Goal: Task Accomplishment & Management: Manage account settings

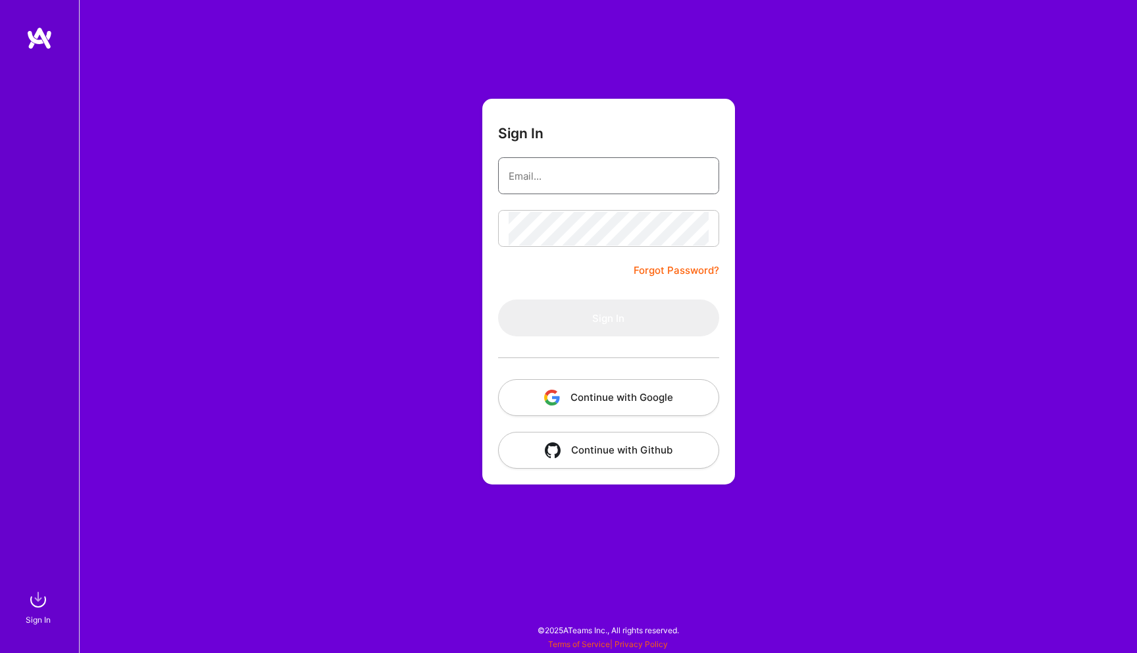
type input "[PERSON_NAME][EMAIL_ADDRESS][DOMAIN_NAME]"
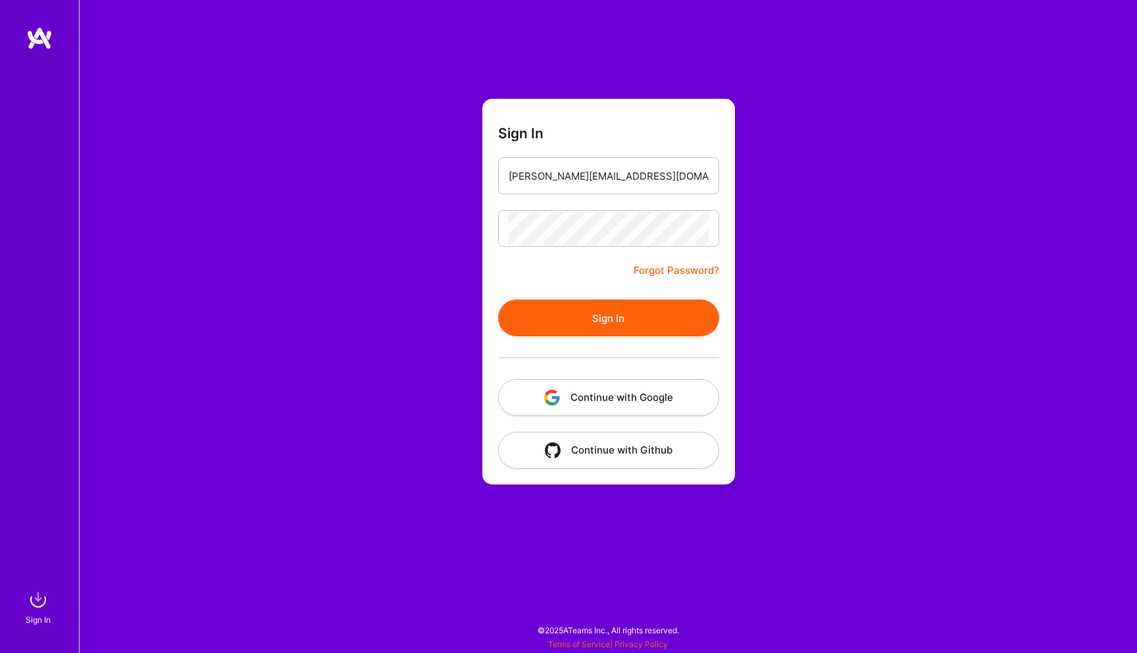
click at [734, 264] on div "Sign In darius@foxcreator.com Forgot Password? Sign In Continue with Google Con…" at bounding box center [608, 326] width 1058 height 653
click at [596, 316] on button "Sign In" at bounding box center [608, 317] width 221 height 37
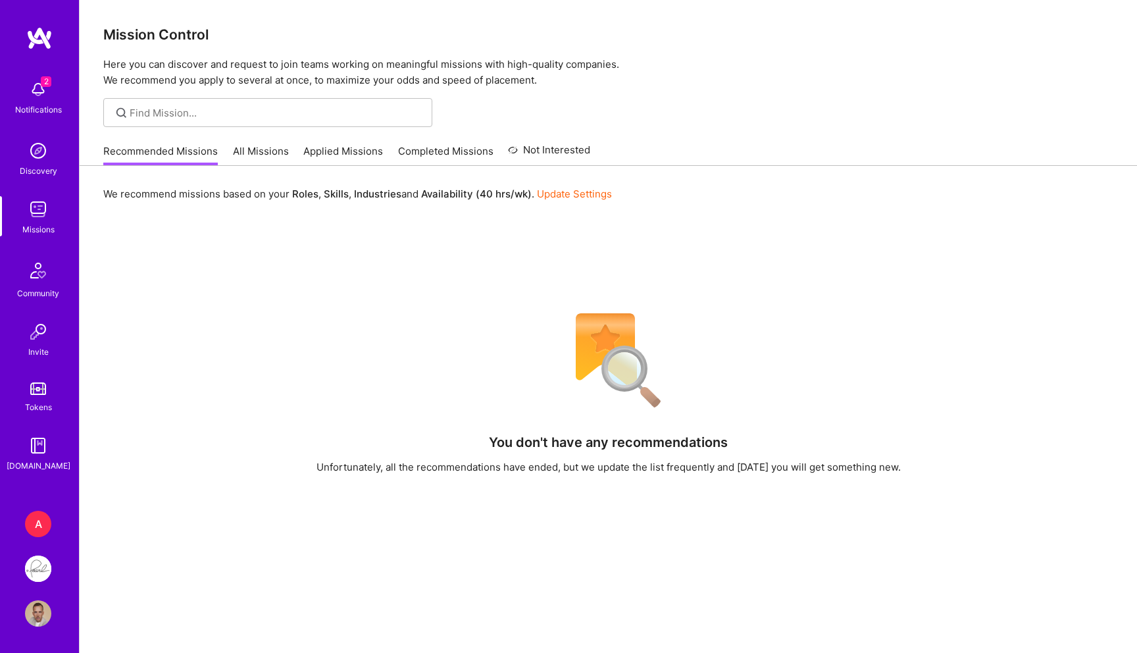
click at [43, 103] on div "Notifications" at bounding box center [38, 110] width 47 height 14
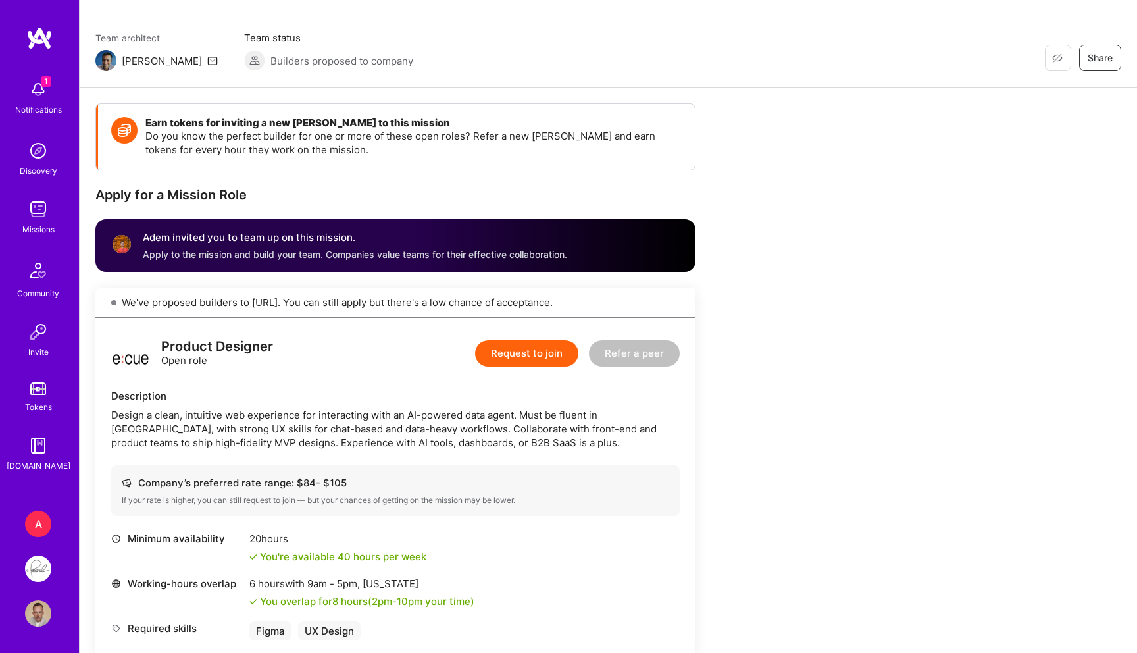
scroll to position [75, 0]
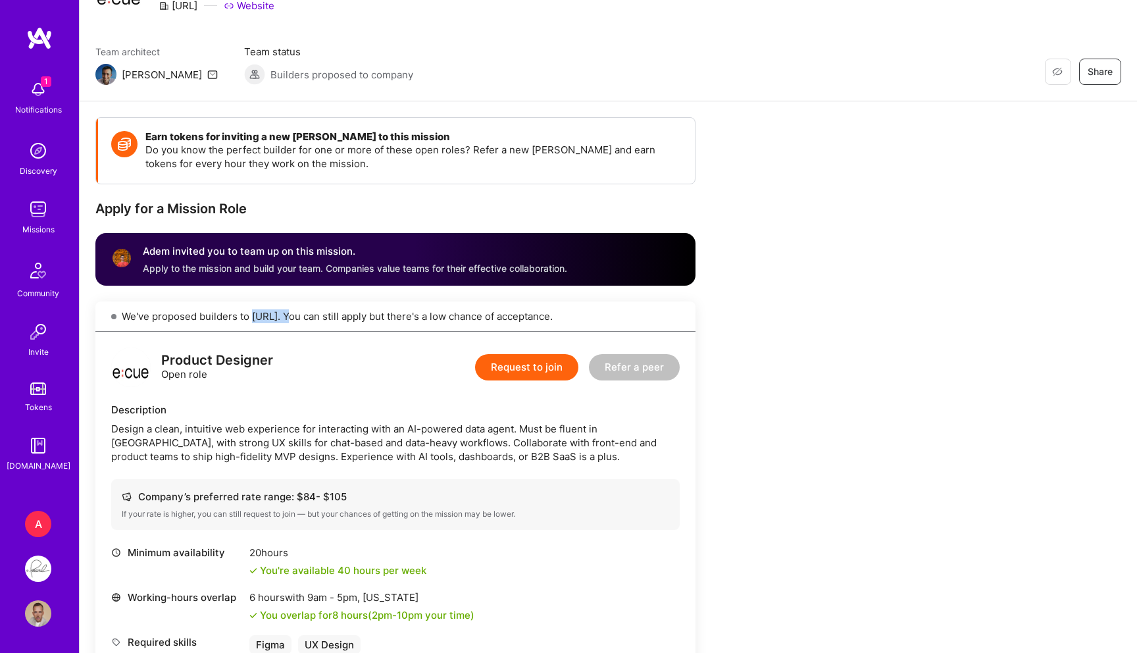
drag, startPoint x: 287, startPoint y: 317, endPoint x: 251, endPoint y: 315, distance: 35.6
click at [251, 315] on div "We've proposed builders to Ecue.ai. You can still apply but there's a low chanc…" at bounding box center [395, 316] width 600 height 30
copy div "Ecue.ai."
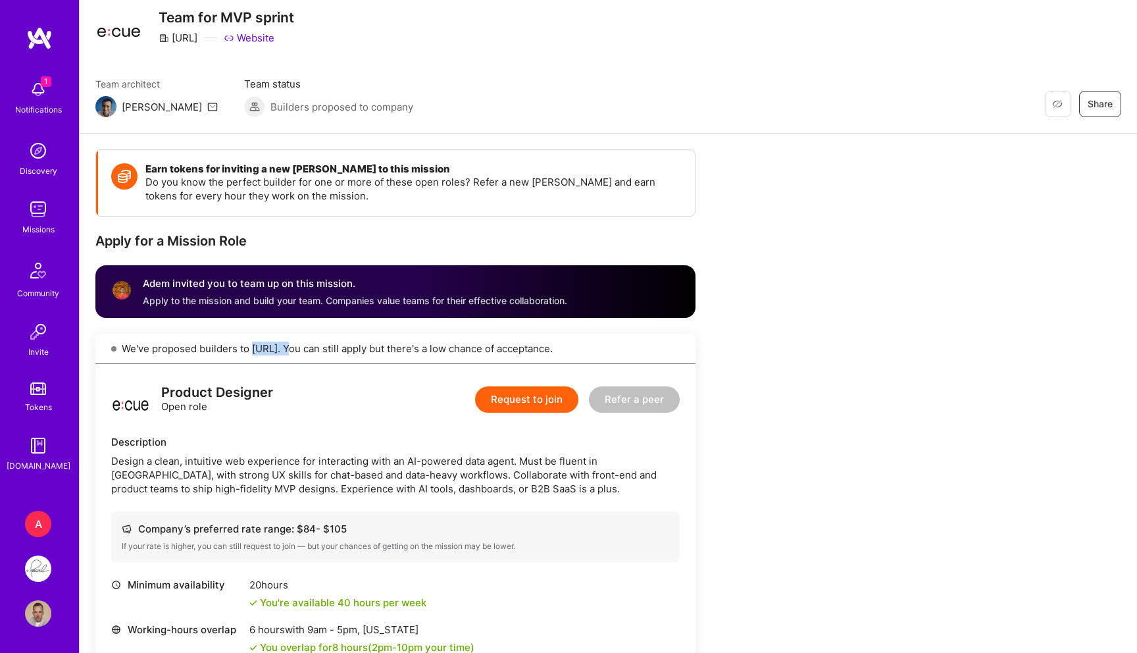
scroll to position [0, 0]
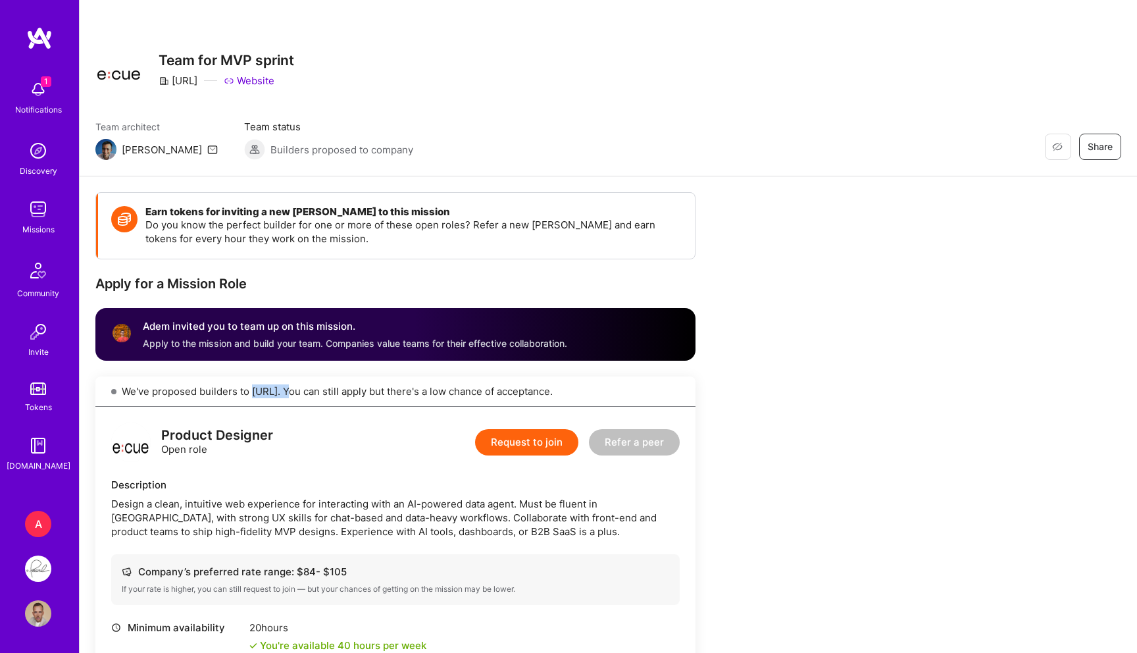
click at [43, 97] on img at bounding box center [38, 89] width 26 height 26
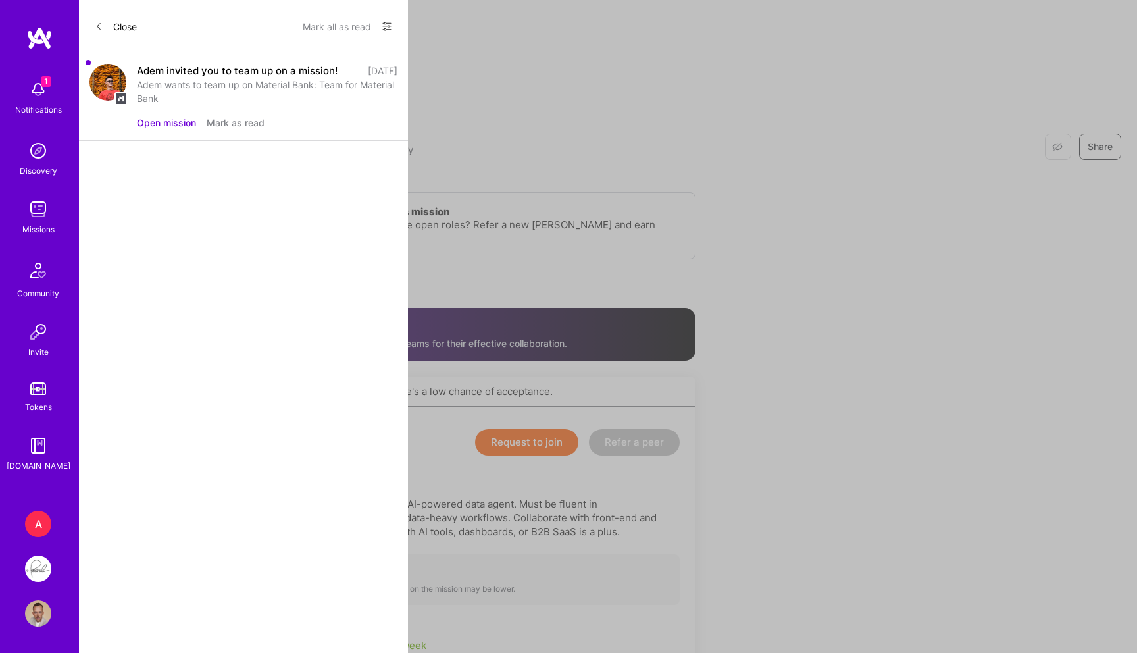
click at [170, 124] on button "Open mission" at bounding box center [166, 123] width 59 height 14
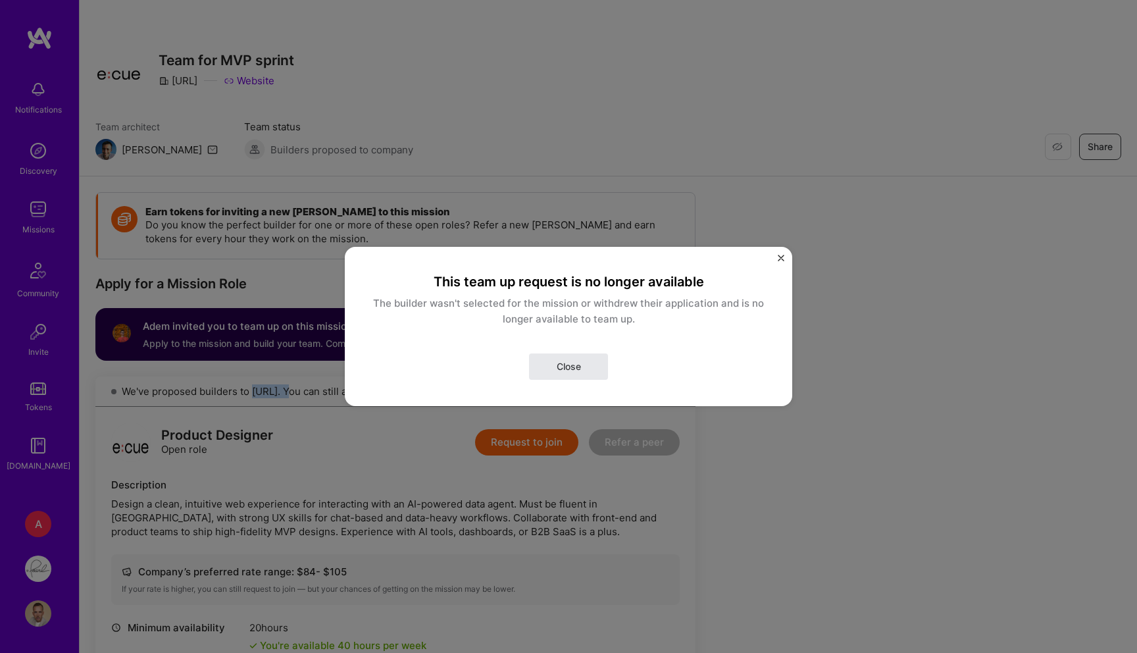
click at [580, 363] on span "Close" at bounding box center [569, 366] width 24 height 13
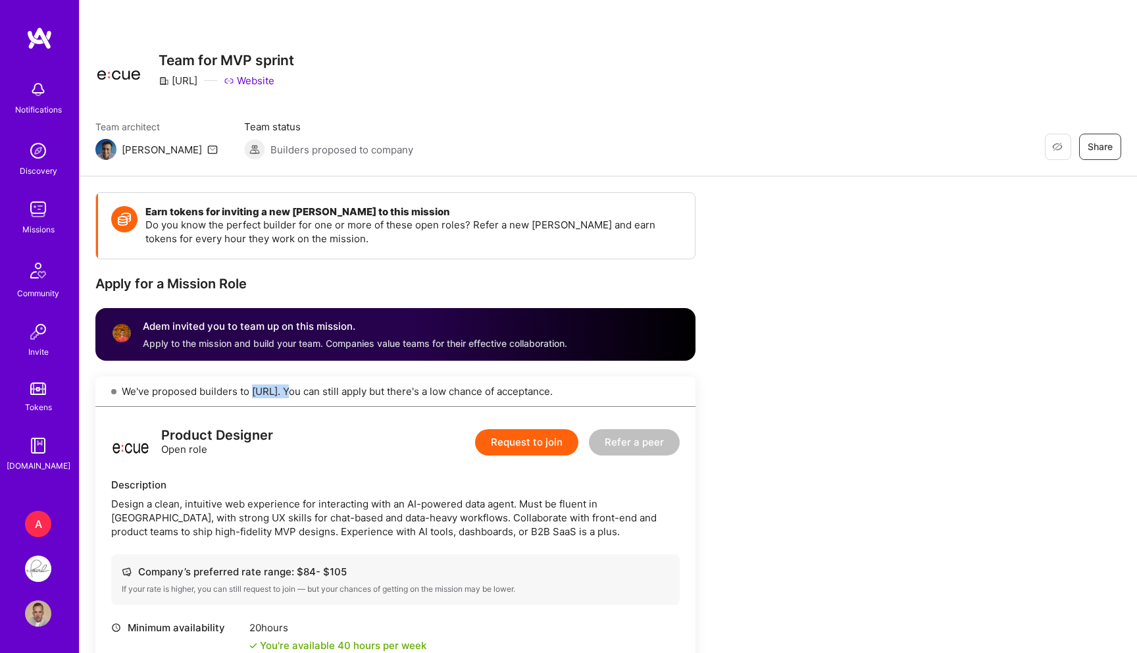
click at [38, 90] on img at bounding box center [38, 89] width 26 height 26
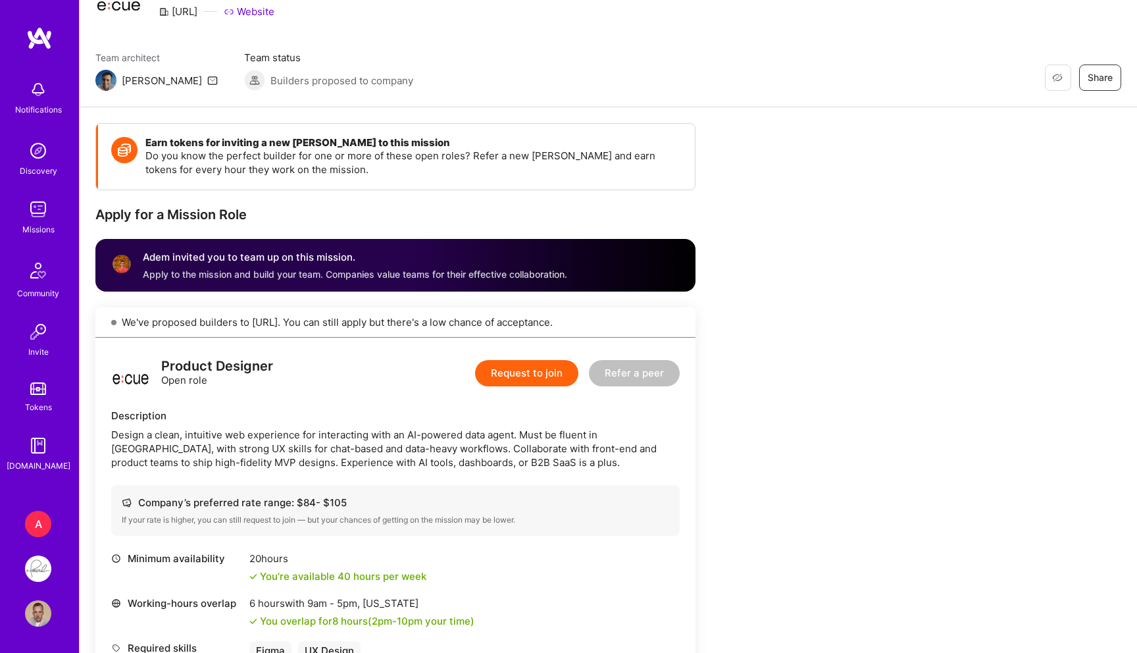
click at [529, 379] on button "Request to join" at bounding box center [526, 373] width 103 height 26
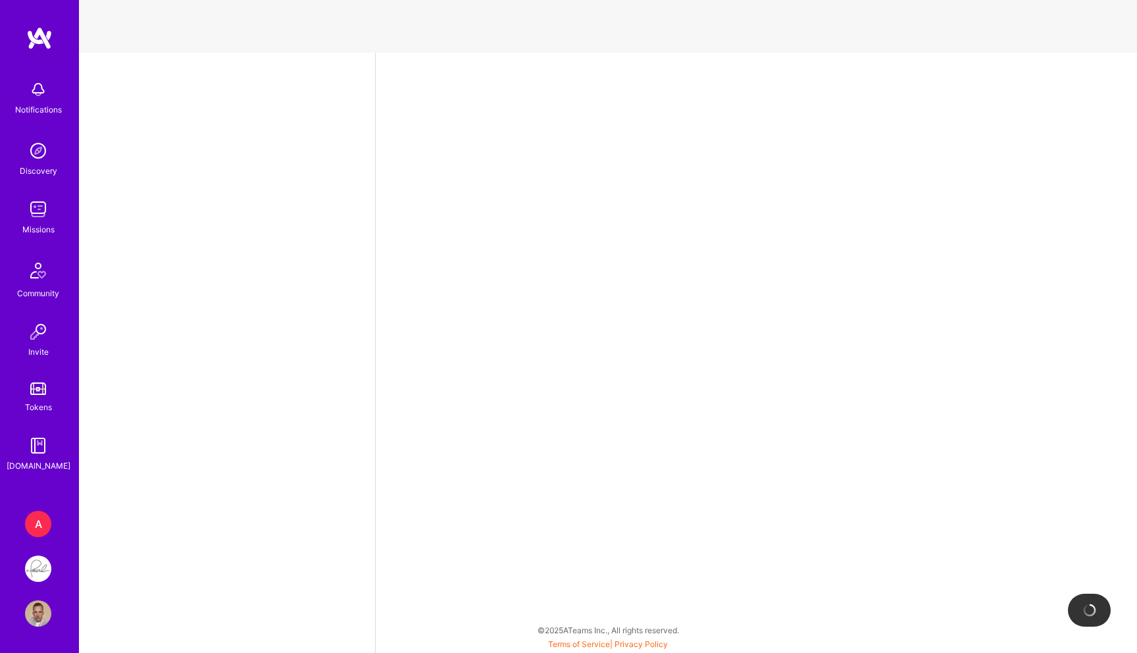
select select "GB"
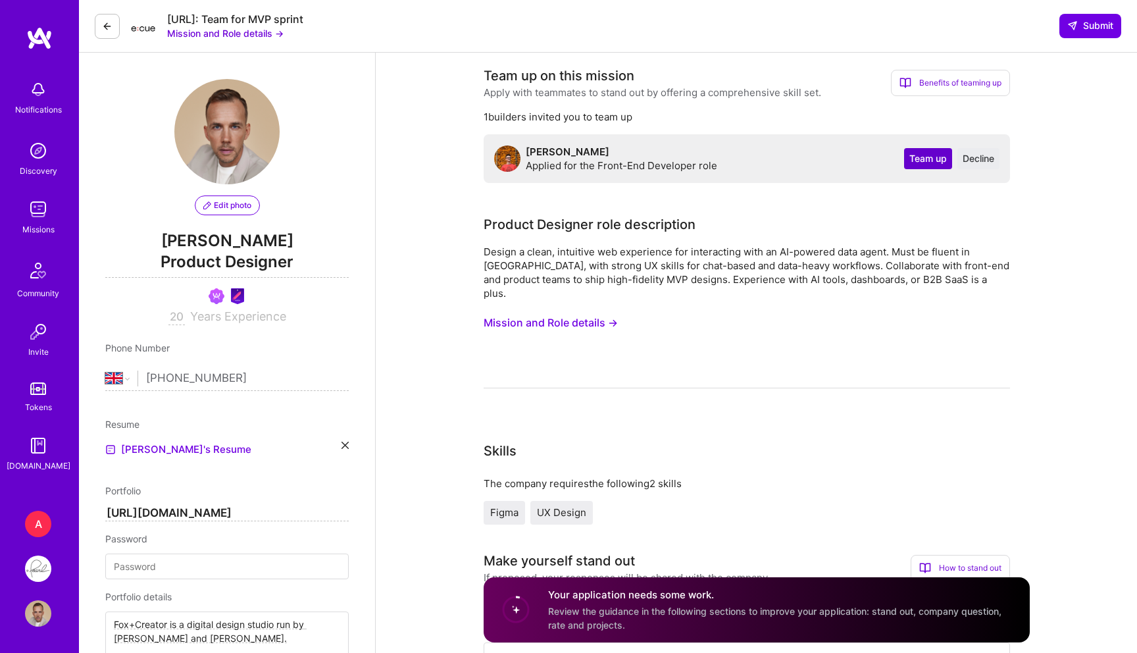
click at [924, 158] on span "Team up" at bounding box center [928, 158] width 38 height 13
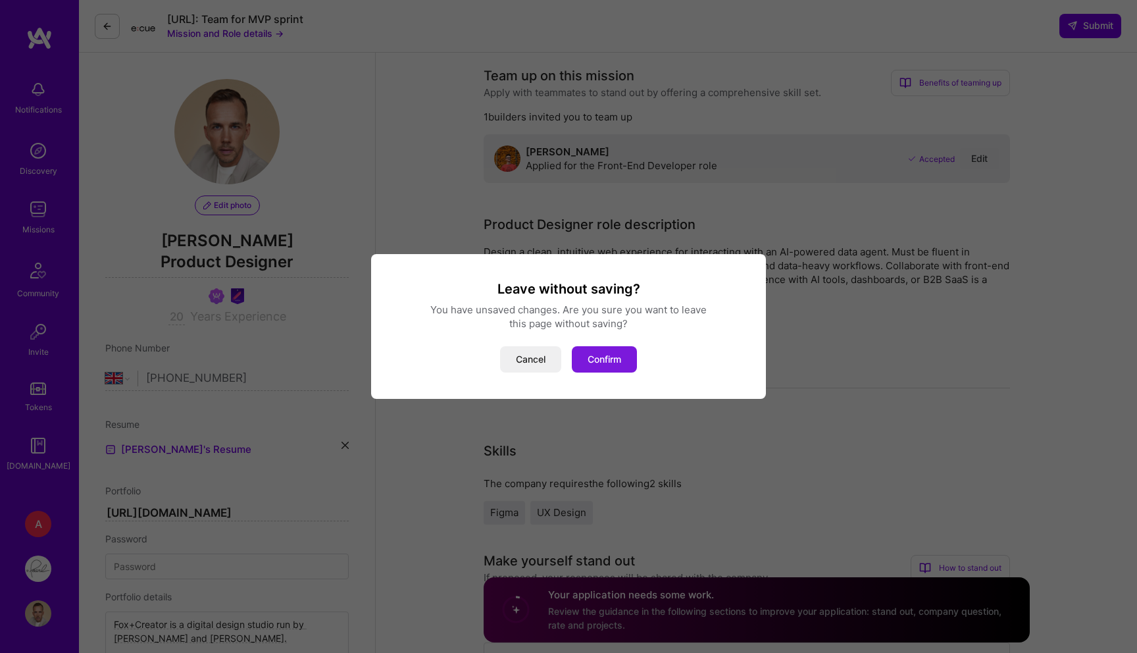
click at [611, 359] on button "Confirm" at bounding box center [604, 359] width 65 height 26
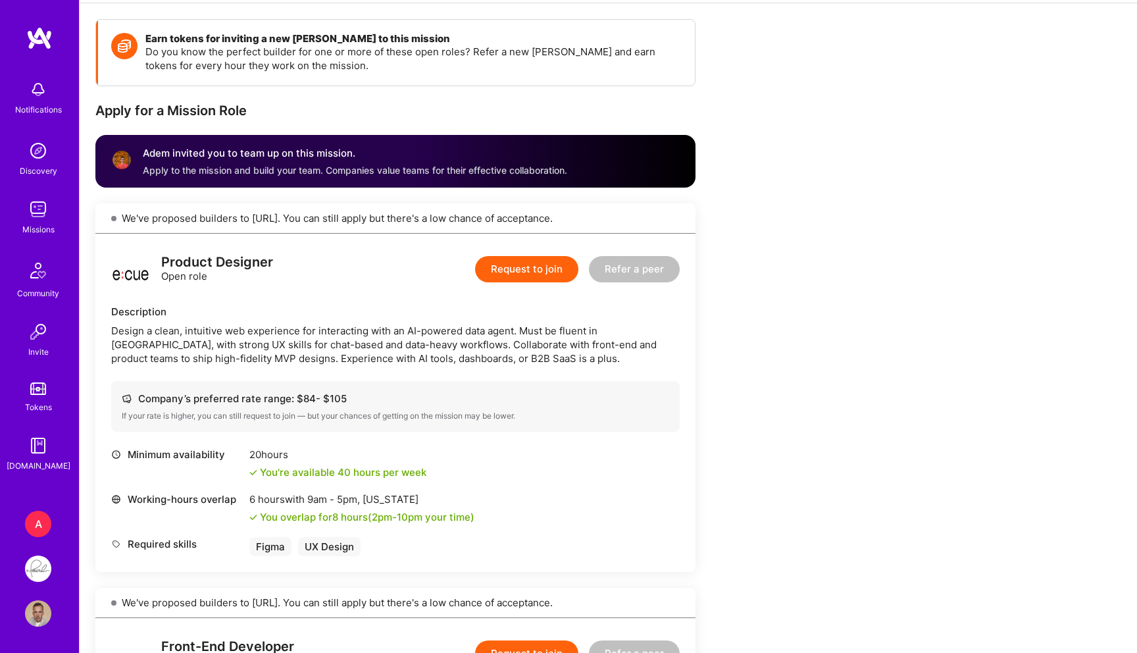
scroll to position [155, 0]
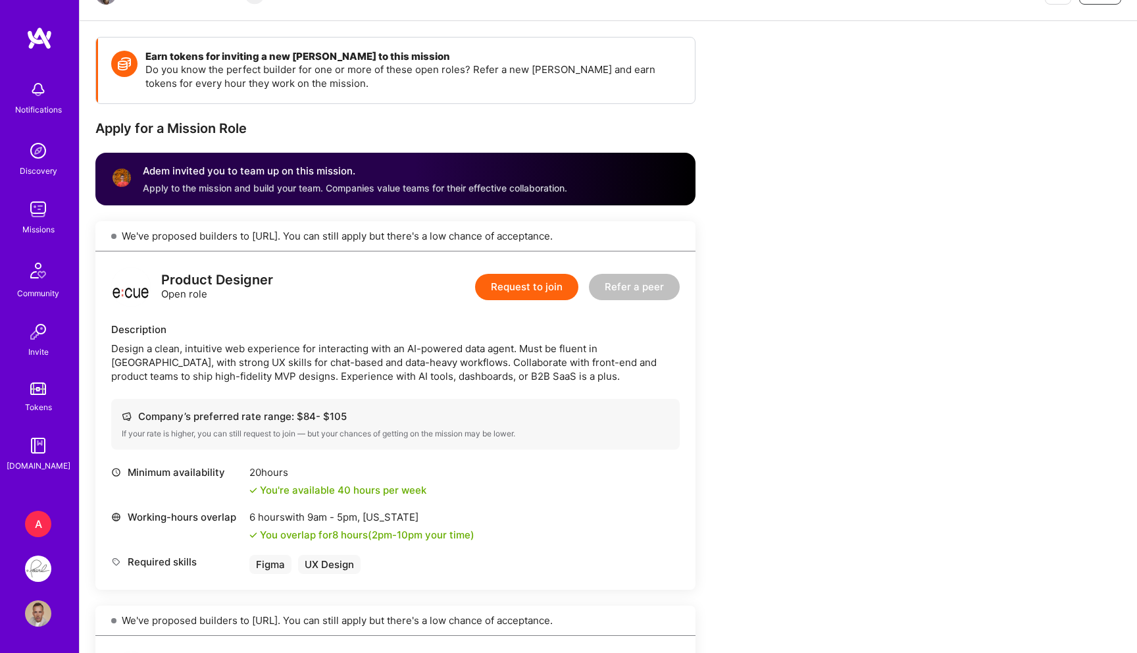
click at [37, 211] on img at bounding box center [38, 209] width 26 height 26
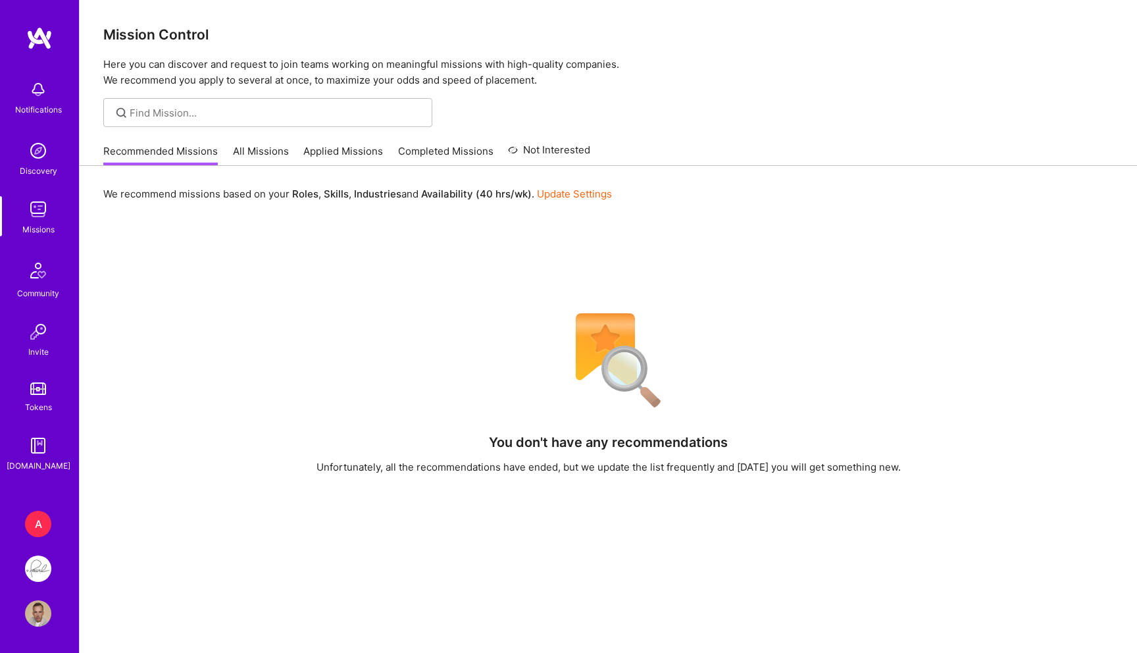
click at [253, 155] on link "All Missions" at bounding box center [261, 155] width 56 height 22
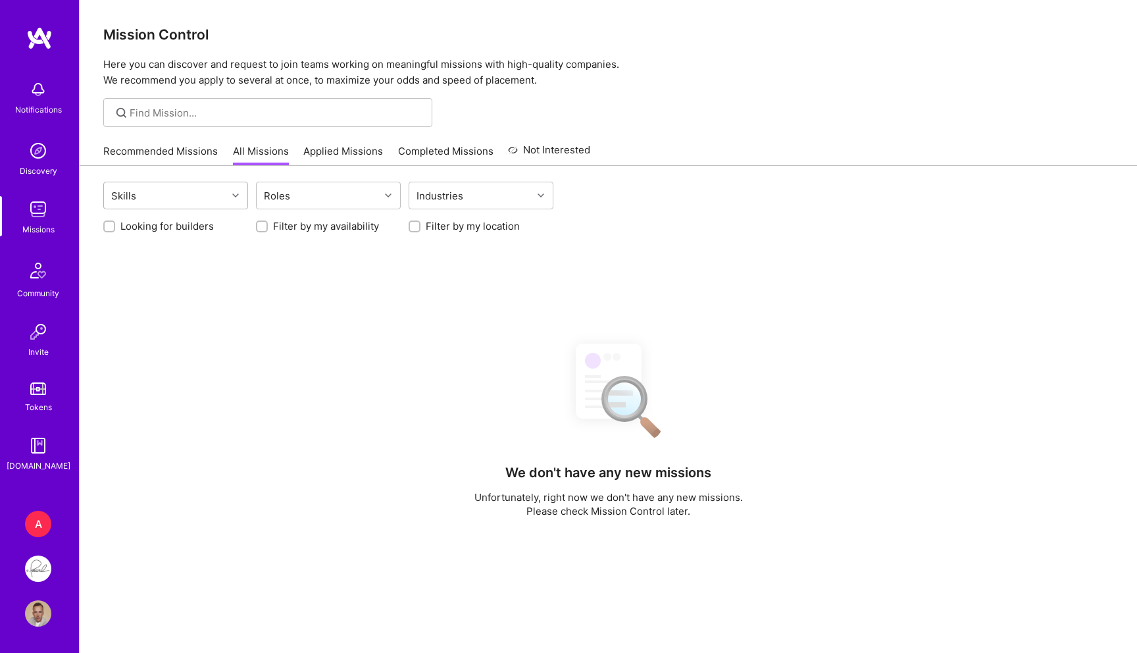
click at [165, 201] on div "Skills" at bounding box center [165, 195] width 123 height 26
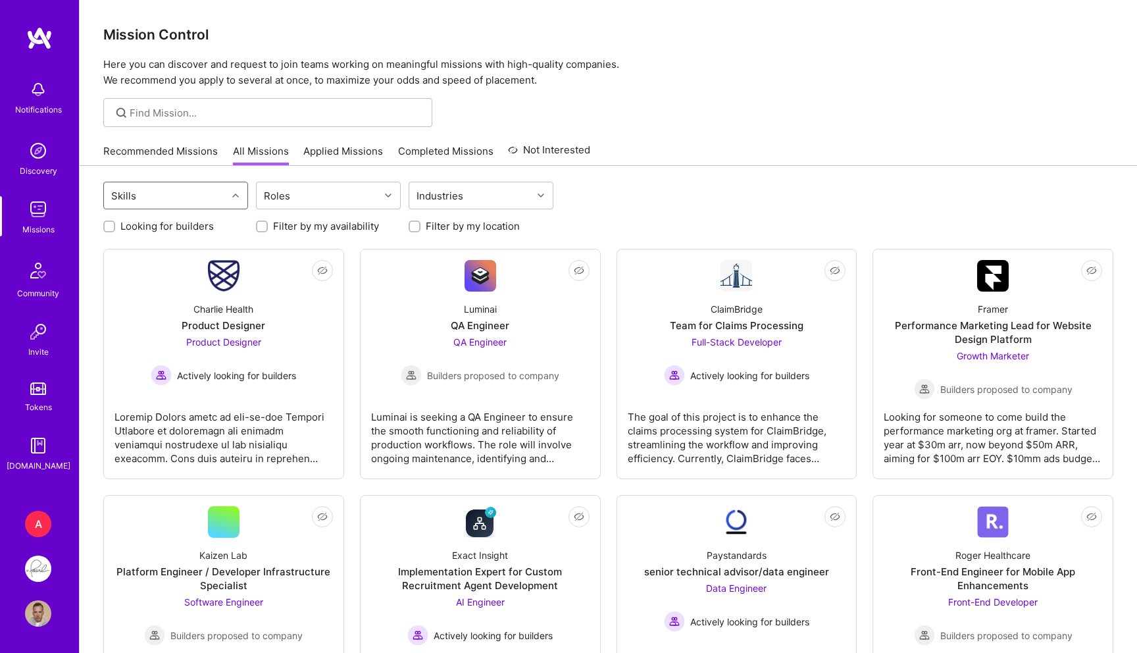
scroll to position [25, 0]
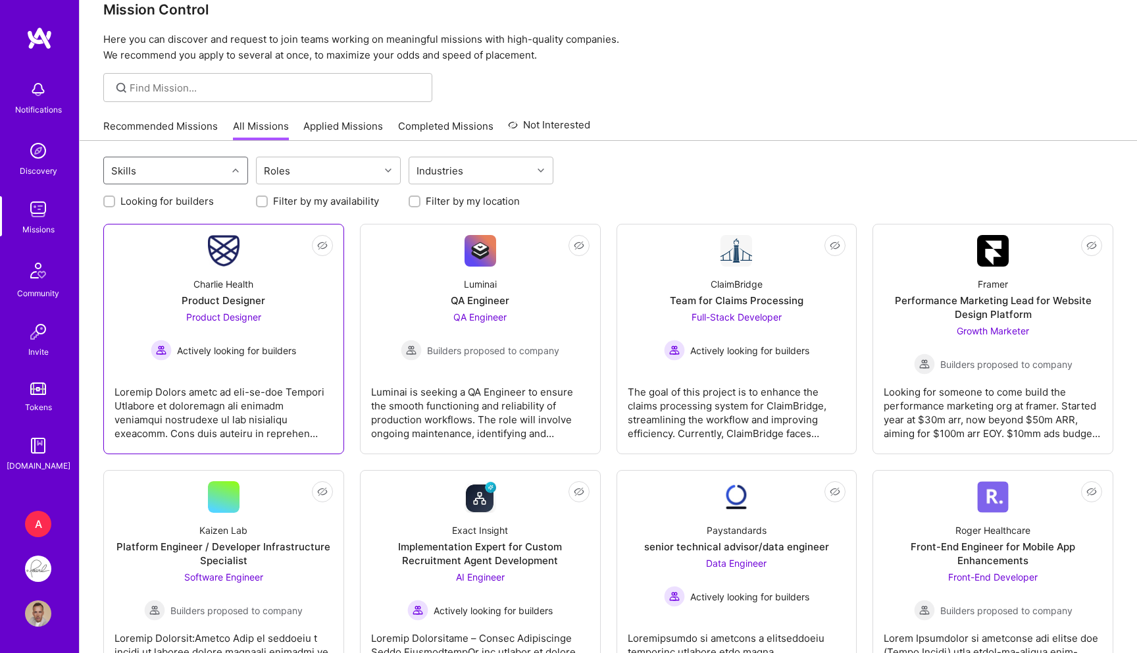
click at [257, 307] on div "Charlie Health Product Designer Product Designer Actively looking for builders" at bounding box center [223, 314] width 218 height 94
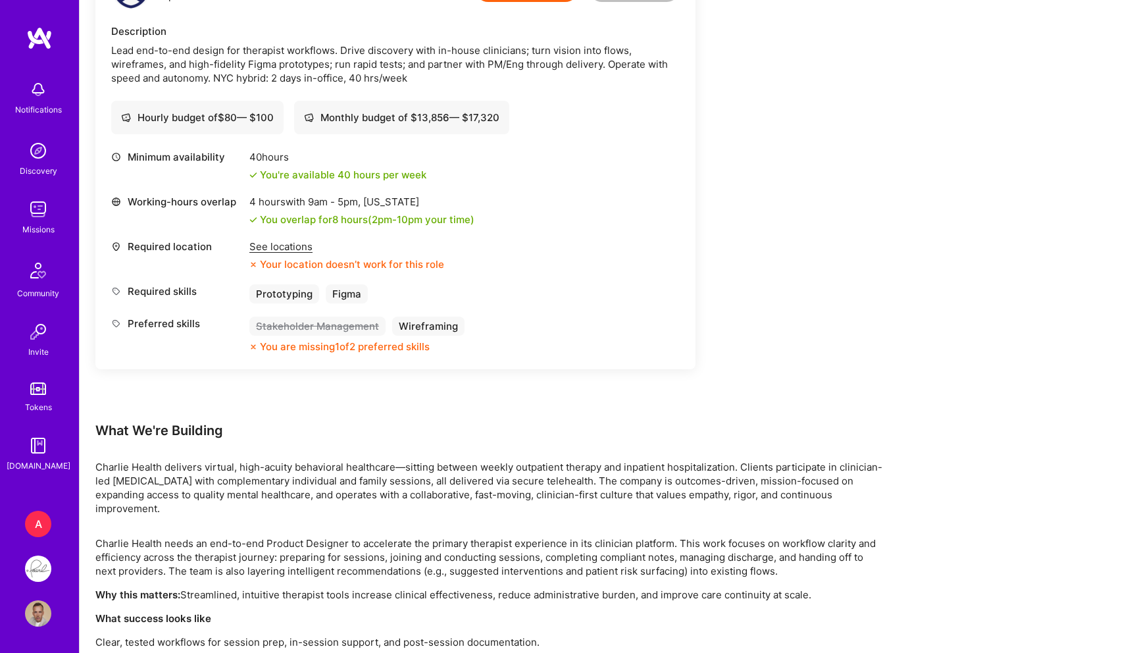
scroll to position [374, 0]
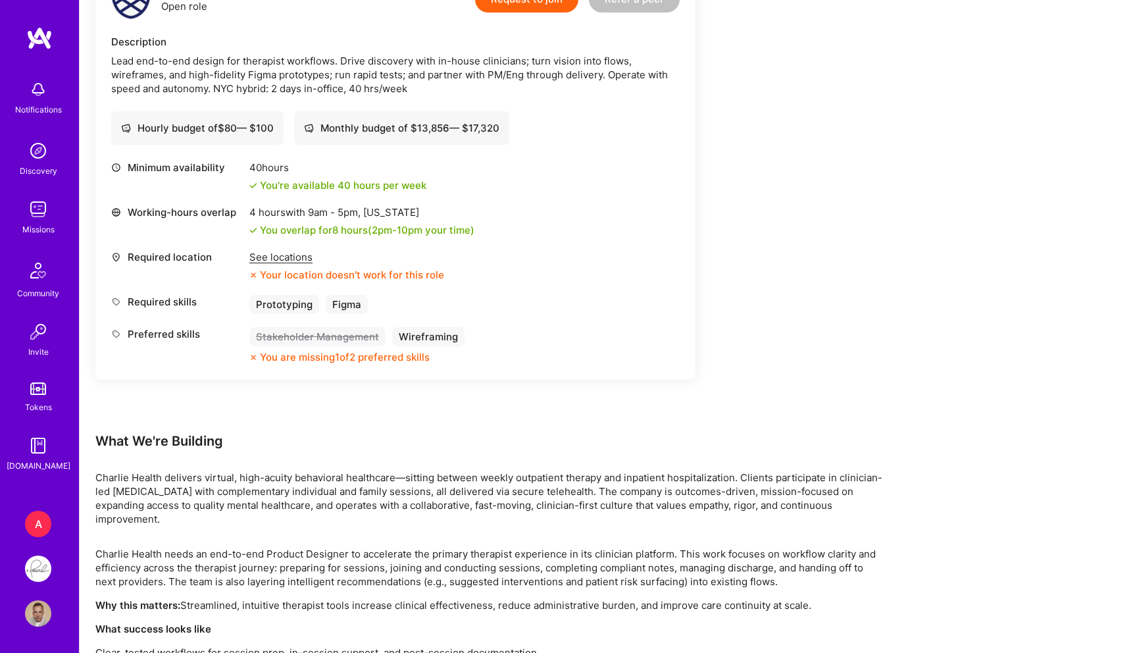
click at [265, 254] on div "See locations" at bounding box center [346, 257] width 195 height 14
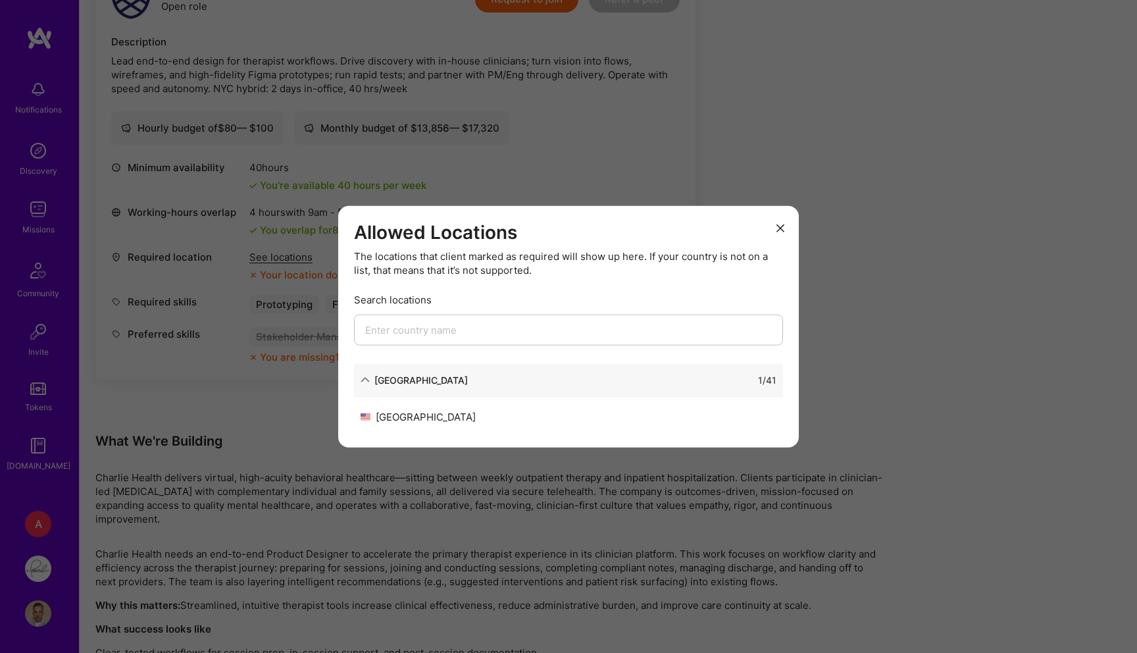
click at [778, 229] on icon "modal" at bounding box center [780, 228] width 8 height 8
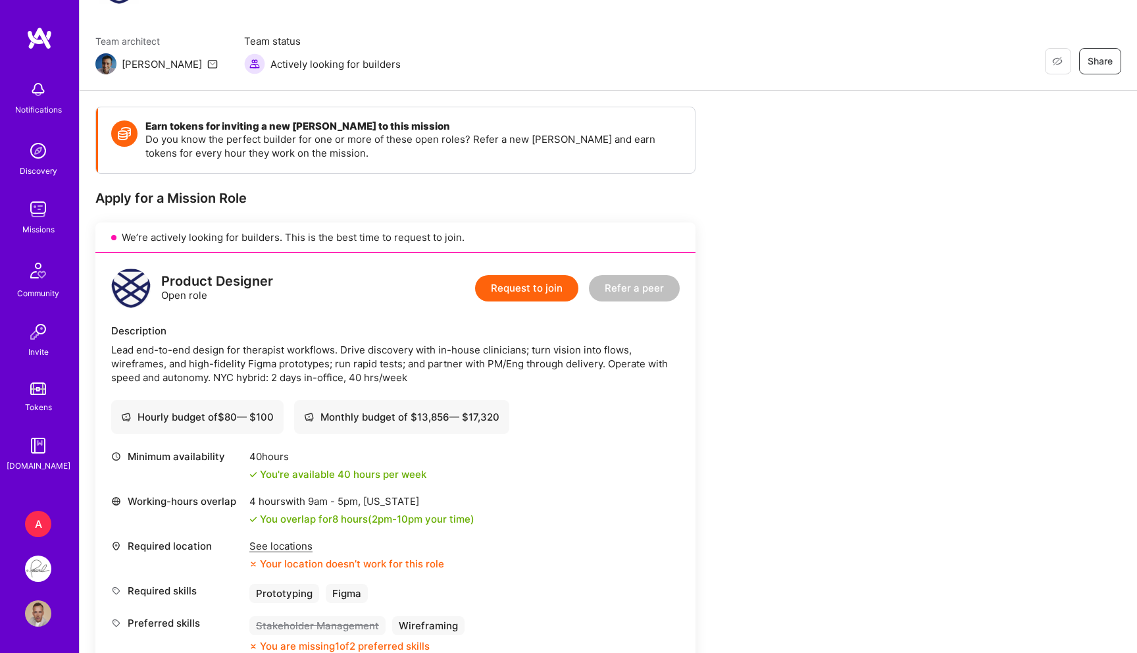
scroll to position [86, 0]
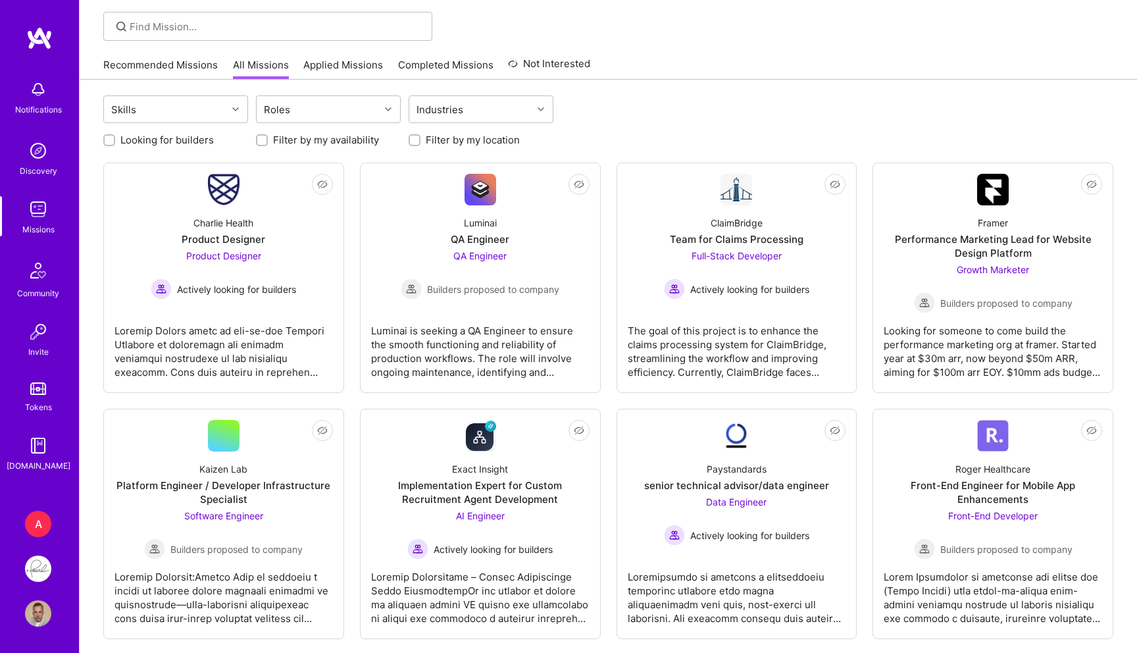
scroll to position [25, 0]
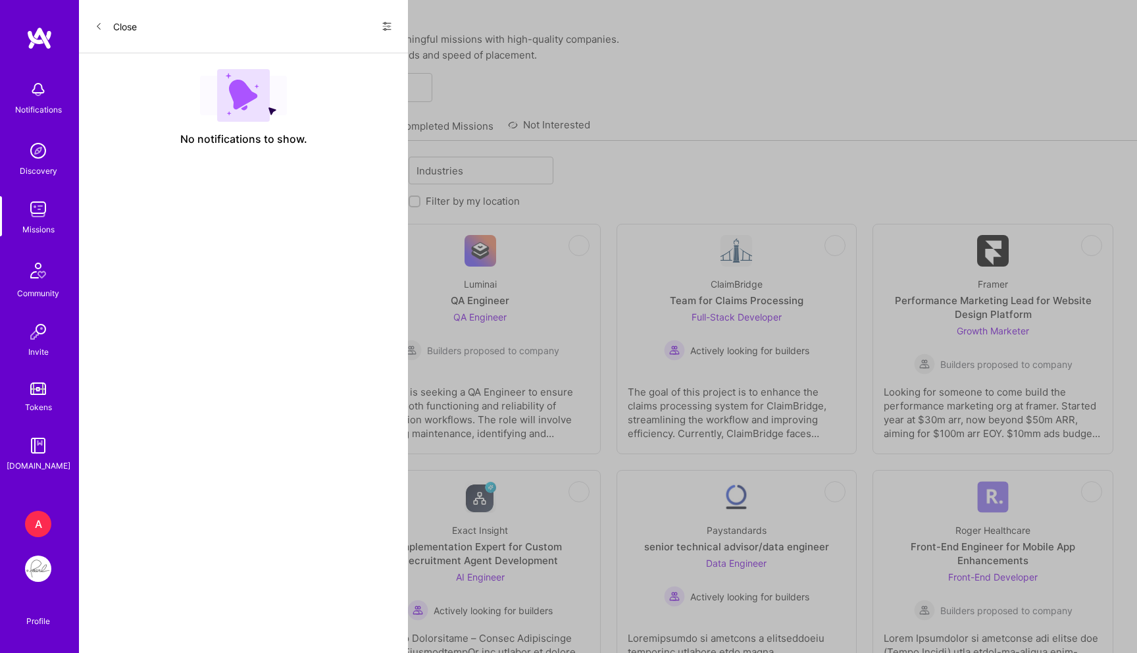
scroll to position [86, 0]
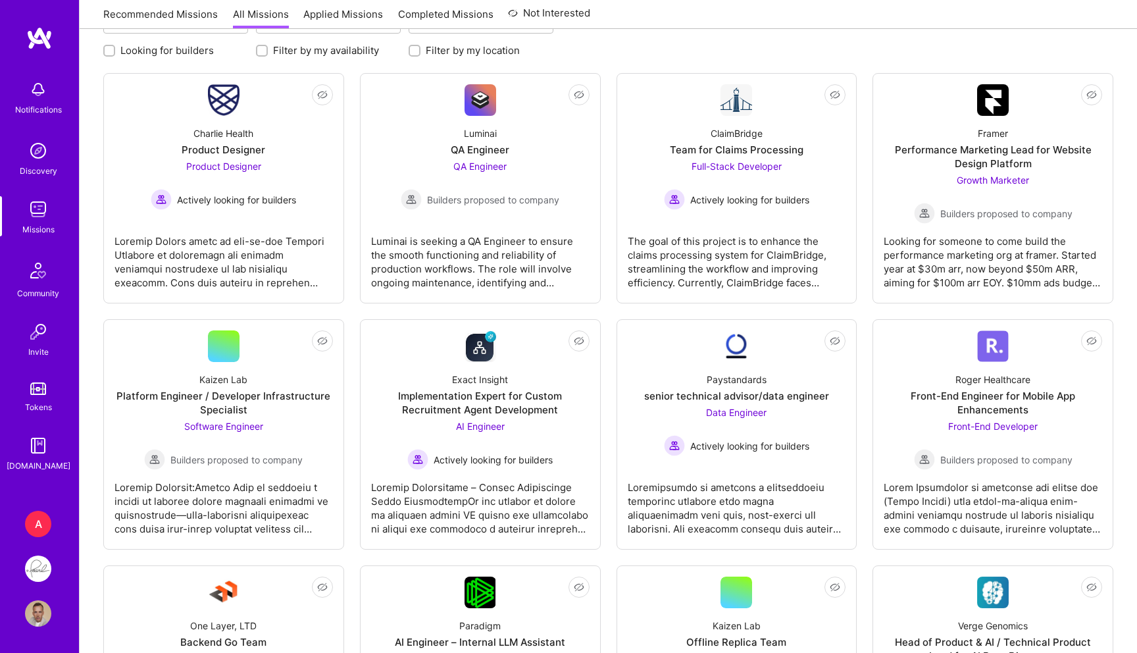
scroll to position [184, 0]
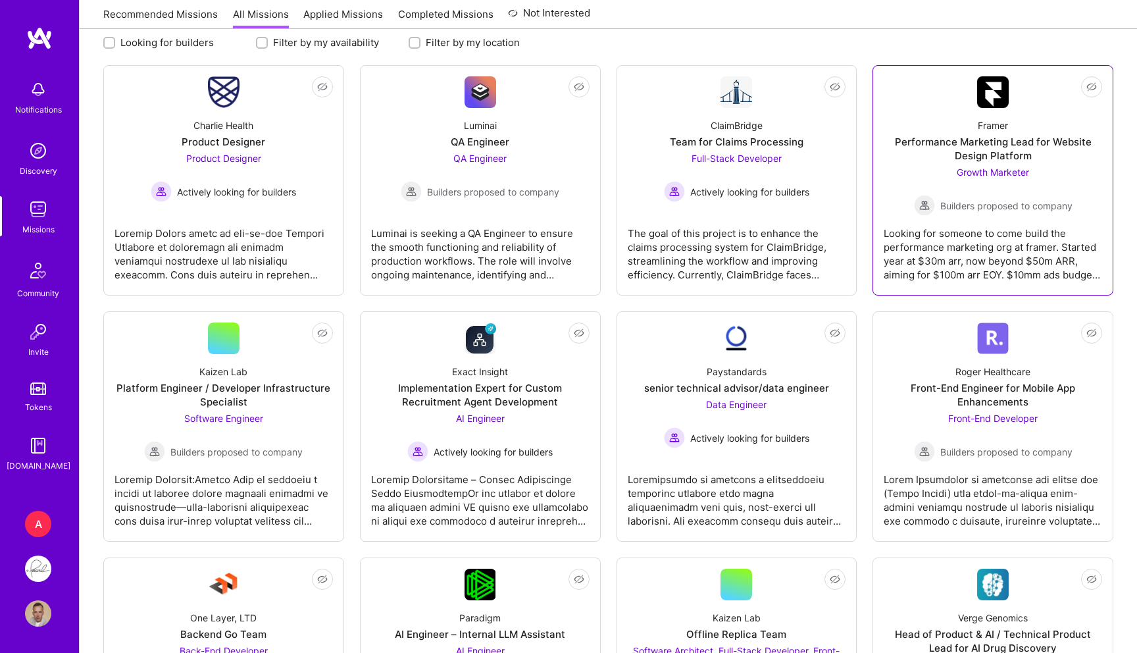
click at [1039, 166] on div "Growth Marketer Builders proposed to company" at bounding box center [993, 190] width 159 height 51
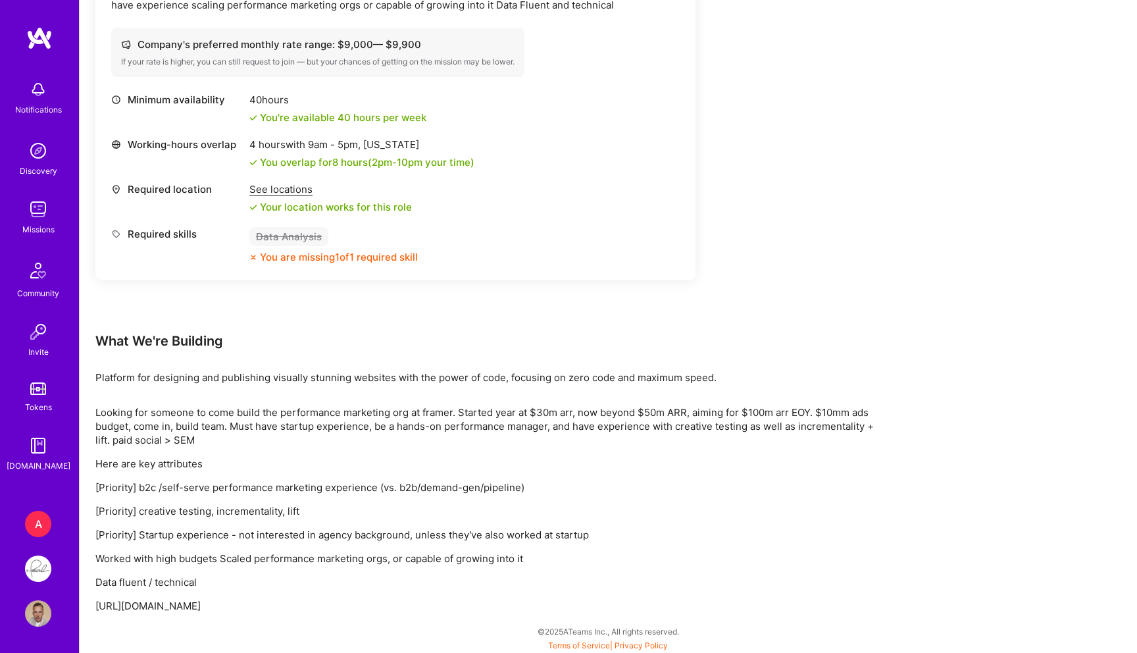
scroll to position [464, 0]
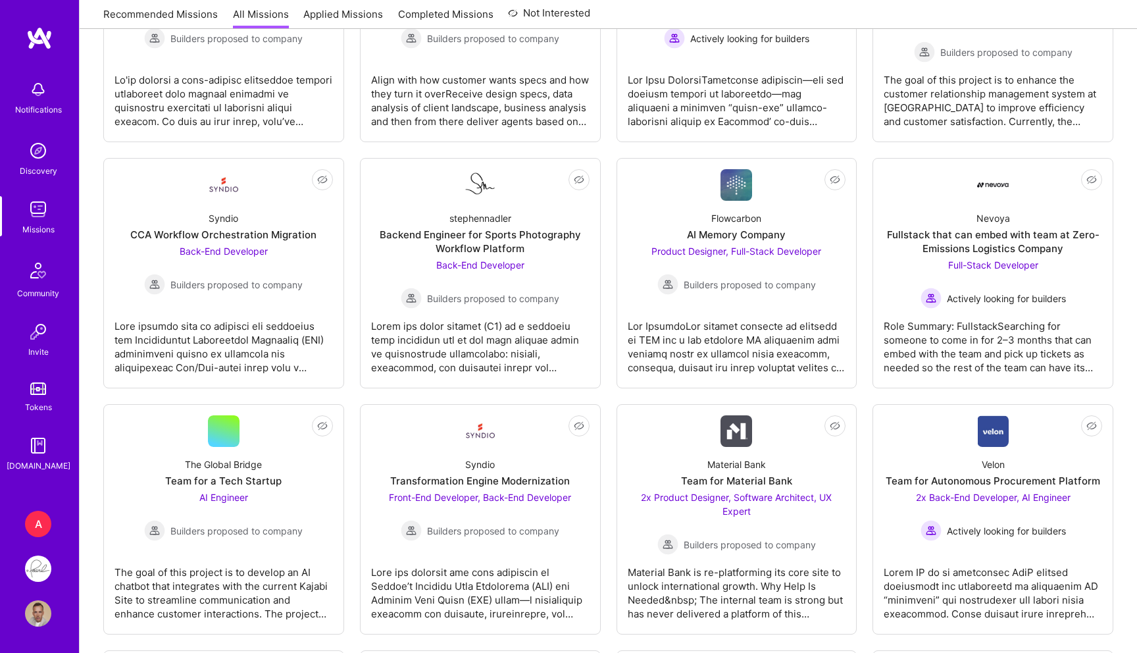
scroll to position [1350, 0]
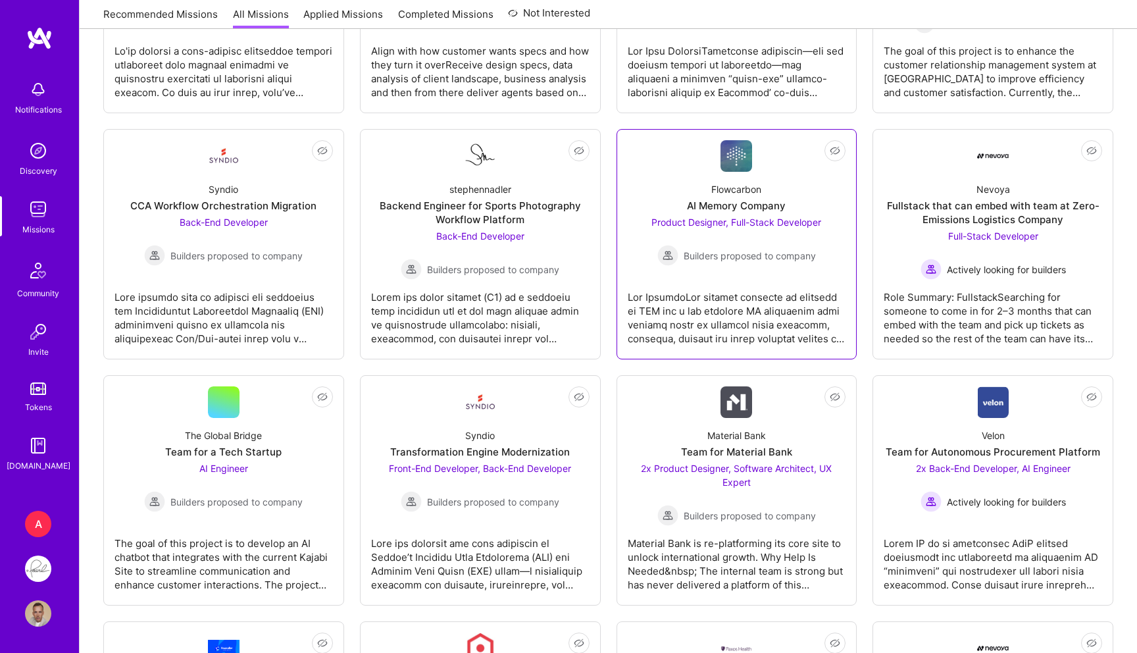
click at [789, 252] on span "Builders proposed to company" at bounding box center [750, 256] width 132 height 14
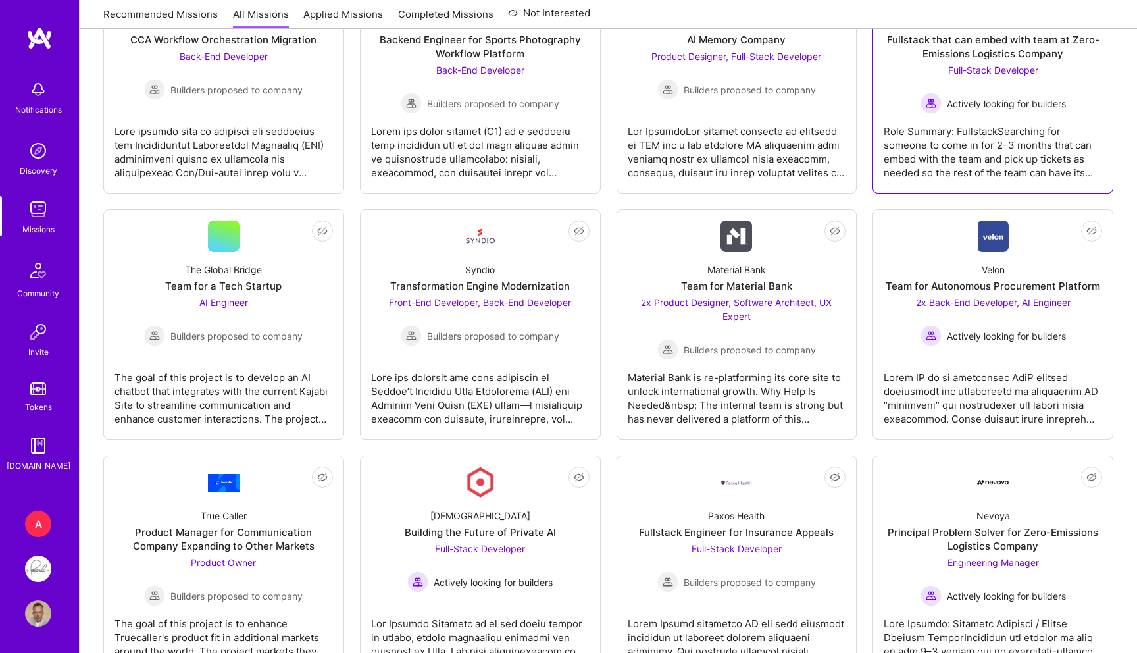
scroll to position [1531, 0]
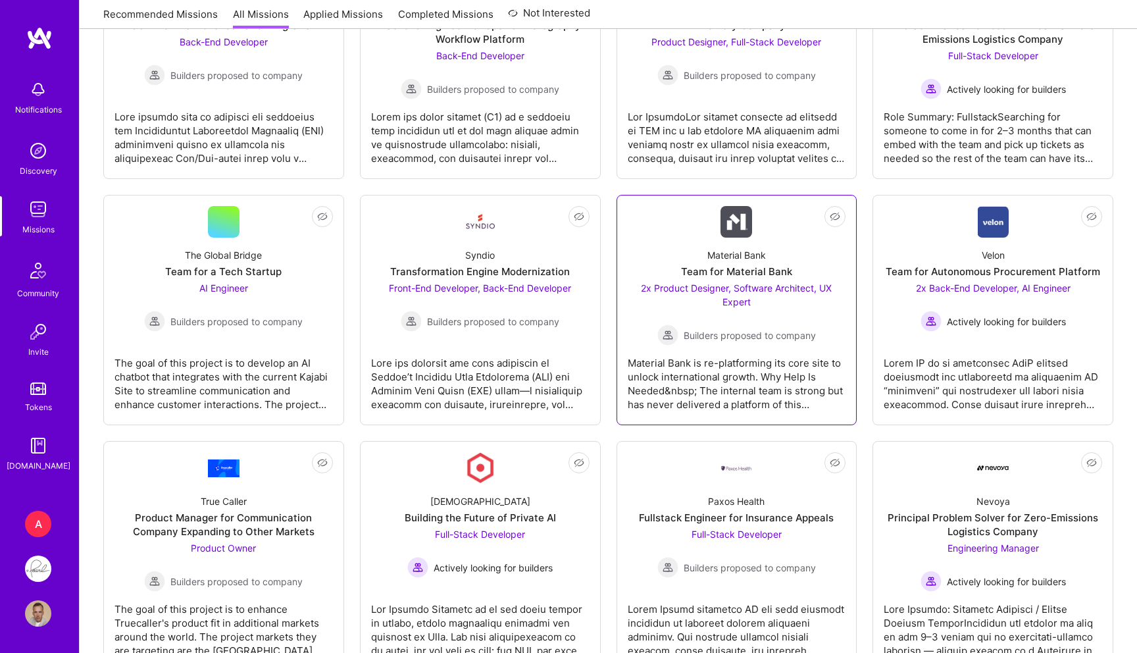
click at [785, 313] on div "2x Product Designer, Software Architect, UX Expert Builders proposed to company" at bounding box center [737, 313] width 218 height 64
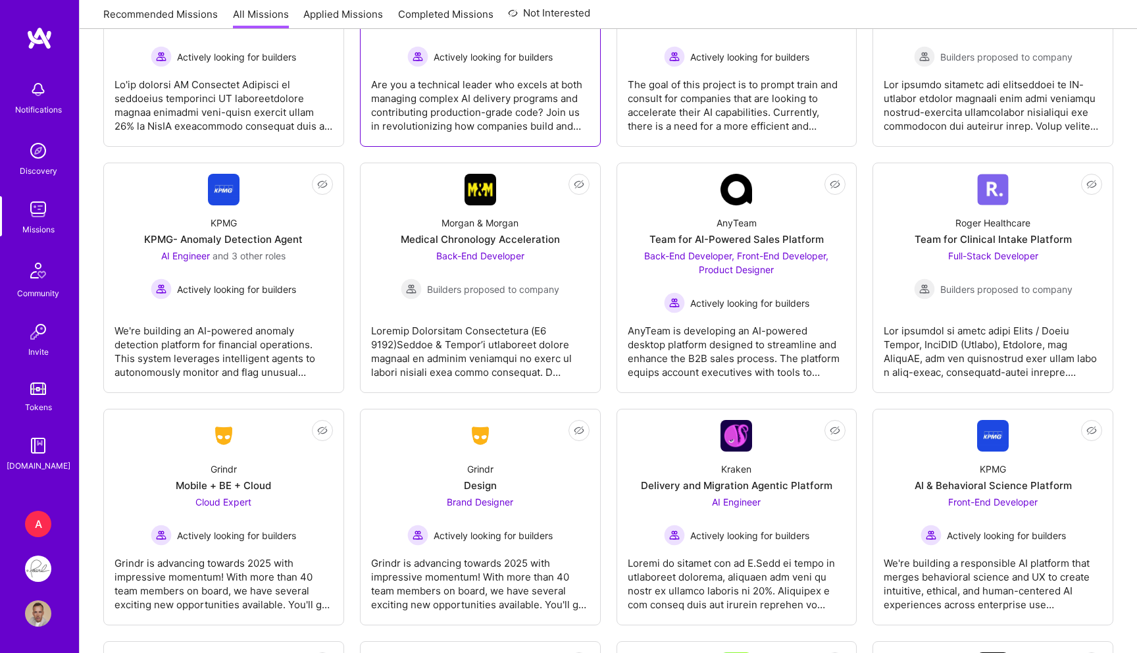
scroll to position [2618, 0]
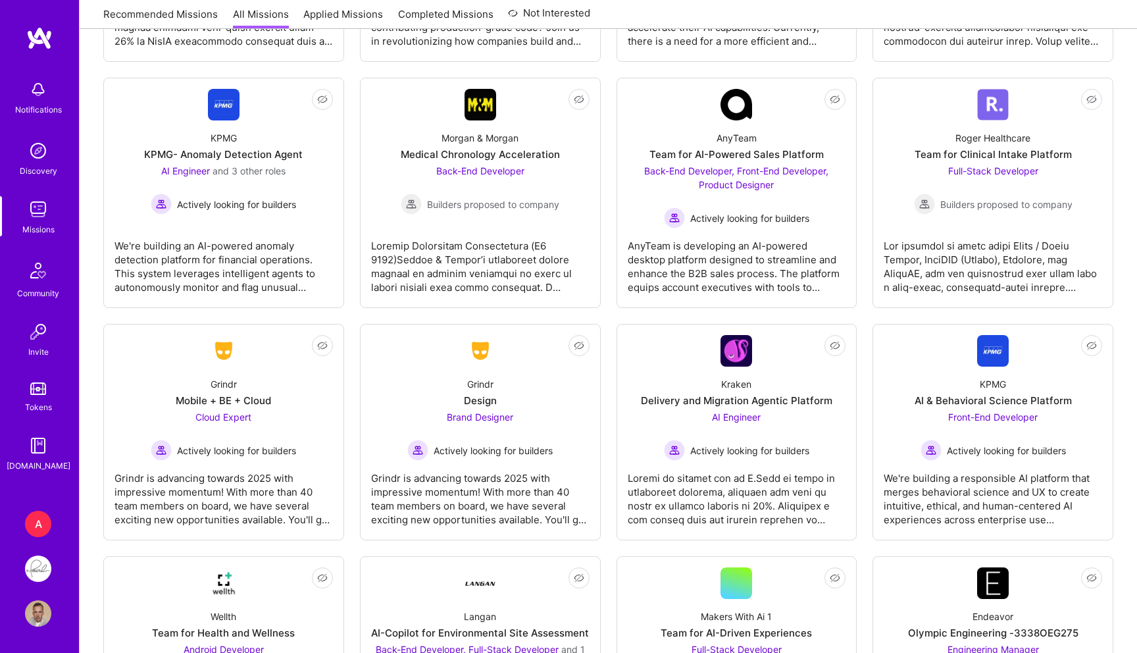
click at [36, 564] on img at bounding box center [38, 568] width 26 height 26
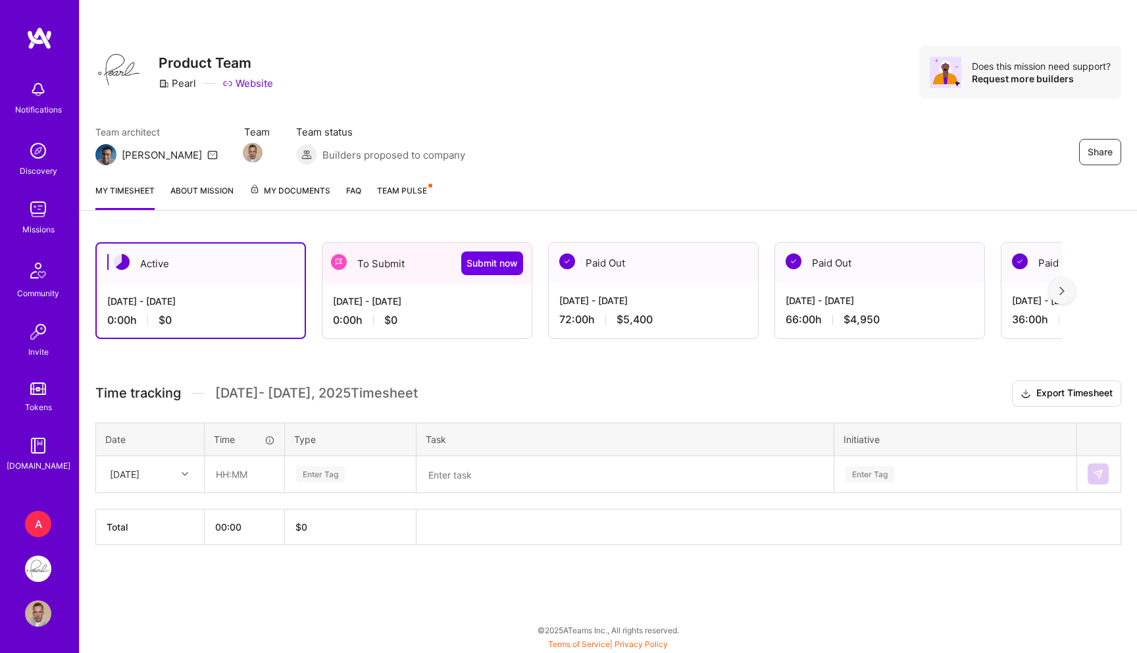
click at [441, 307] on div "Aug 1 - Aug 15, 2025" at bounding box center [427, 301] width 188 height 14
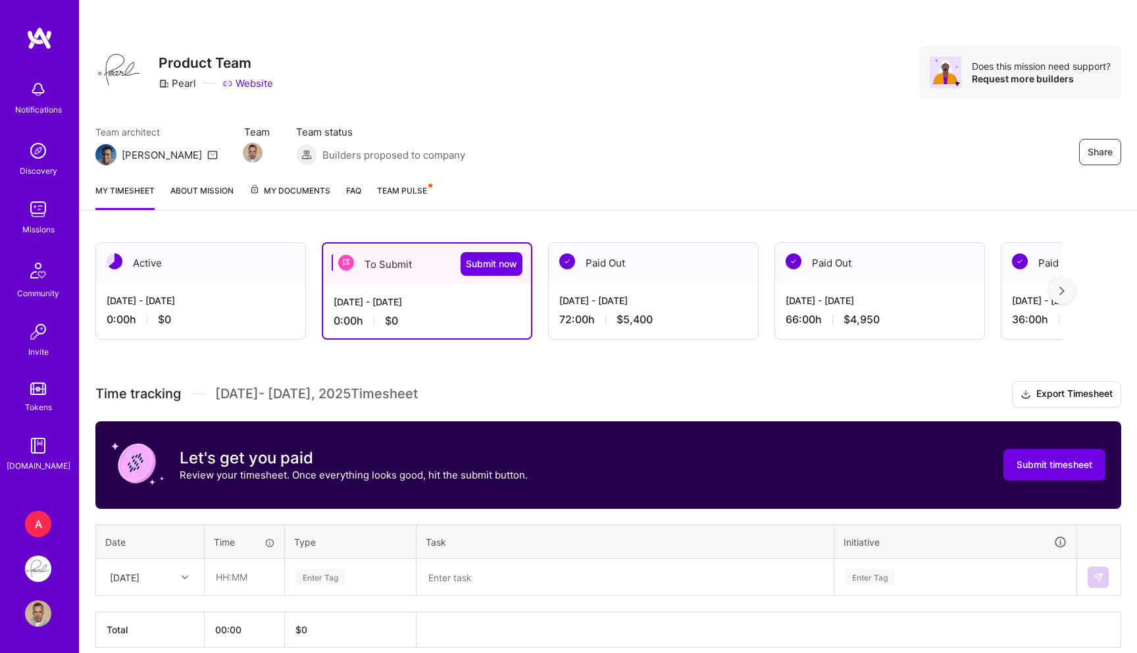
scroll to position [59, 0]
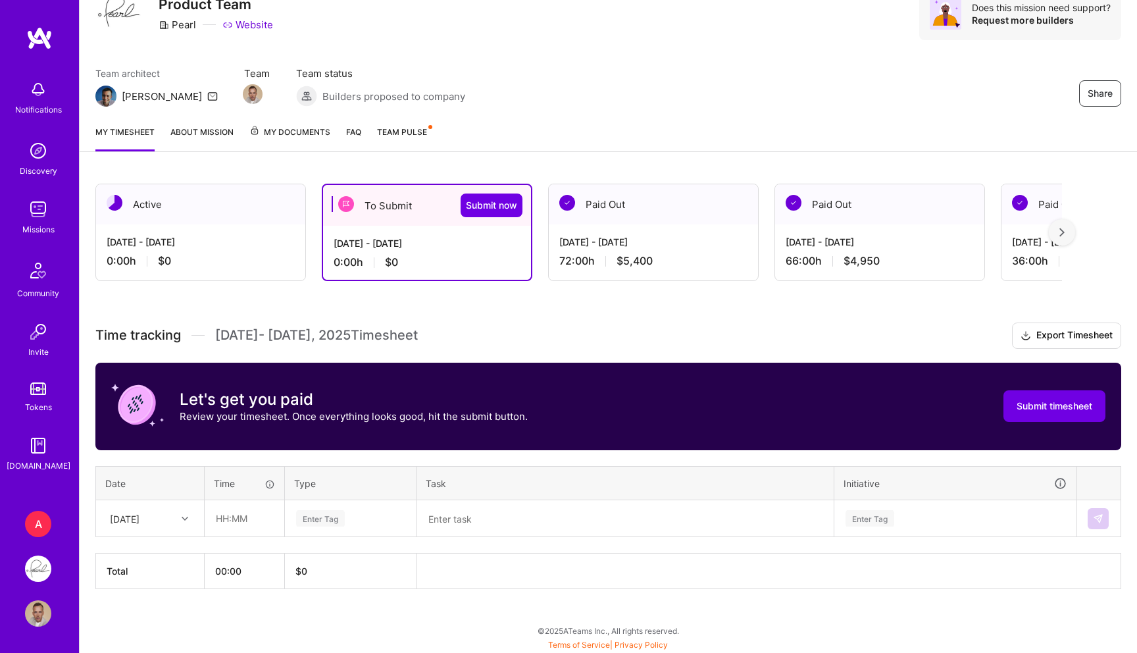
click at [140, 522] on div "Fri, Aug 1" at bounding box center [125, 518] width 30 height 14
click at [235, 516] on input "text" at bounding box center [244, 518] width 78 height 35
type input "06:00"
click at [350, 510] on div "Enter Tag" at bounding box center [350, 518] width 111 height 16
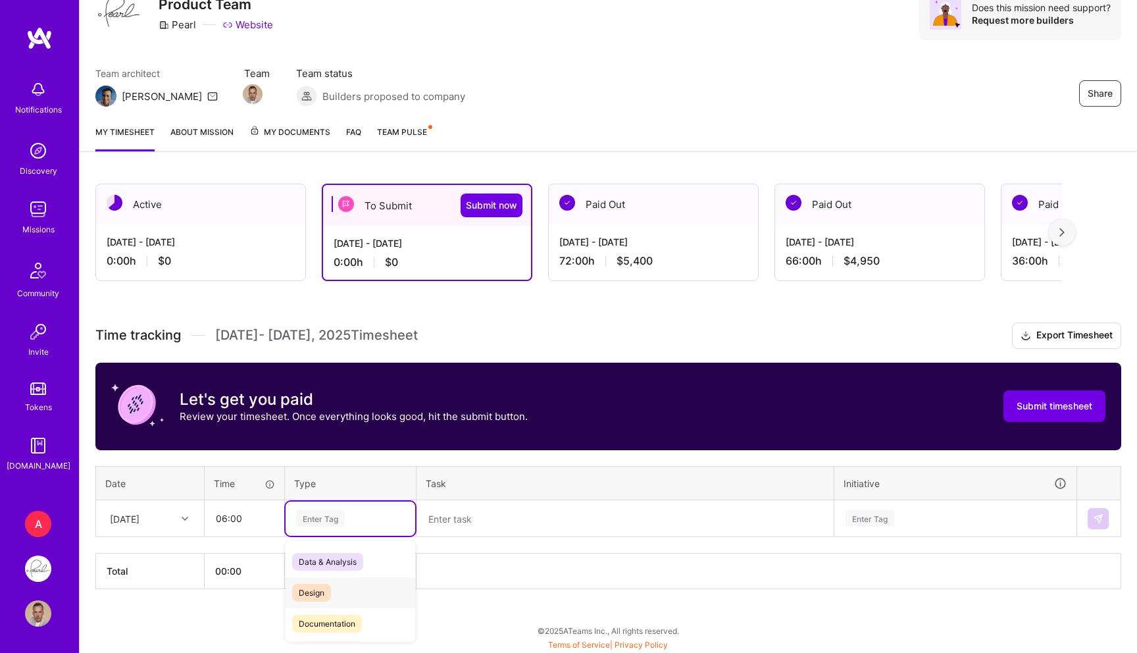
click at [305, 605] on div "Design" at bounding box center [351, 592] width 130 height 31
click at [470, 517] on textarea at bounding box center [625, 518] width 415 height 34
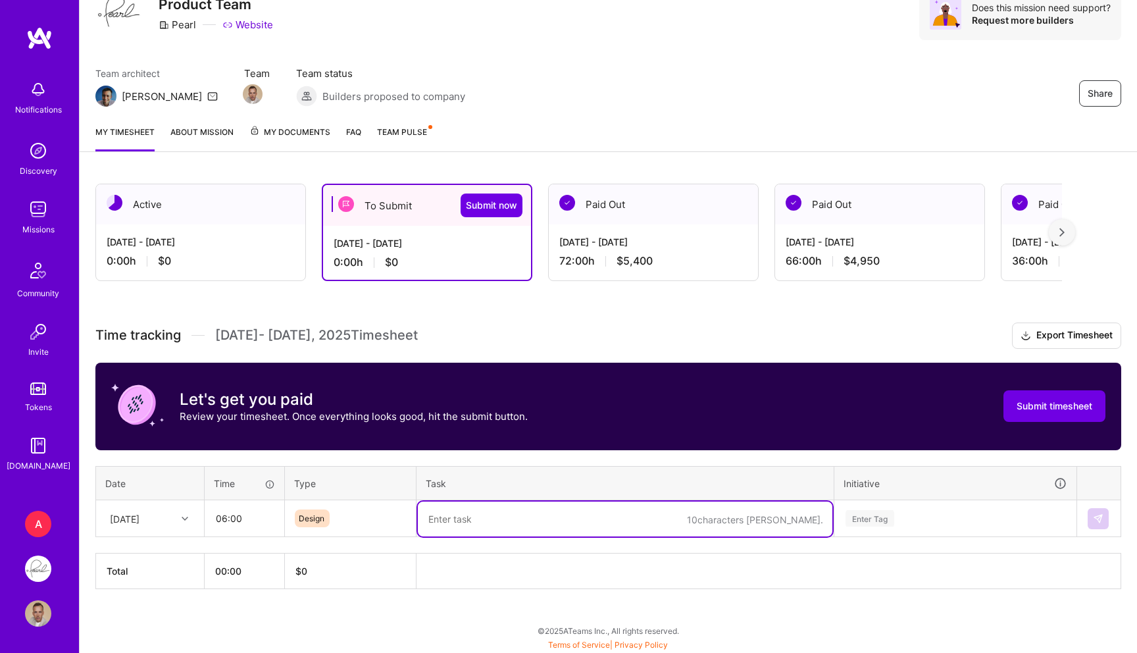
paste textarea "- [x] Dentrix - [x] SO Color overlays - new versions - [x] SO Color overlays te…"
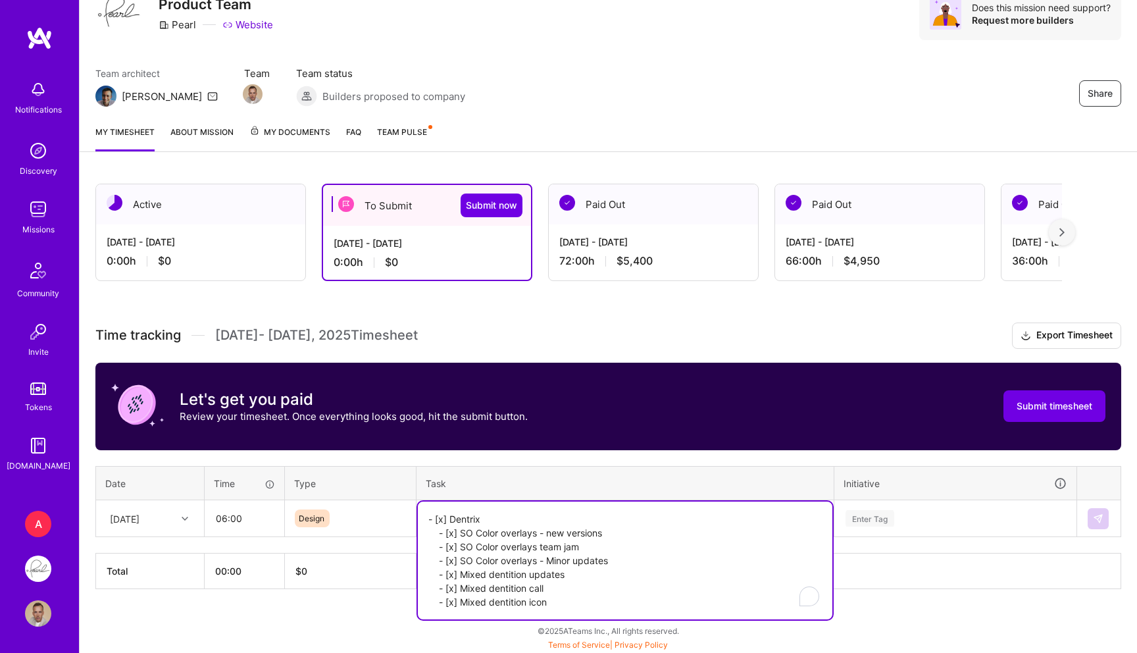
type textarea "- [x] Dentrix - [x] SO Color overlays - new versions - [x] SO Color overlays te…"
click at [924, 521] on div "Enter Tag" at bounding box center [955, 518] width 222 height 16
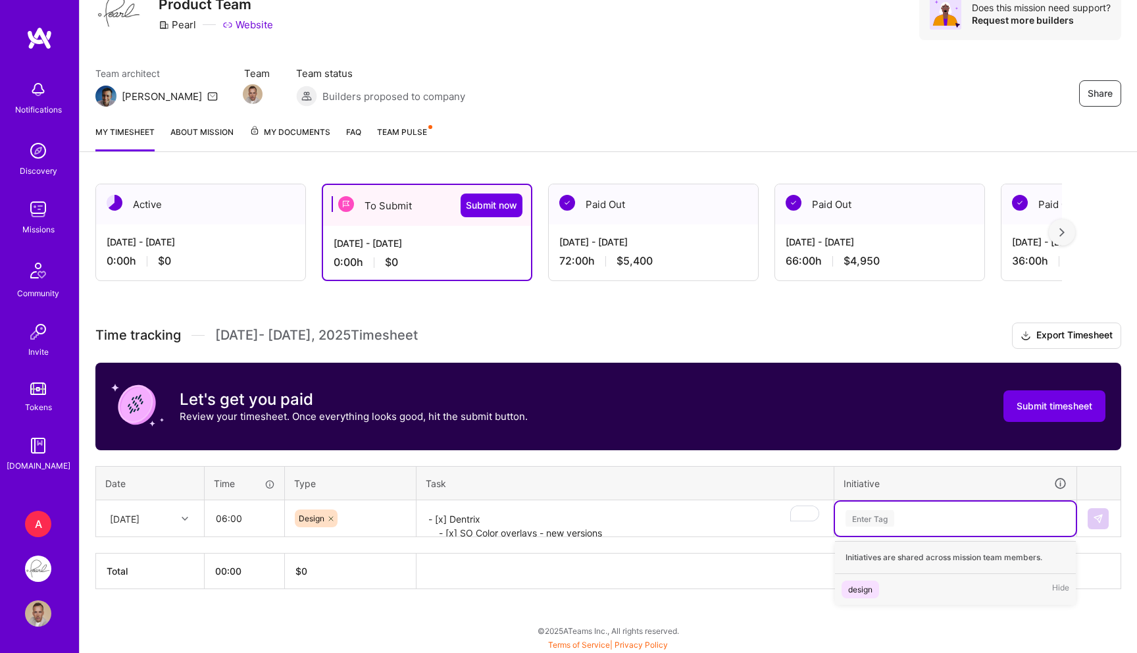
click at [860, 590] on div "design" at bounding box center [860, 589] width 24 height 14
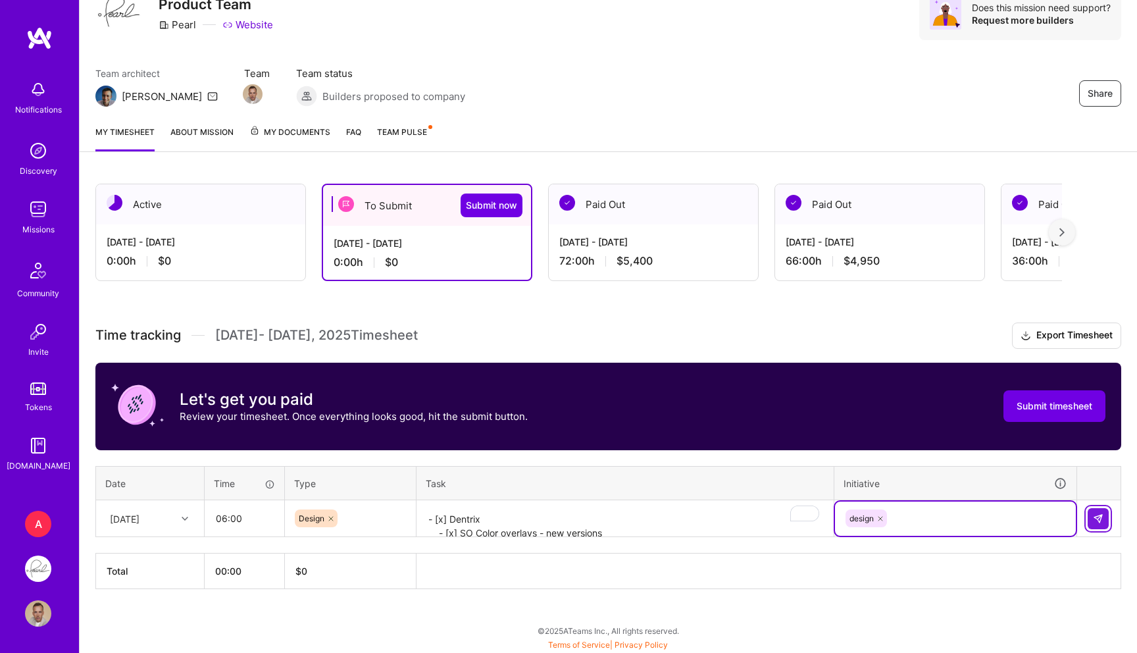
click at [1097, 519] on img at bounding box center [1098, 518] width 11 height 11
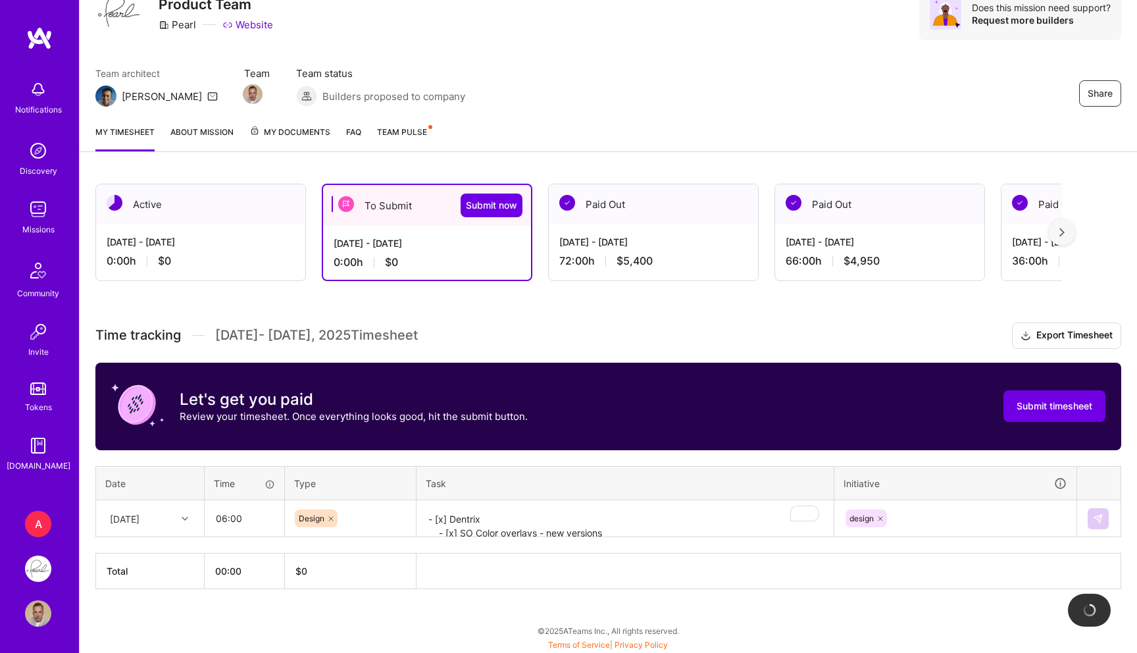
click at [155, 528] on div "Fri, Aug 1" at bounding box center [150, 518] width 107 height 35
click at [146, 591] on div "Mon, Aug 11" at bounding box center [150, 591] width 107 height 24
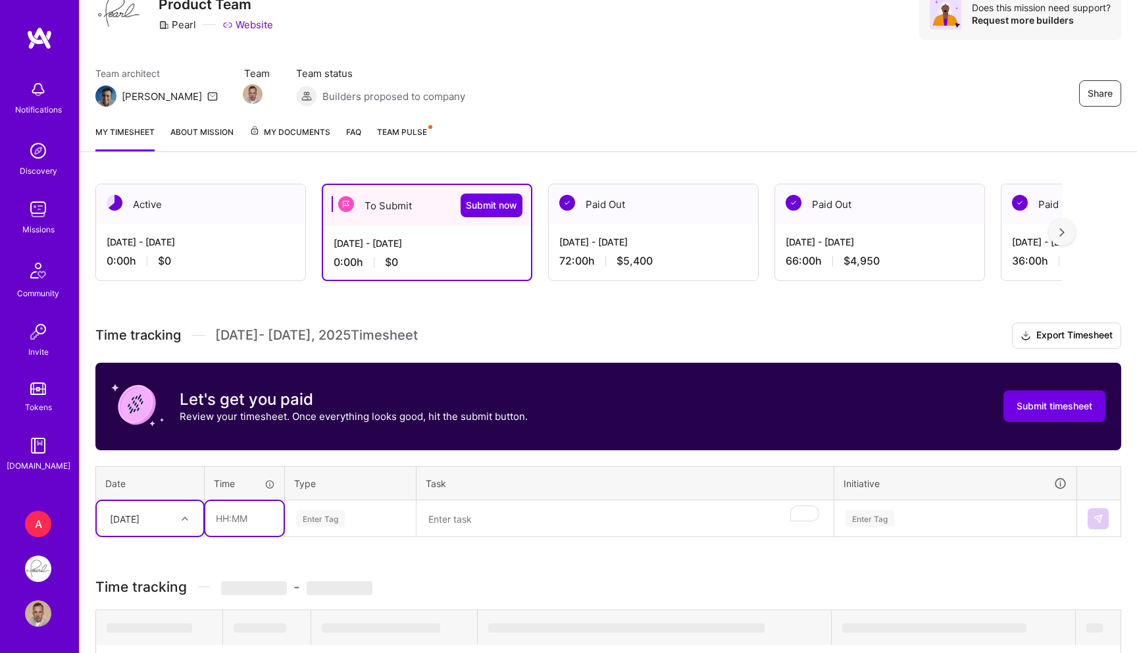
click at [249, 519] on input "text" at bounding box center [244, 518] width 78 height 35
type input "5"
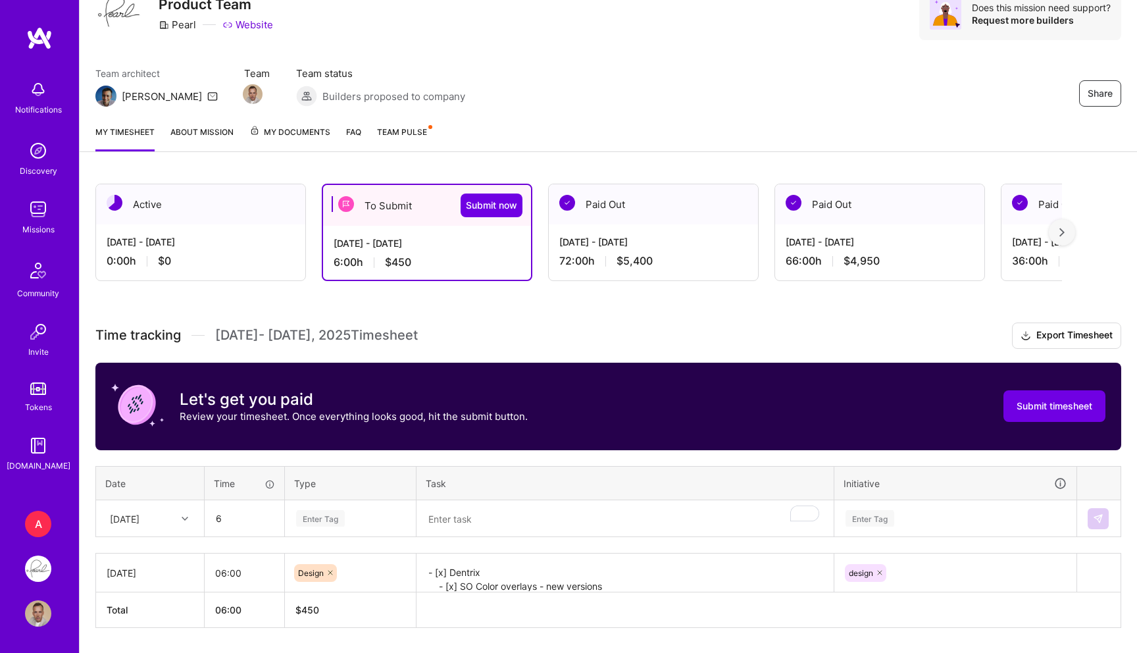
type input "06:00"
click at [326, 509] on div "Enter Tag" at bounding box center [351, 518] width 130 height 34
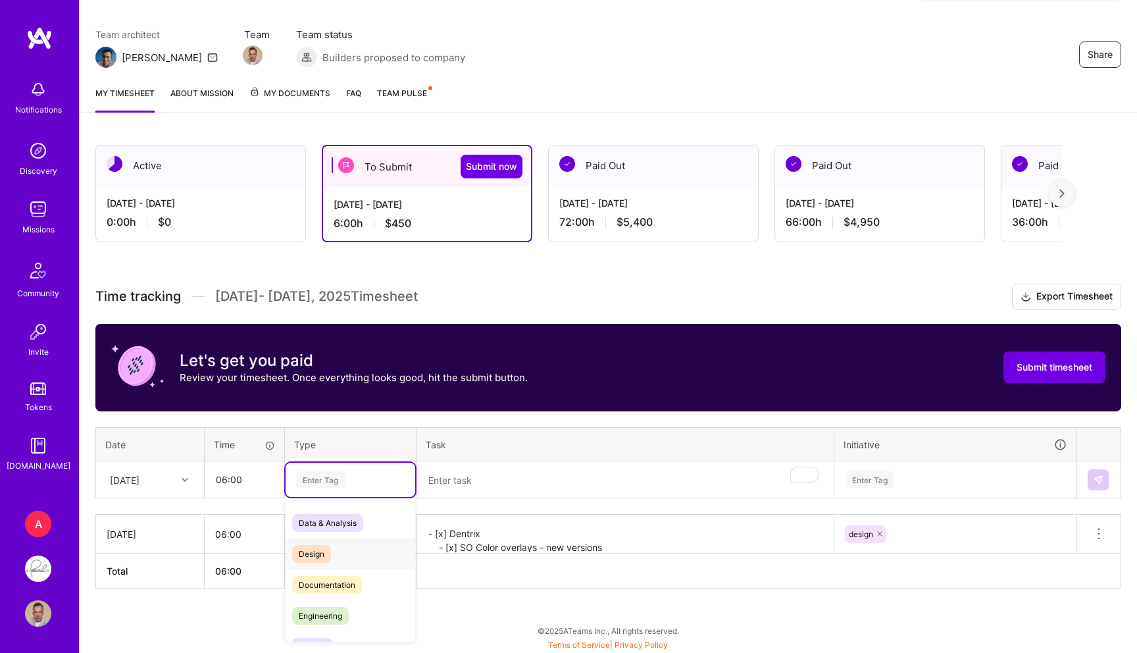
click at [311, 557] on span "Design" at bounding box center [311, 554] width 39 height 18
click at [490, 481] on textarea "To enrich screen reader interactions, please activate Accessibility in Grammarl…" at bounding box center [625, 480] width 415 height 35
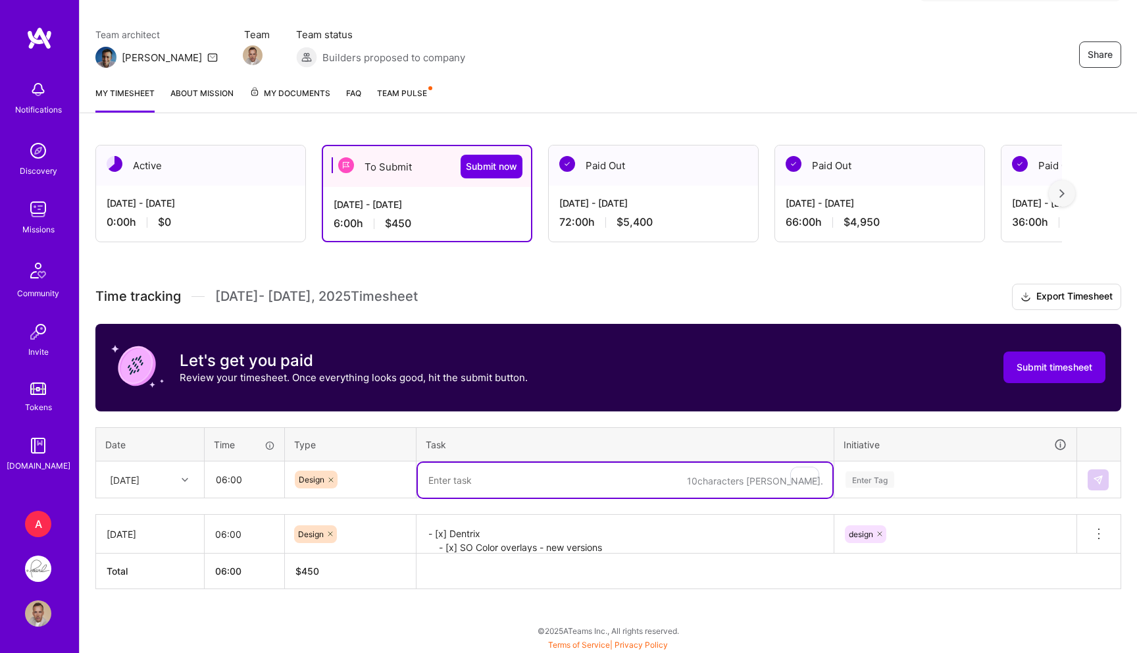
paste textarea "- [x] Going through teams communication, checking design updates, PRD updates"
click at [478, 476] on textarea "- [x] Going through teams communication, checking design updates, PRD updates" at bounding box center [625, 480] width 415 height 35
click at [870, 481] on div "Enter Tag" at bounding box center [870, 479] width 49 height 20
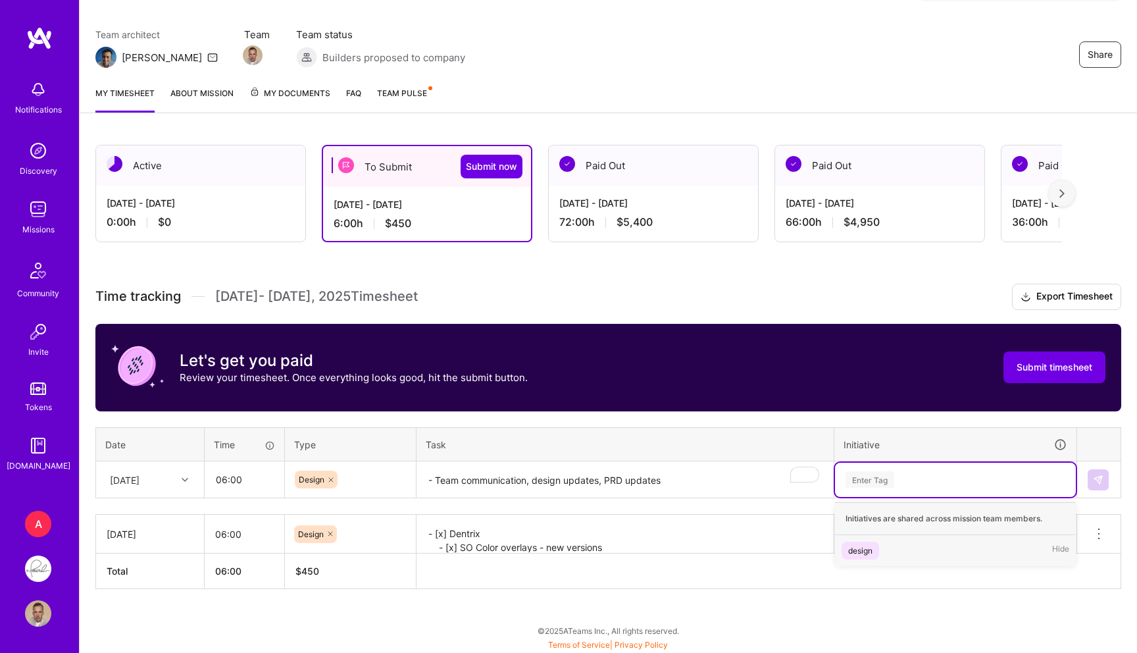
click at [859, 553] on div "design" at bounding box center [860, 551] width 24 height 14
click at [711, 475] on textarea "- Team communication, design updates, PRD updates" at bounding box center [625, 480] width 415 height 35
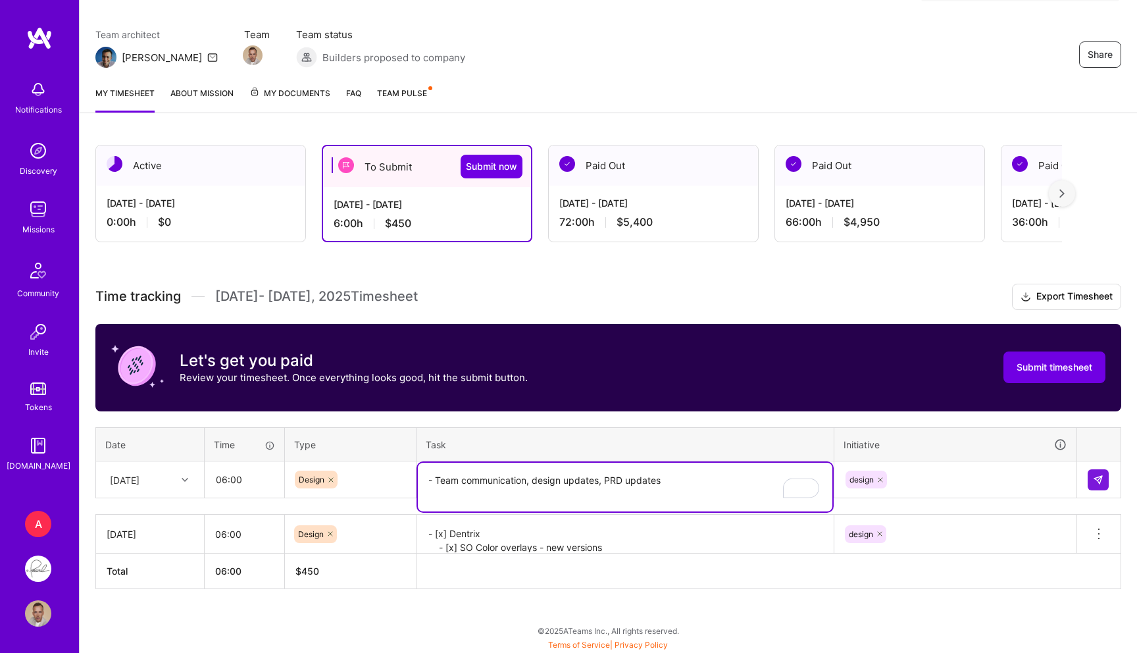
type textarea "- Team communication, design updates, PRD updates"
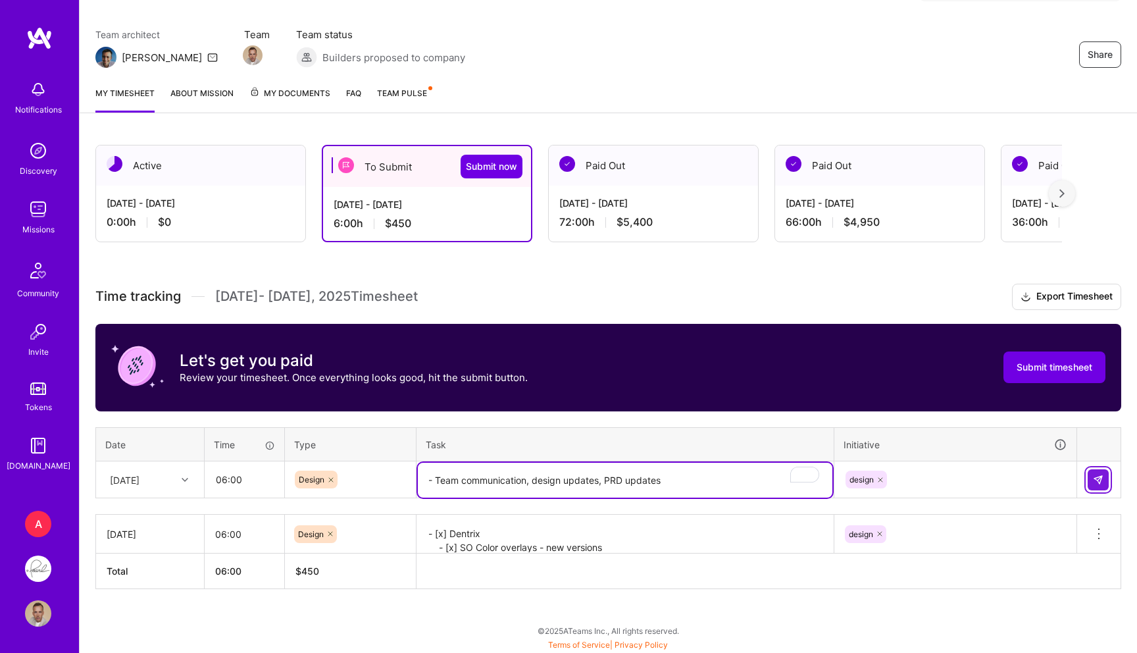
click at [1095, 477] on img at bounding box center [1098, 479] width 11 height 11
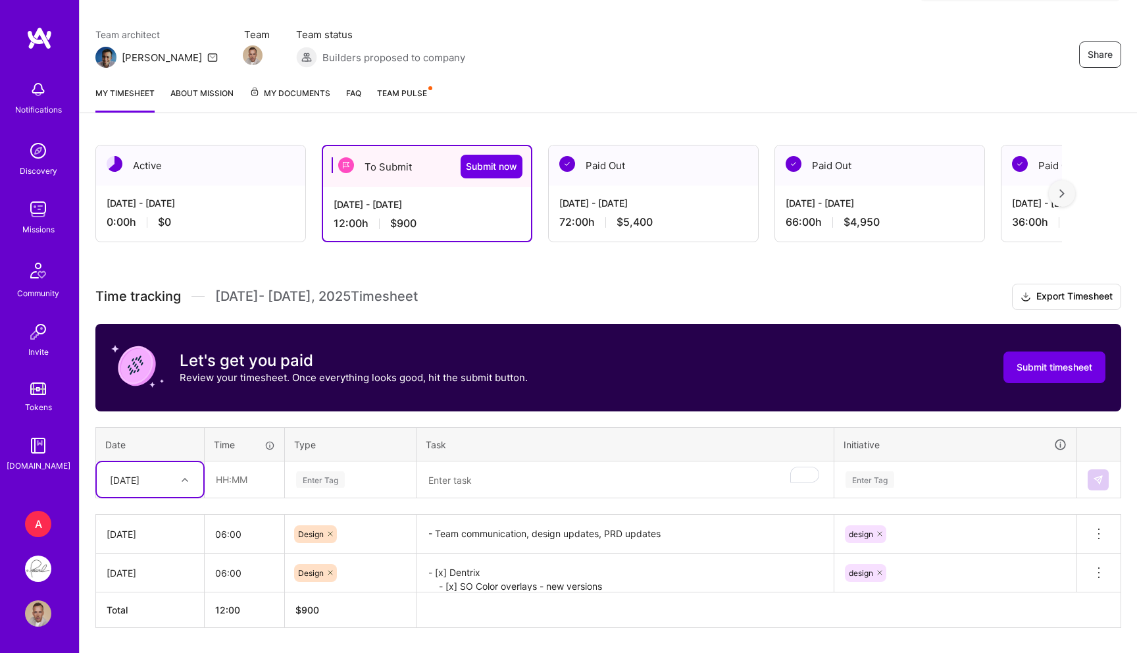
click at [151, 472] on div "option Mon, Aug 11, selected. Select is focused ,type to refine list, press Dow…" at bounding box center [150, 479] width 107 height 35
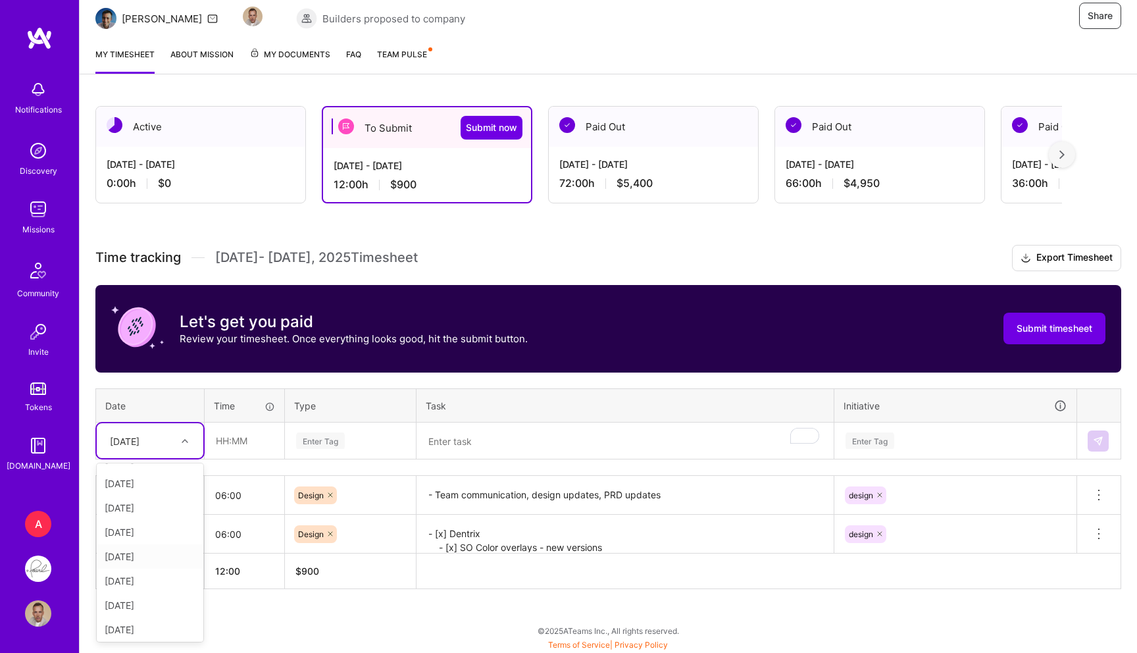
scroll to position [168, 0]
click at [135, 575] on div "Wed, Aug 13" at bounding box center [150, 578] width 107 height 24
click at [247, 445] on input "text" at bounding box center [244, 440] width 78 height 35
type input "06:00"
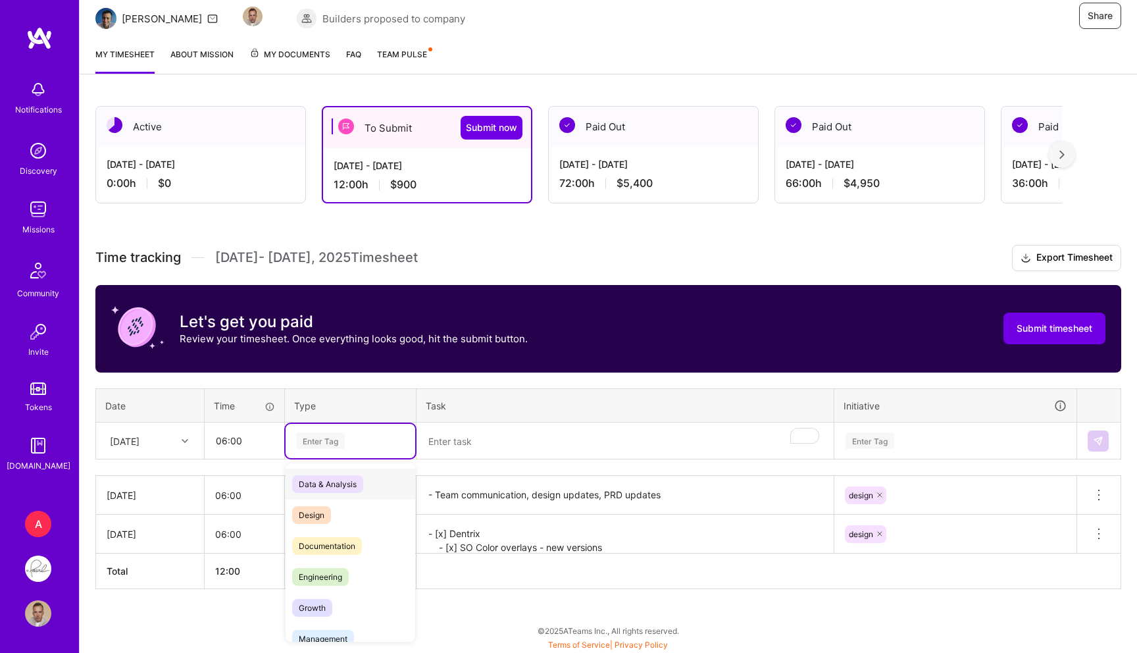
click at [317, 450] on div "Enter Tag" at bounding box center [351, 441] width 130 height 34
click at [328, 507] on span "Design" at bounding box center [311, 515] width 39 height 18
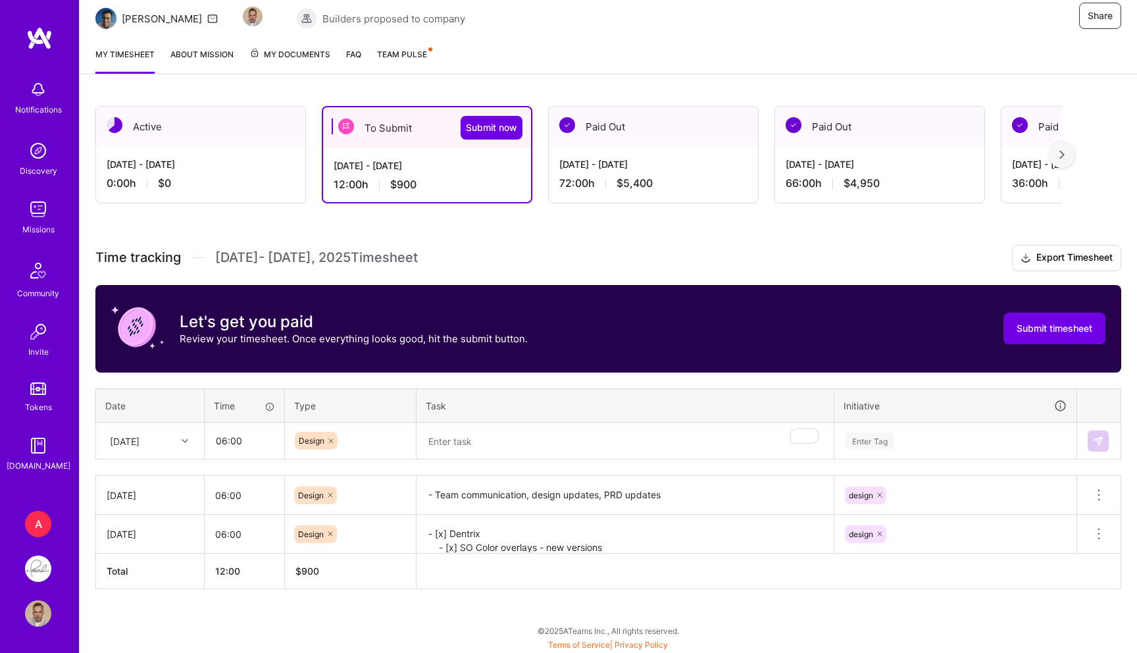
click at [482, 422] on td at bounding box center [626, 440] width 418 height 37
click at [469, 431] on textarea "To enrich screen reader interactions, please activate Accessibility in Grammarl…" at bounding box center [625, 441] width 415 height 35
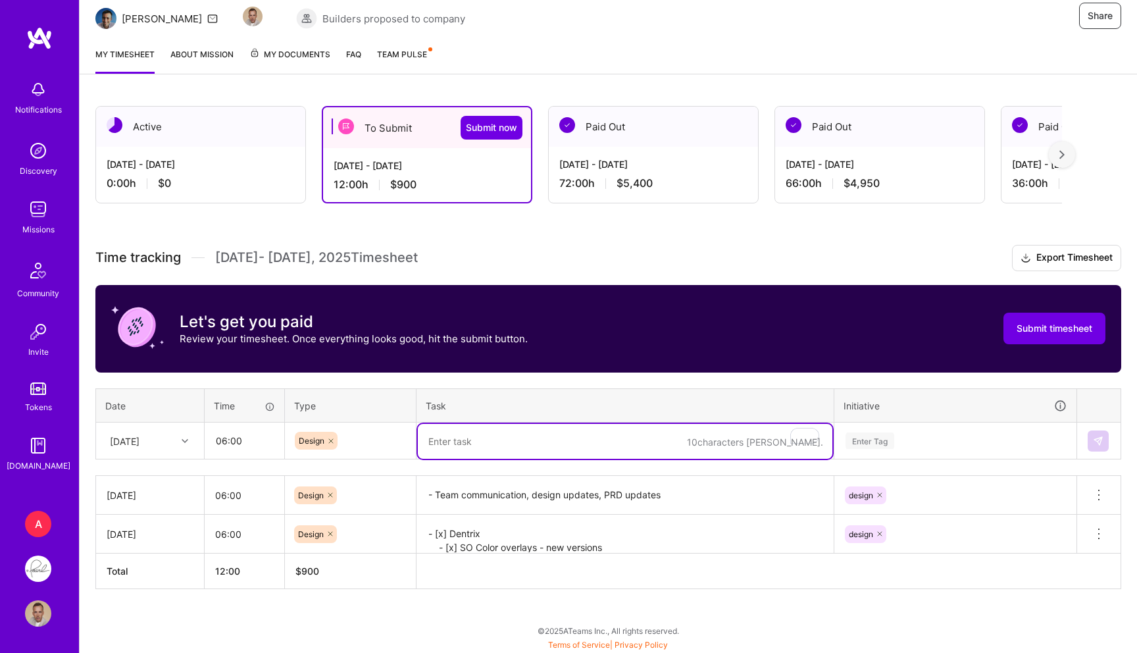
paste textarea "- [x] SOC version prototyping - [x] Pariapical radiolucency color in multiple s…"
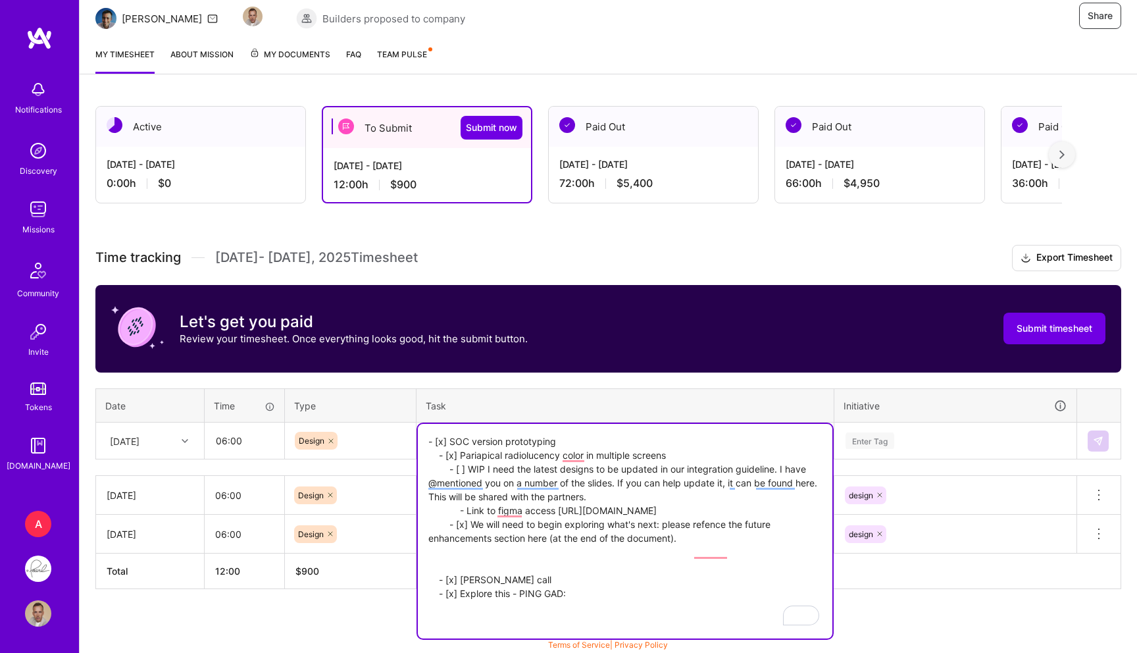
click at [541, 589] on textarea "- [x] SOC version prototyping - [x] Pariapical radiolucency color in multiple s…" at bounding box center [625, 531] width 415 height 215
click at [471, 602] on textarea "- [x] SOC version prototyping - [x] Pariapical radiolucency color in multiple s…" at bounding box center [625, 531] width 415 height 215
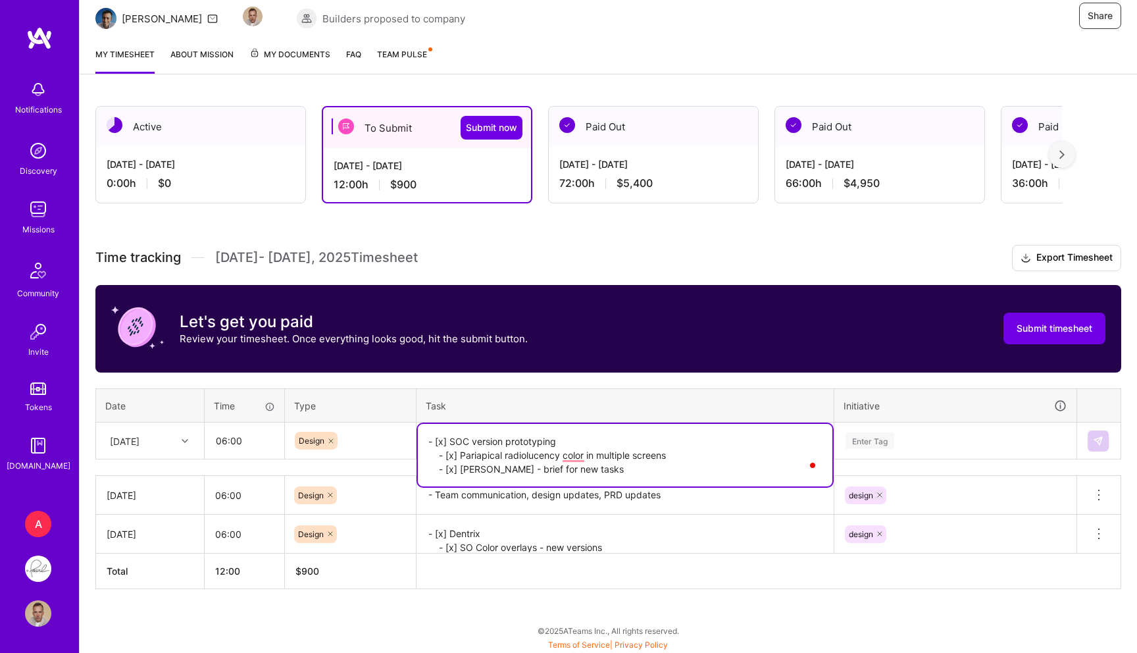
type textarea "- [x] SOC version prototyping - [x] Pariapical radiolucency color in multiple s…"
click at [915, 476] on td "design" at bounding box center [955, 495] width 243 height 39
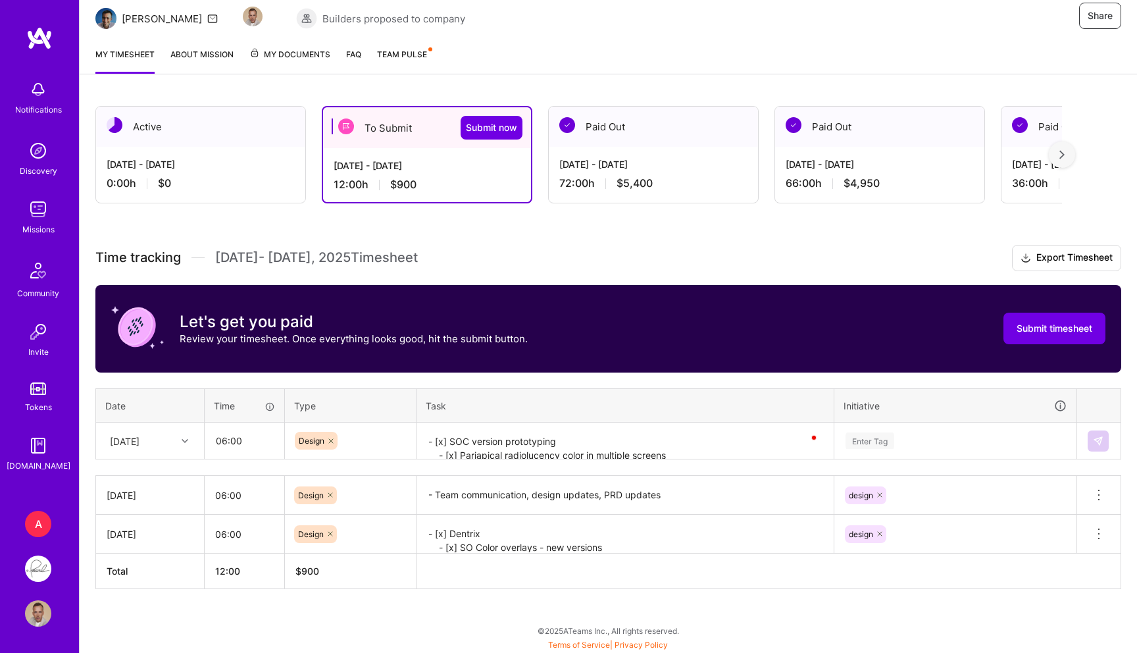
click at [892, 451] on div "Enter Tag" at bounding box center [955, 441] width 241 height 34
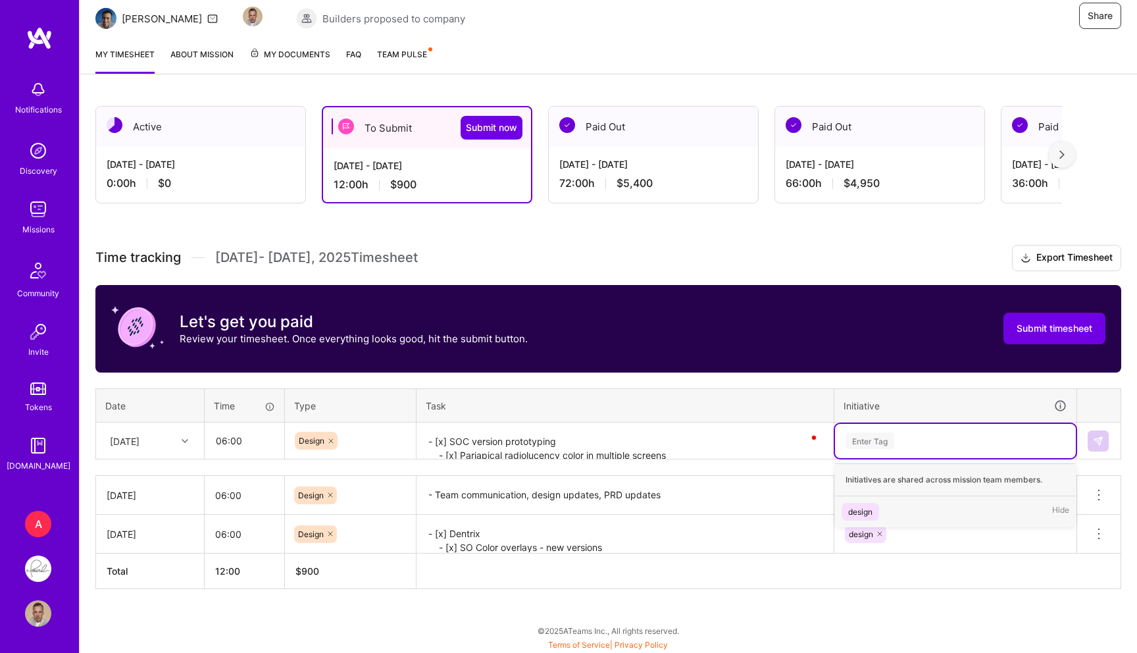
click at [857, 521] on div "design Hide" at bounding box center [955, 511] width 241 height 31
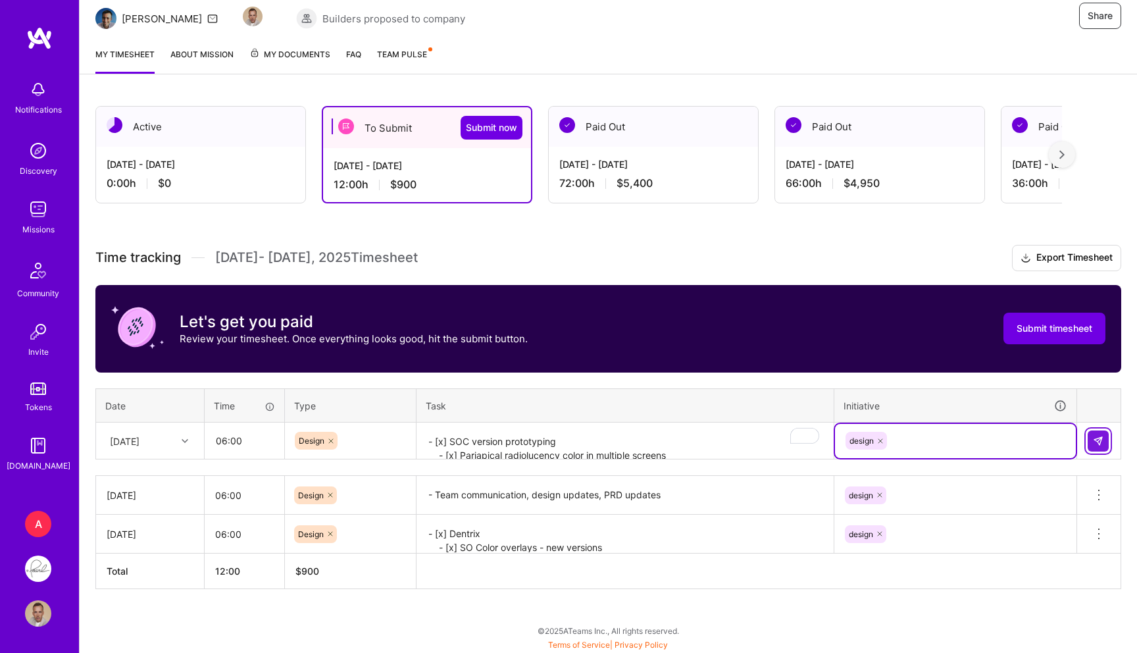
click at [1094, 437] on img at bounding box center [1098, 441] width 11 height 11
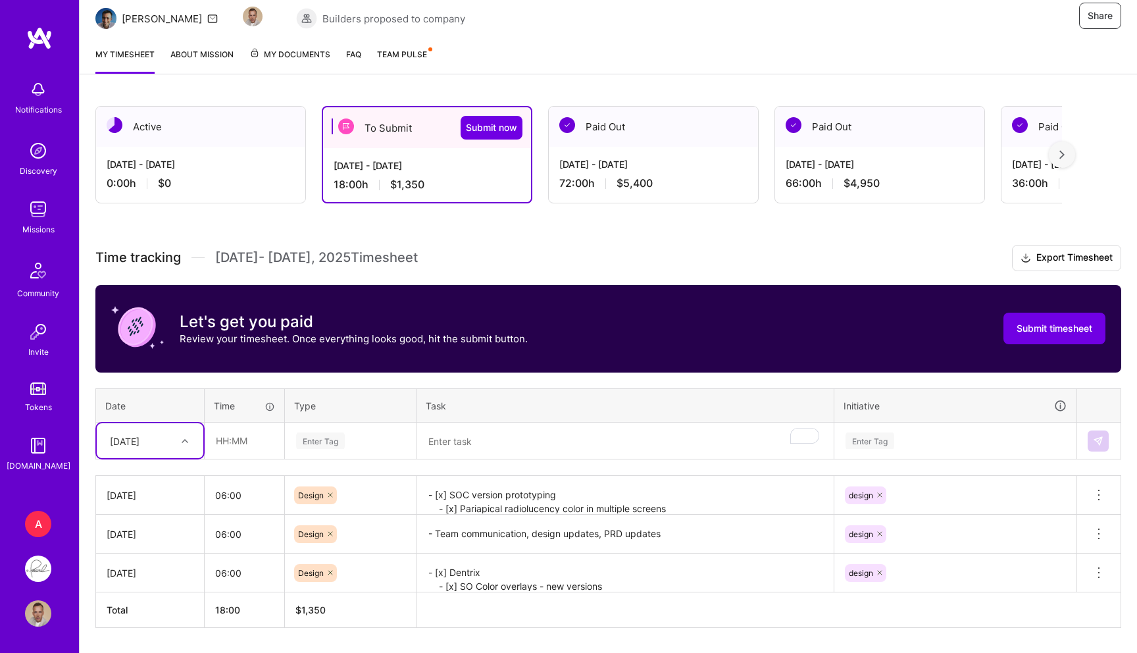
click at [139, 449] on div "Time tracking Aug 1 - Aug 15 , 2025 Timesheet Export Timesheet Let's get you pa…" at bounding box center [608, 436] width 1026 height 383
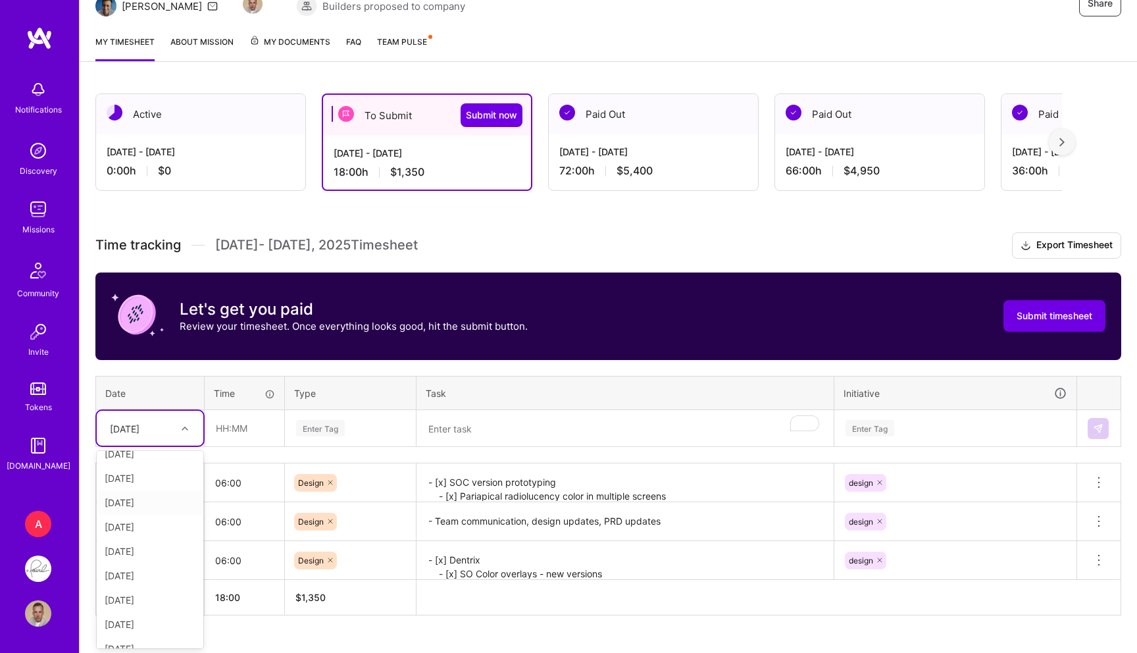
scroll to position [149, 0]
click at [151, 604] on div "Thu, Aug 14" at bounding box center [150, 609] width 107 height 24
click at [227, 419] on input "text" at bounding box center [244, 428] width 78 height 35
type input "06:00"
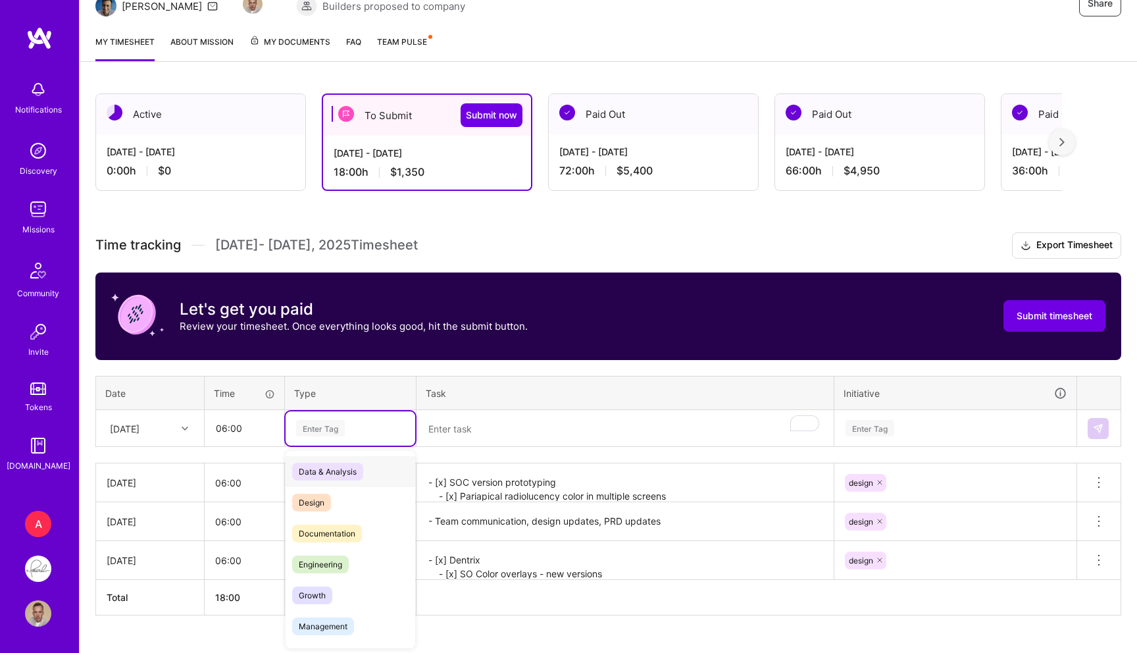
click at [338, 414] on div "Enter Tag" at bounding box center [351, 428] width 130 height 34
drag, startPoint x: 330, startPoint y: 492, endPoint x: 428, endPoint y: 455, distance: 104.1
click at [330, 492] on div "Design" at bounding box center [351, 502] width 130 height 31
click at [506, 412] on textarea "To enrich screen reader interactions, please activate Accessibility in Grammarl…" at bounding box center [625, 428] width 415 height 35
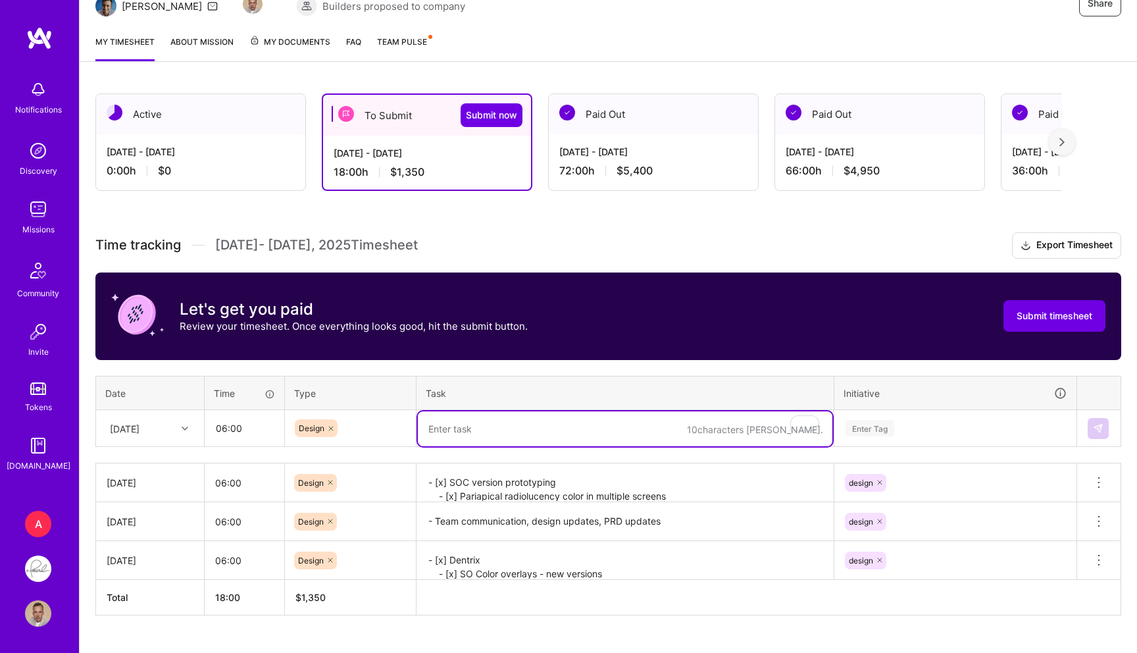
paste textarea "- [x] Integration guideline slides"
click at [589, 467] on textarea "- [x] SOC version prototyping - [x] Pariapical radiolucency color in multiple s…" at bounding box center [625, 483] width 415 height 36
click at [633, 423] on textarea "- [x] Integration guideline slides" at bounding box center [625, 428] width 415 height 35
paste textarea "- [x] Integration guideline slides"
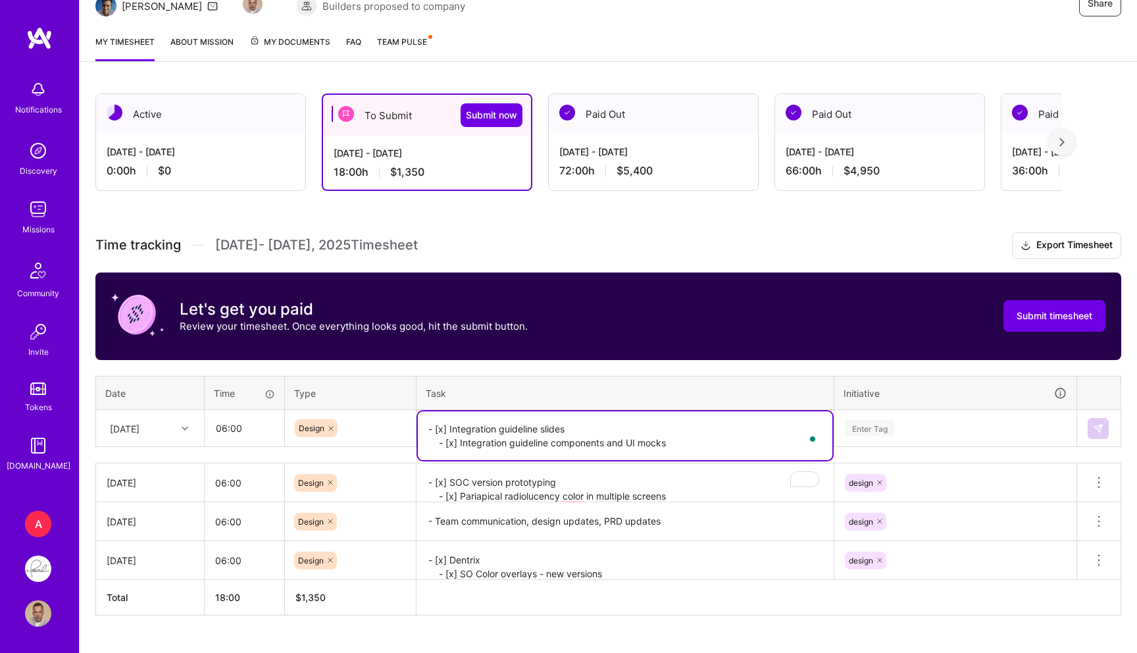
type textarea "- [x] Integration guideline slides - [x] Integration guideline components and U…"
click at [873, 439] on div "Enter Tag" at bounding box center [955, 428] width 241 height 34
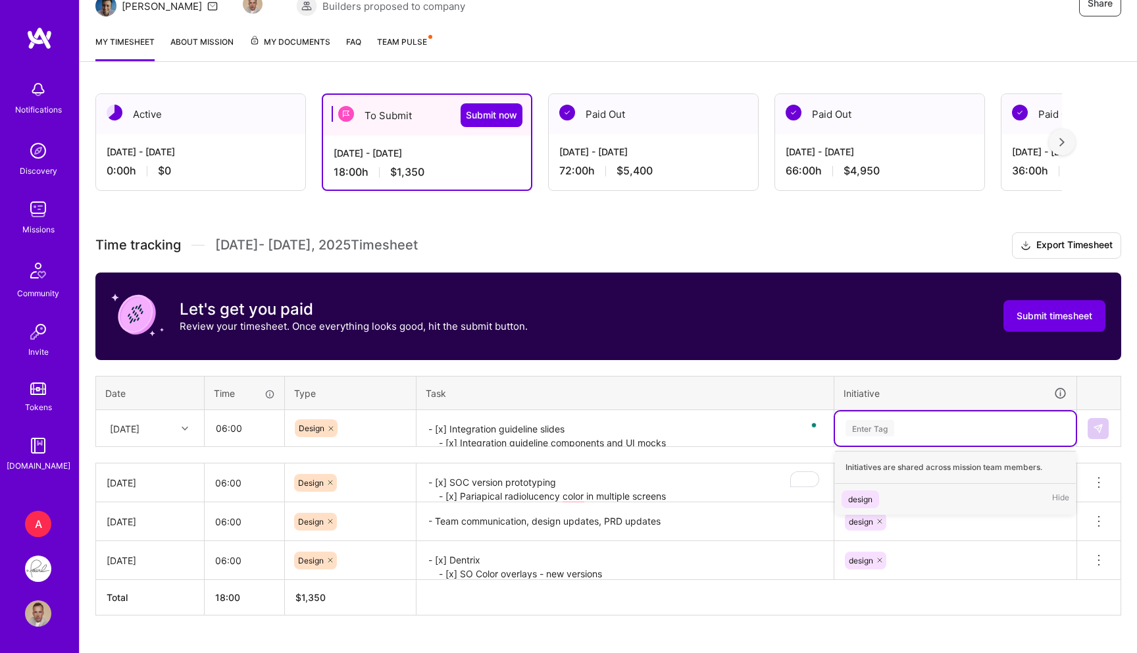
click at [848, 495] on span "design" at bounding box center [861, 499] width 38 height 18
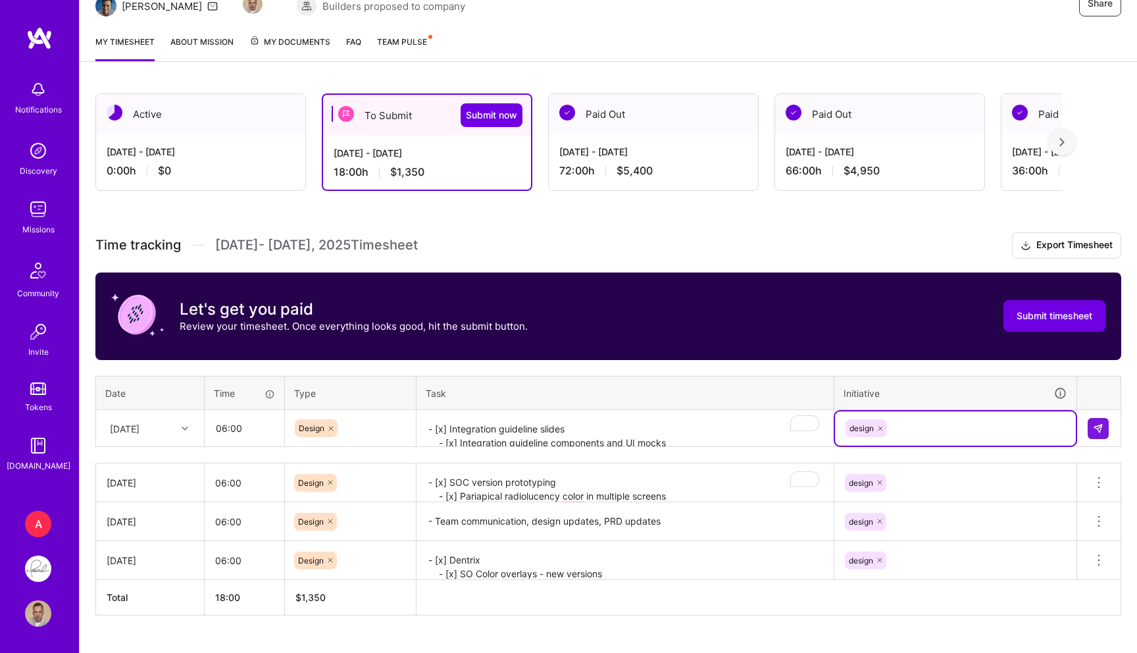
click at [1084, 422] on td at bounding box center [1099, 428] width 44 height 37
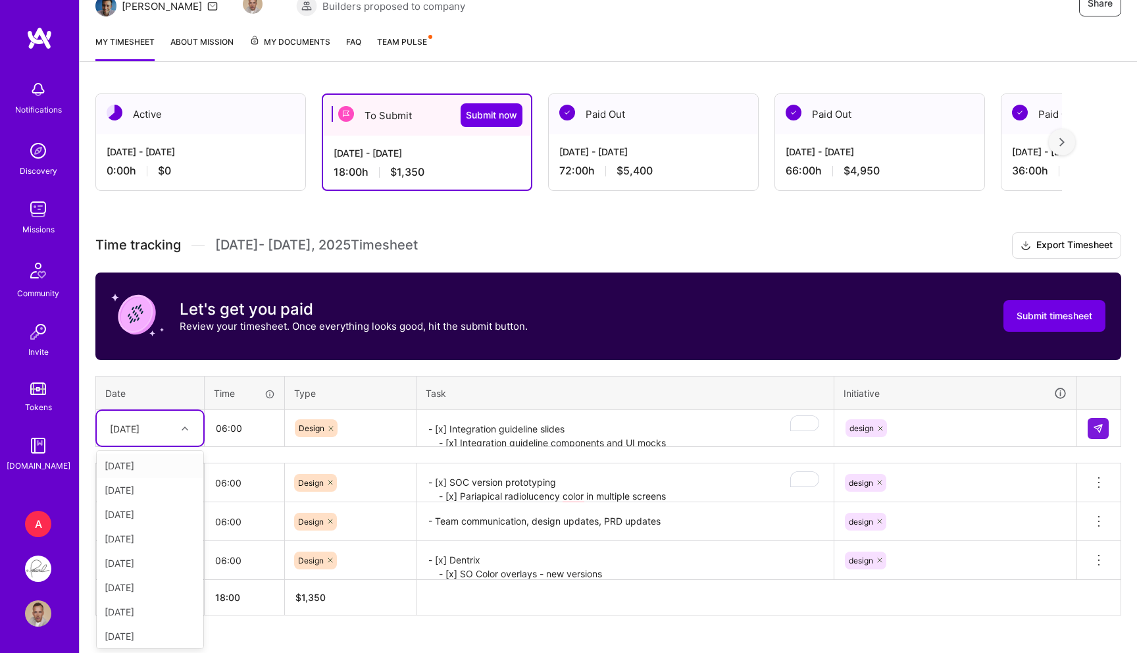
click at [137, 430] on div "Thu, Aug 14" at bounding box center [125, 428] width 30 height 14
click at [140, 429] on div "Thu, Aug 14" at bounding box center [125, 428] width 30 height 14
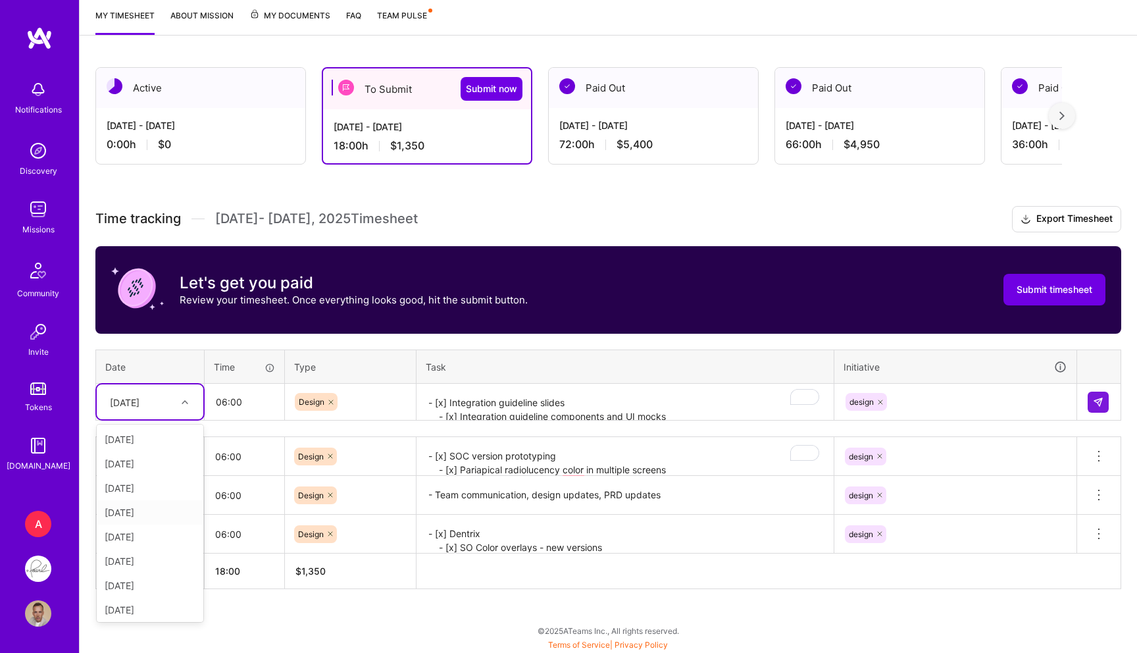
scroll to position [149, 0]
click at [139, 609] on div "Fri, Aug 15" at bounding box center [150, 607] width 107 height 24
click at [259, 398] on input "06:00" at bounding box center [244, 401] width 78 height 35
click at [180, 402] on div at bounding box center [186, 402] width 20 height 17
click at [124, 599] on div "Thu, Aug 14" at bounding box center [150, 607] width 107 height 24
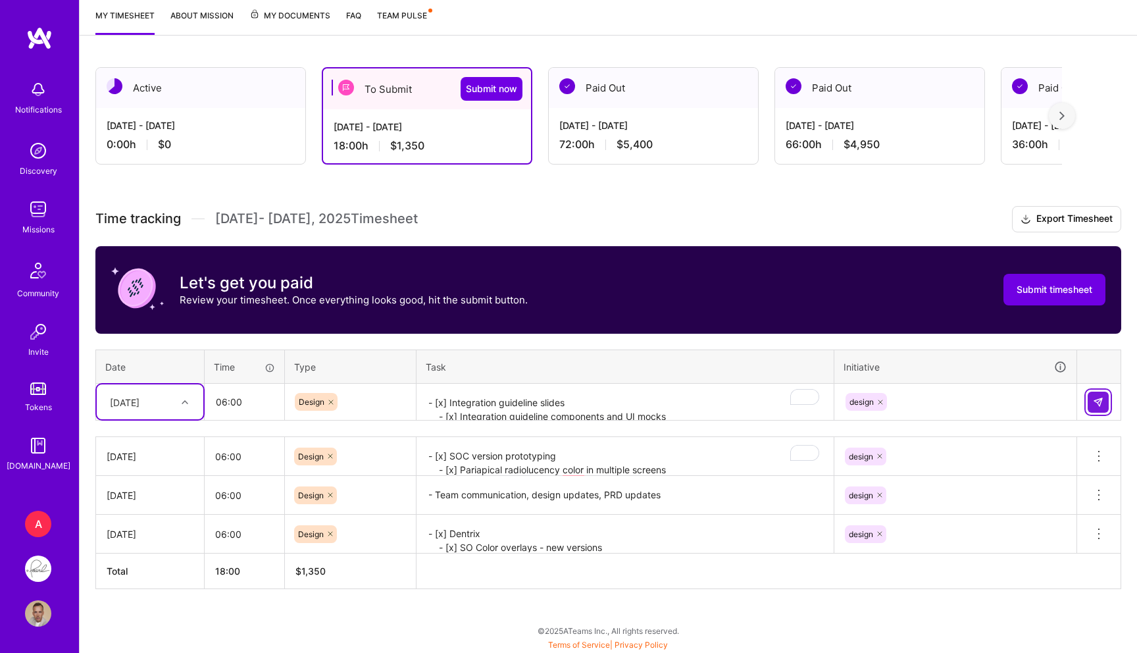
click at [1106, 399] on button at bounding box center [1098, 402] width 21 height 21
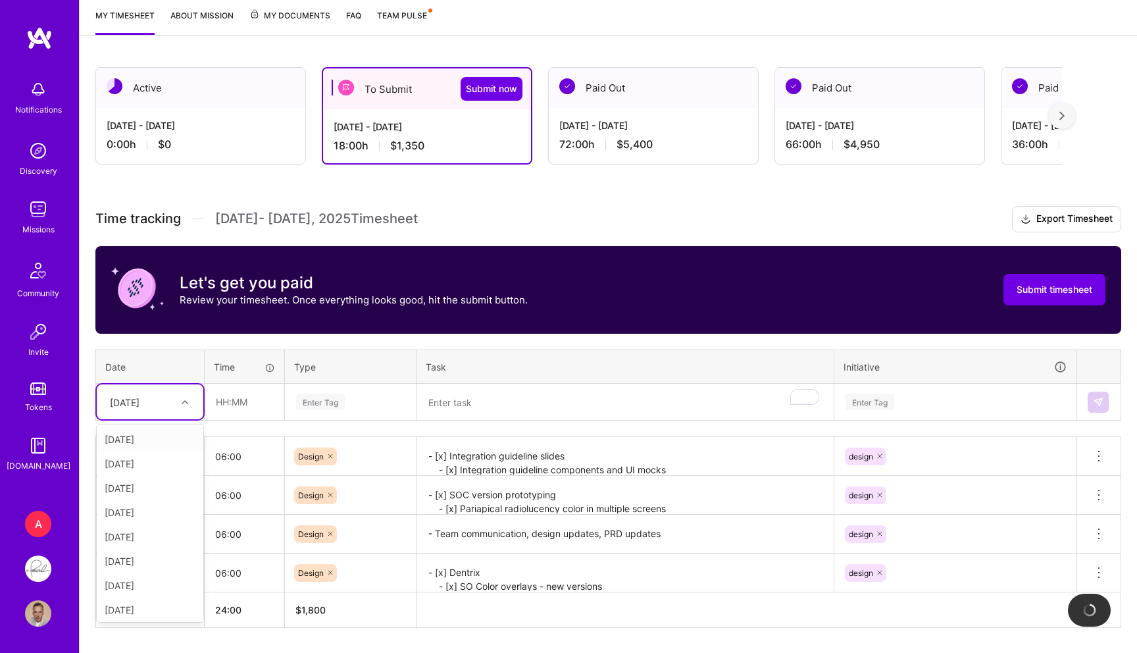
click at [180, 407] on div at bounding box center [186, 402] width 20 height 17
click at [131, 605] on div "Fri, Aug 15" at bounding box center [150, 607] width 107 height 24
click at [230, 407] on input "text" at bounding box center [244, 401] width 78 height 35
type input "06:00"
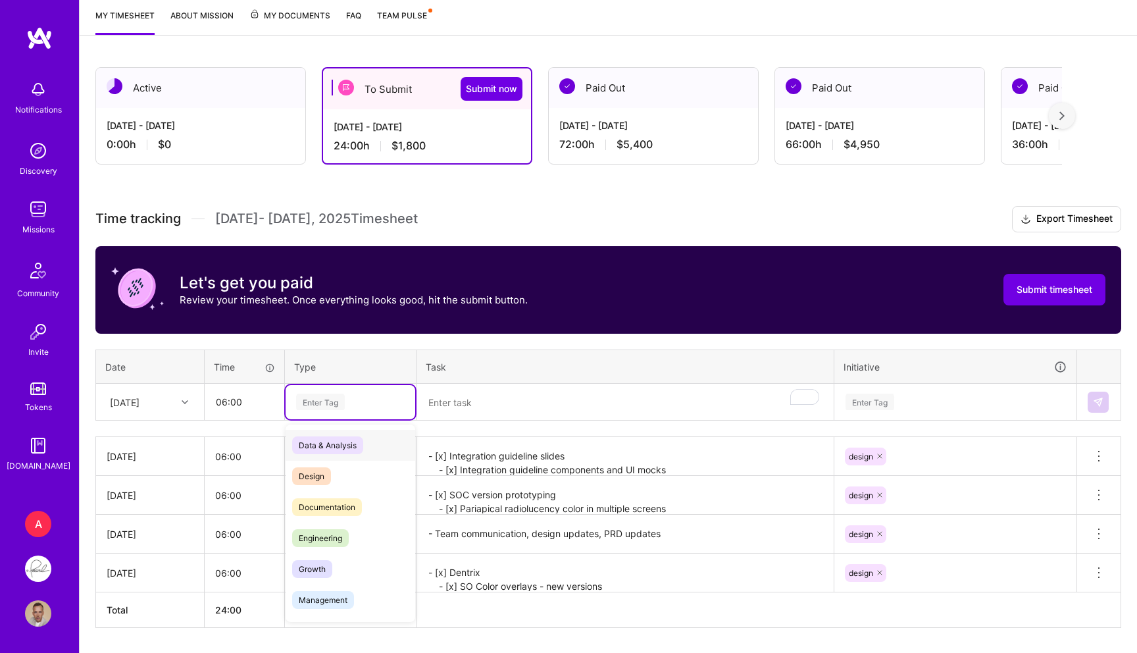
click at [359, 390] on div "Enter Tag" at bounding box center [351, 402] width 130 height 34
click at [318, 463] on div "Design" at bounding box center [351, 476] width 130 height 31
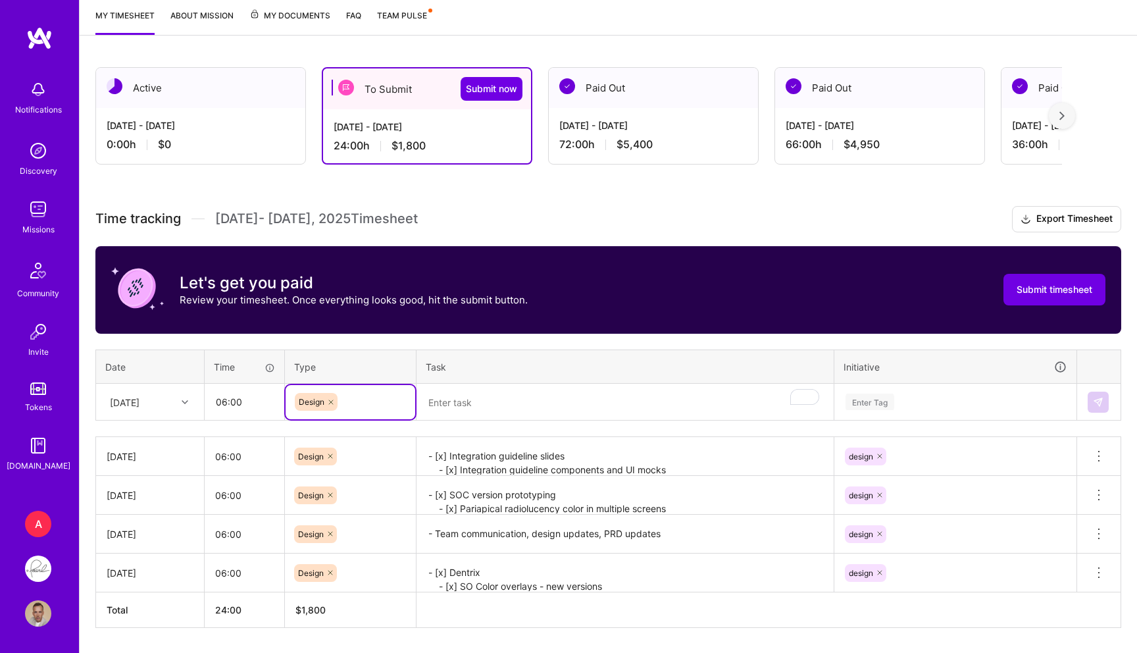
click at [476, 400] on textarea "To enrich screen reader interactions, please activate Accessibility in Grammarl…" at bounding box center [625, 402] width 415 height 35
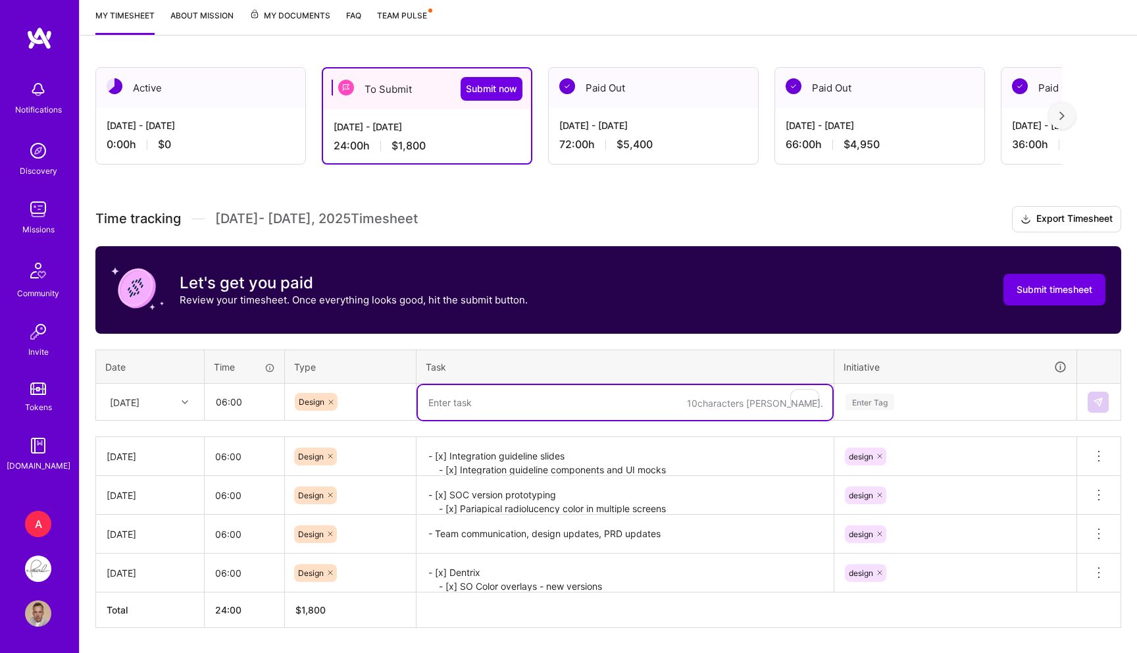
paste textarea "- [x] Insurance project: Call with Mike and Paul - [x] Insurance project: new U…"
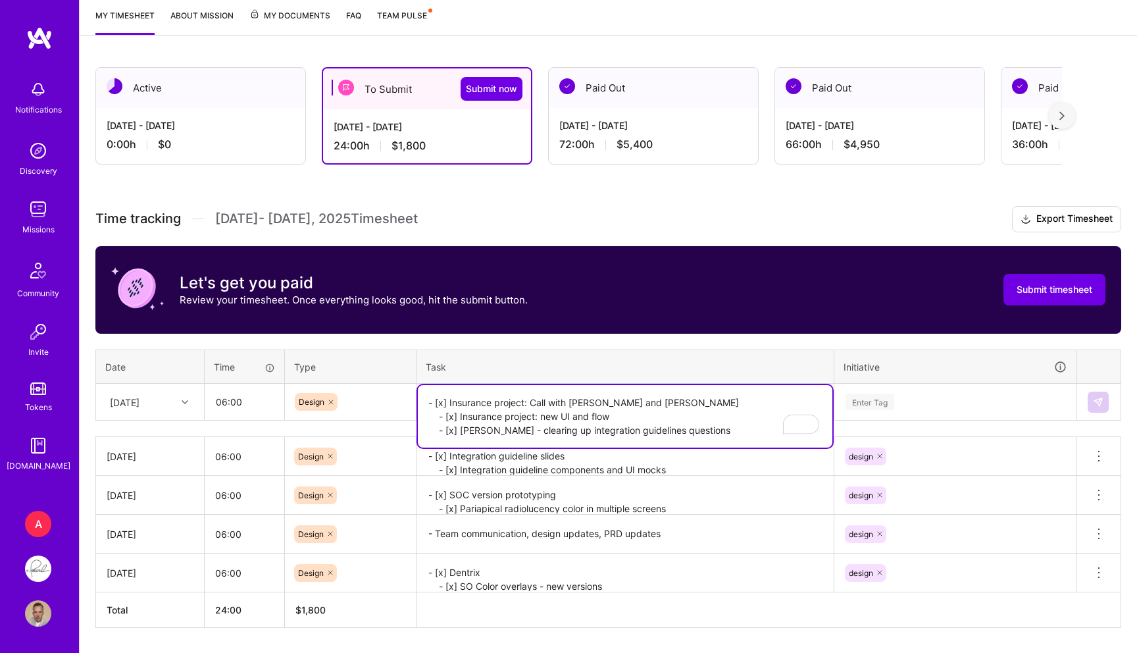
type textarea "- [x] Insurance project: Call with Mike and Paul - [x] Insurance project: new U…"
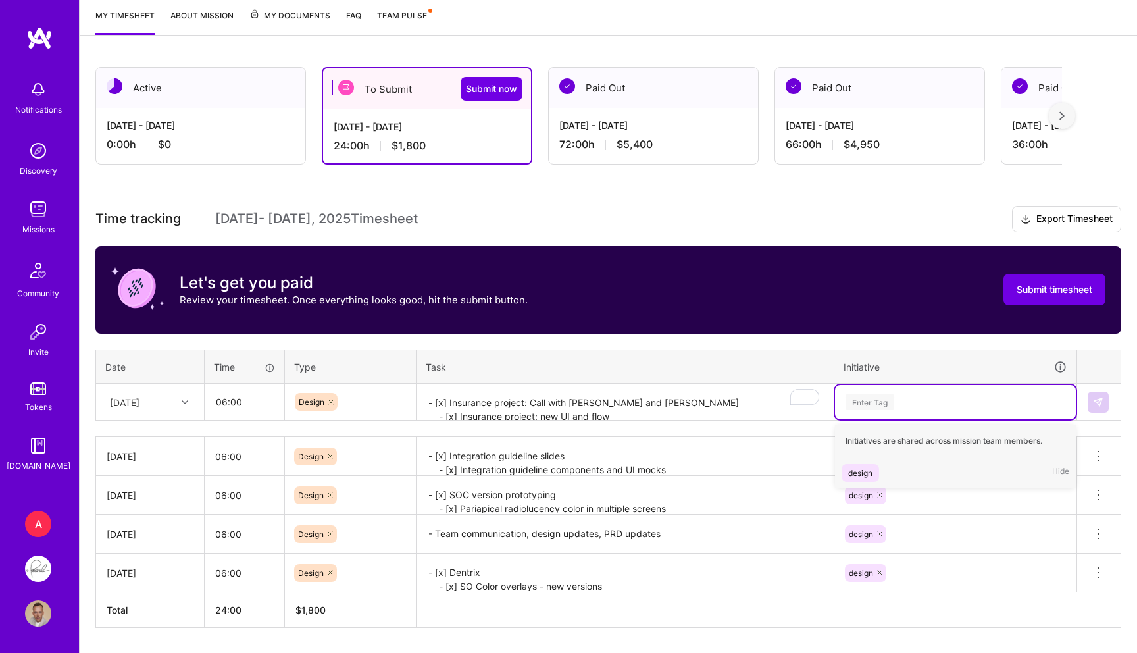
click at [867, 391] on div "Enter Tag" at bounding box center [955, 402] width 241 height 34
click at [866, 473] on div "design" at bounding box center [860, 473] width 24 height 14
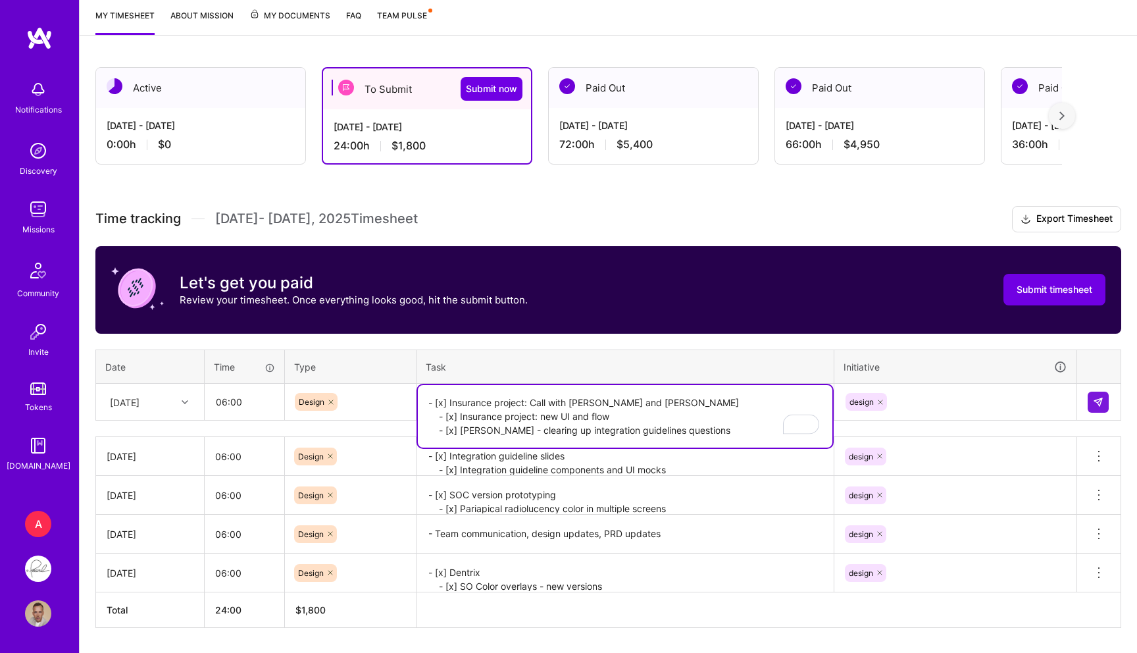
click at [688, 419] on textarea "- [x] Insurance project: Call with Mike and Paul - [x] Insurance project: new U…" at bounding box center [625, 416] width 415 height 63
click at [511, 423] on textarea "- [x] Insurance project: Call with Mike and Paul - [x] Insurance project: new U…" at bounding box center [625, 416] width 415 height 63
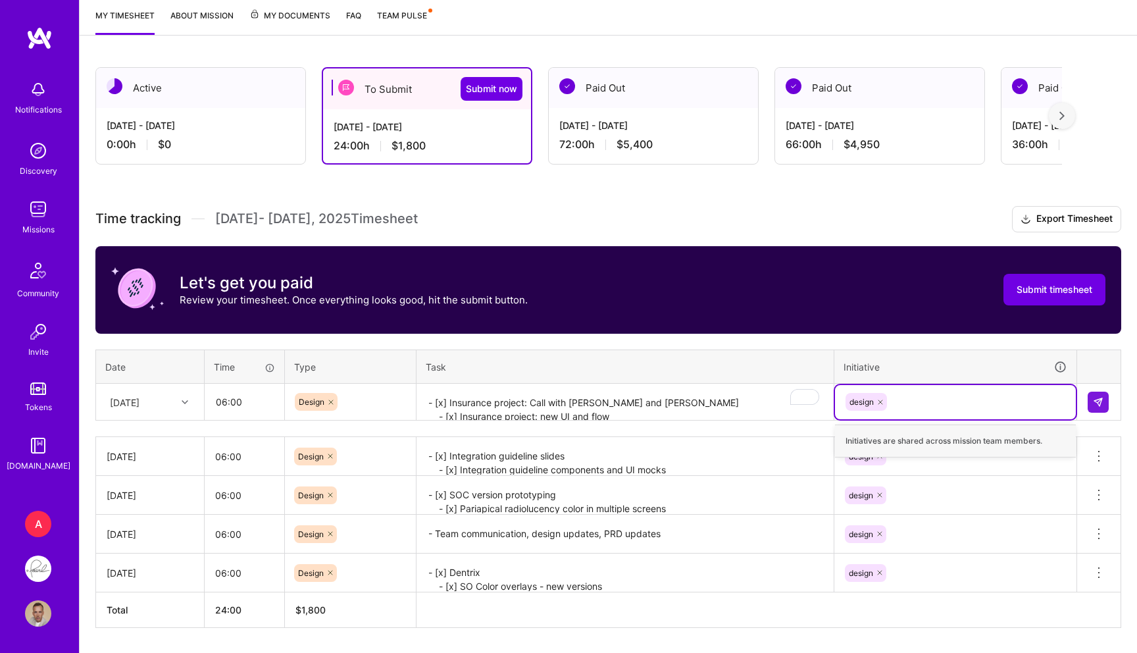
click at [978, 414] on div "design" at bounding box center [955, 402] width 241 height 34
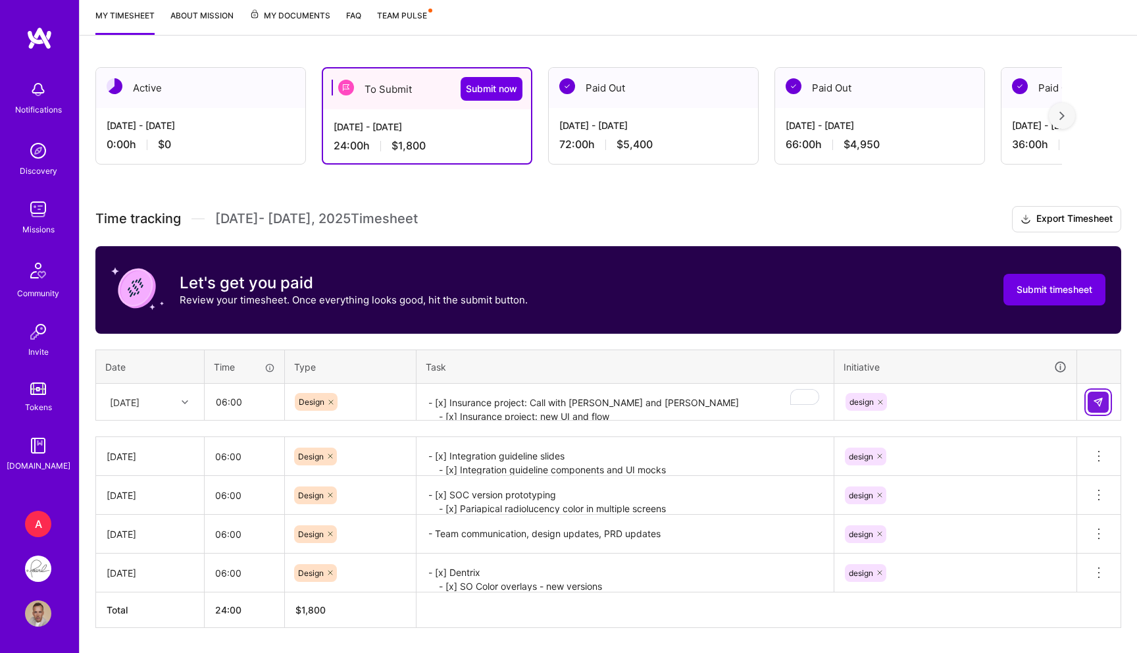
click at [1106, 399] on button at bounding box center [1098, 402] width 21 height 21
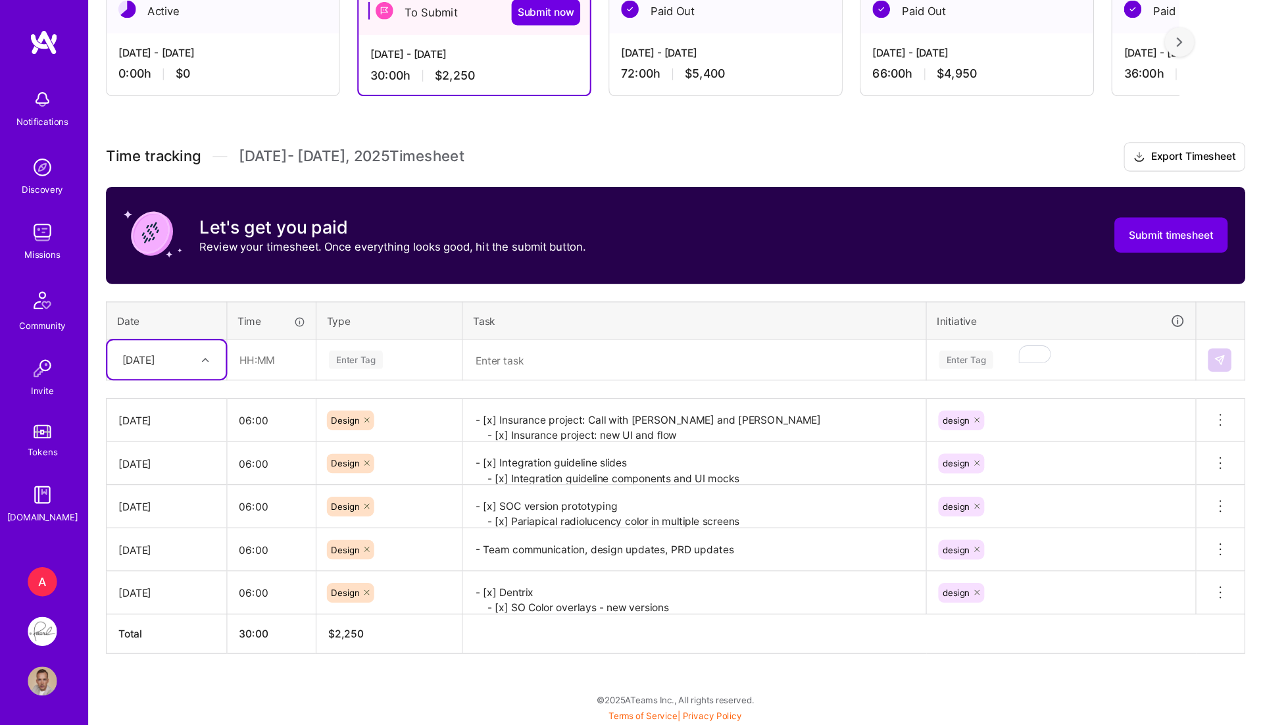
scroll to position [176, 0]
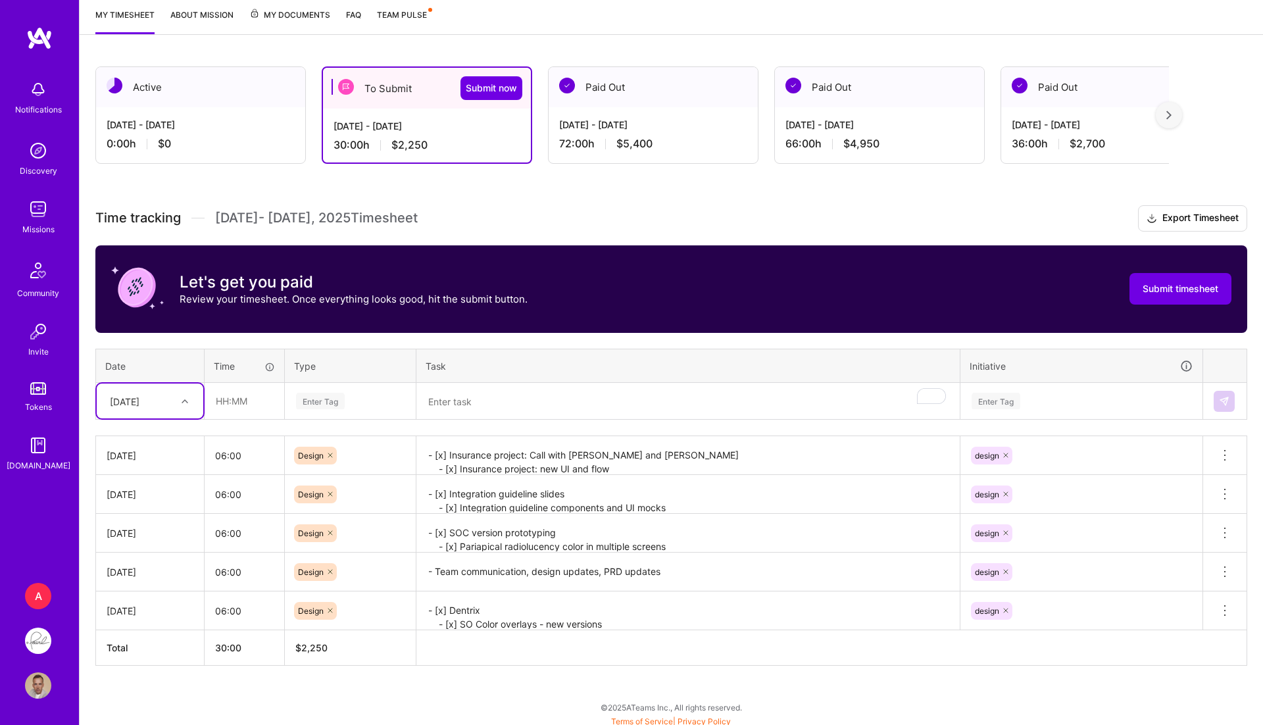
click at [613, 193] on div "Active Aug 16 - Aug 31, 2025 0:00 h $0 To Submit Submit now Aug 1 - Aug 15, 202…" at bounding box center [672, 391] width 1184 height 680
click at [38, 590] on div "A" at bounding box center [38, 596] width 26 height 26
click at [1136, 276] on button "Submit timesheet" at bounding box center [1181, 289] width 102 height 32
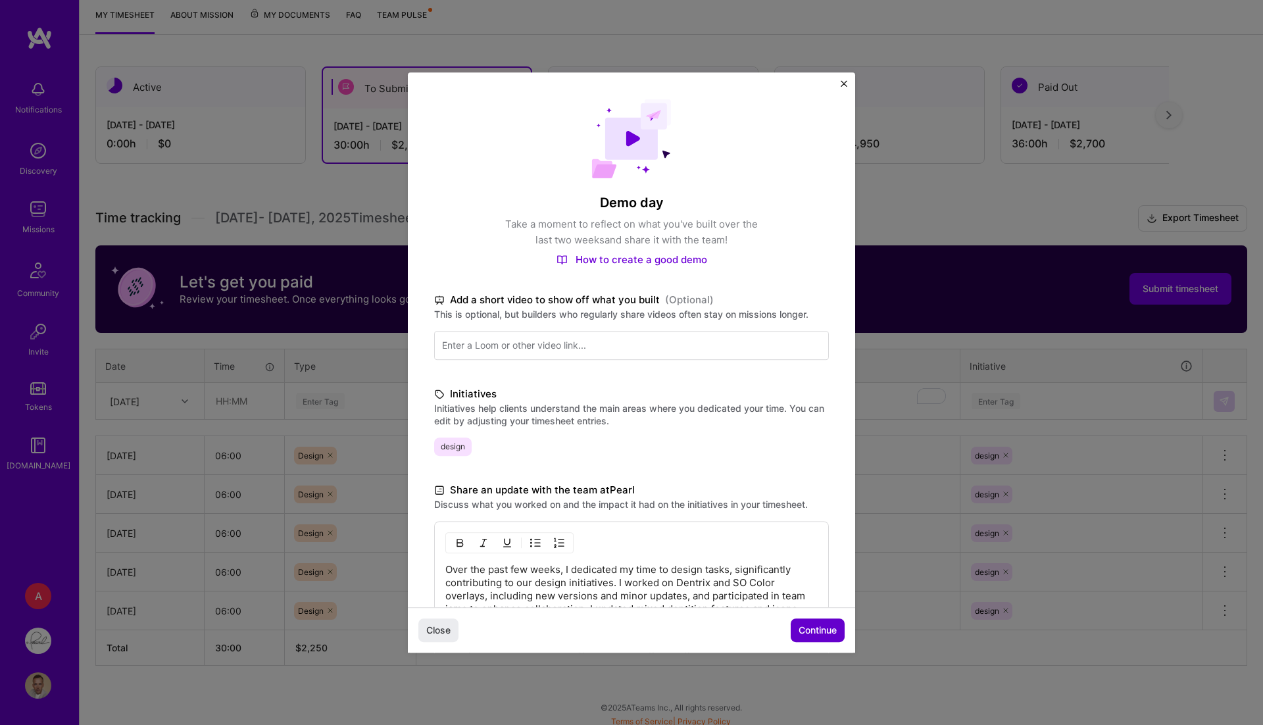
click at [812, 626] on span "Continue" at bounding box center [818, 630] width 38 height 13
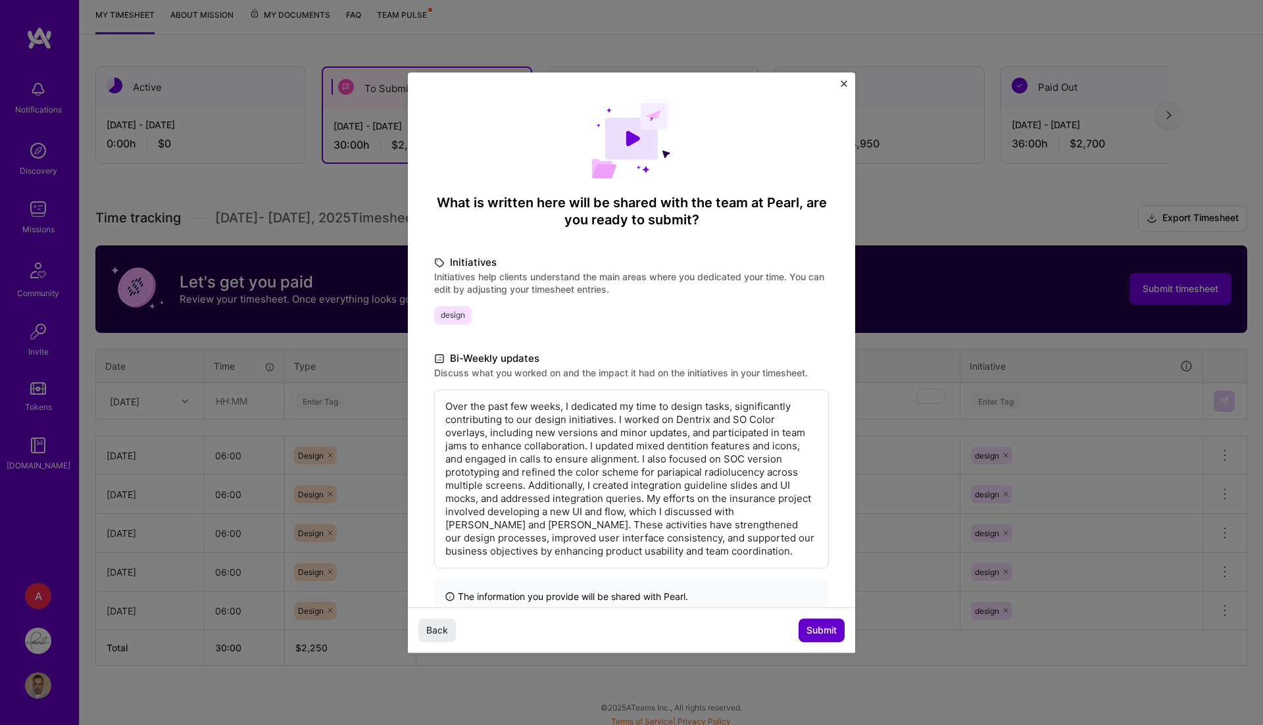
click at [828, 632] on span "Submit" at bounding box center [822, 630] width 30 height 13
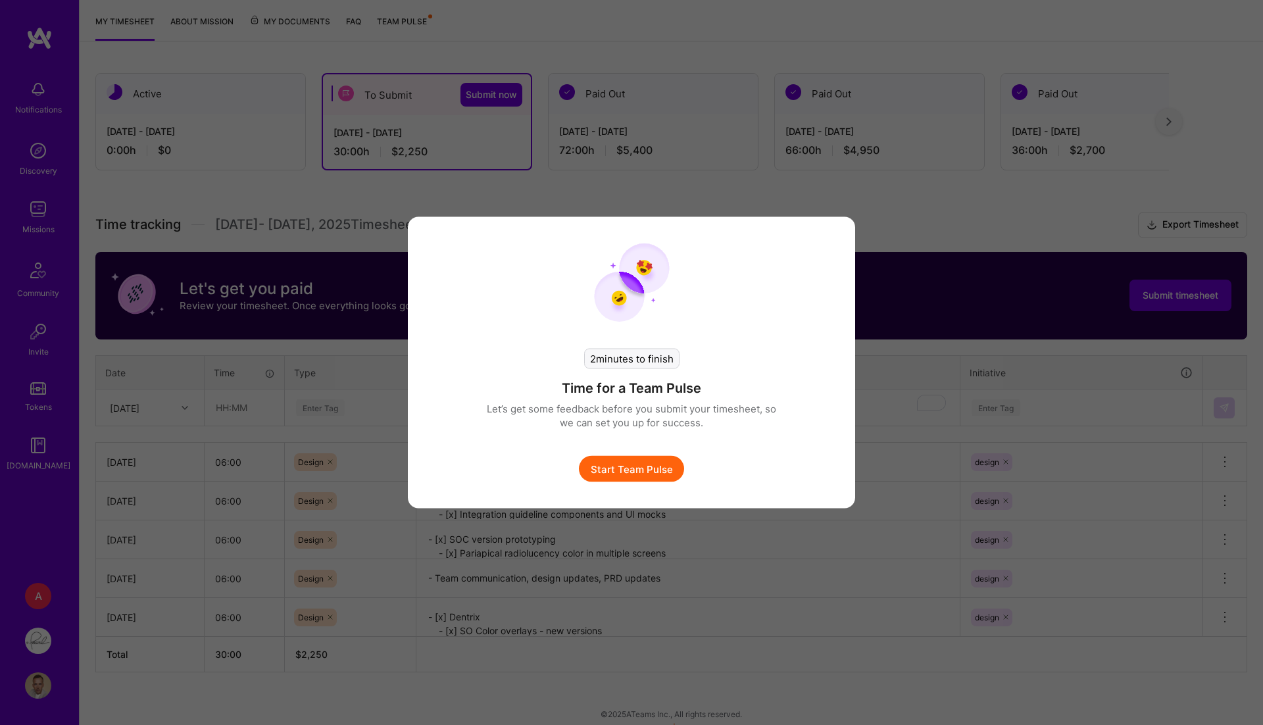
click at [628, 468] on button "Start Team Pulse" at bounding box center [631, 469] width 105 height 26
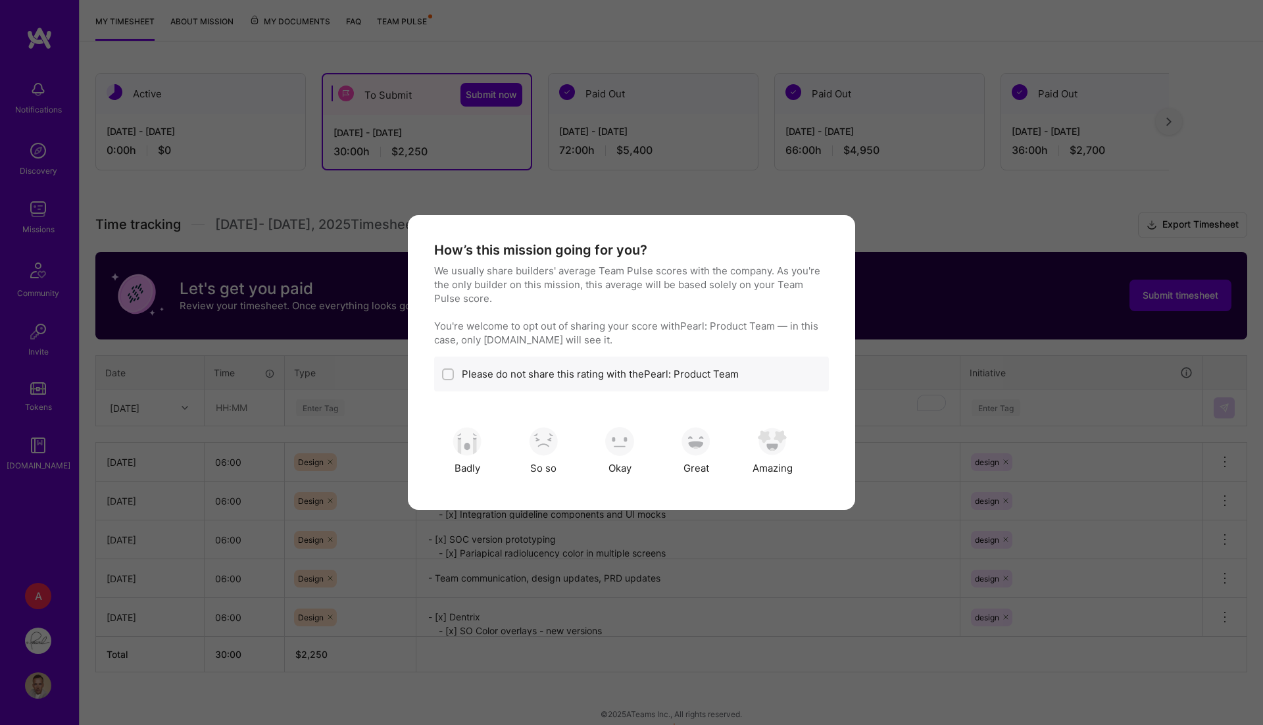
click at [793, 413] on div "How’s this mission going for you? We usually share builders' average Team Pulse…" at bounding box center [631, 363] width 395 height 242
click at [771, 444] on img "modal" at bounding box center [772, 441] width 29 height 29
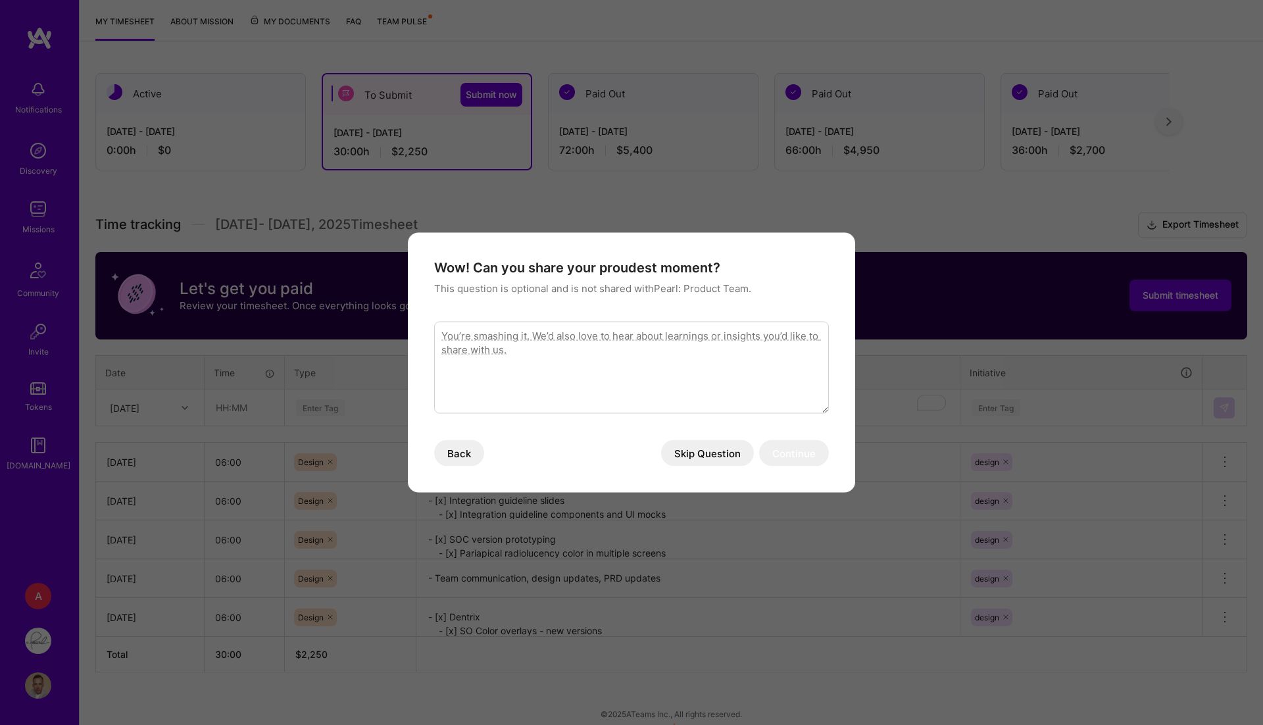
click at [684, 452] on button "Skip Question" at bounding box center [707, 453] width 93 height 26
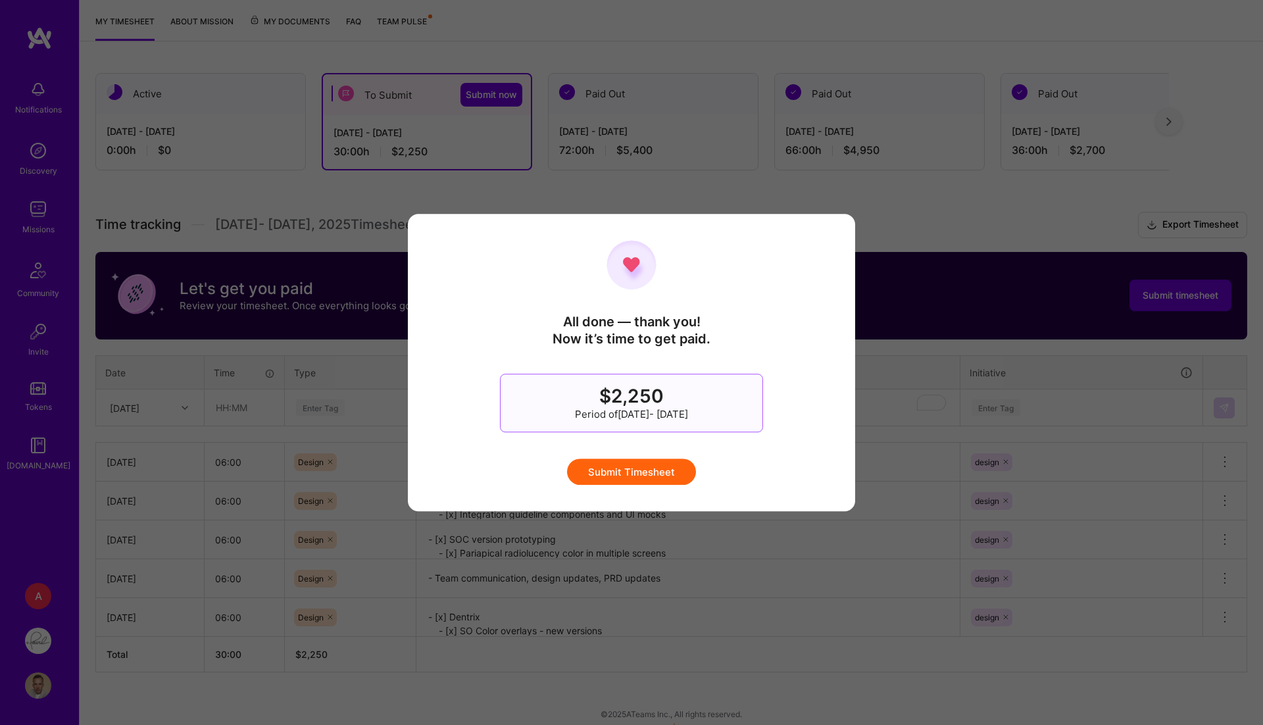
click at [651, 471] on button "Submit Timesheet" at bounding box center [631, 472] width 129 height 26
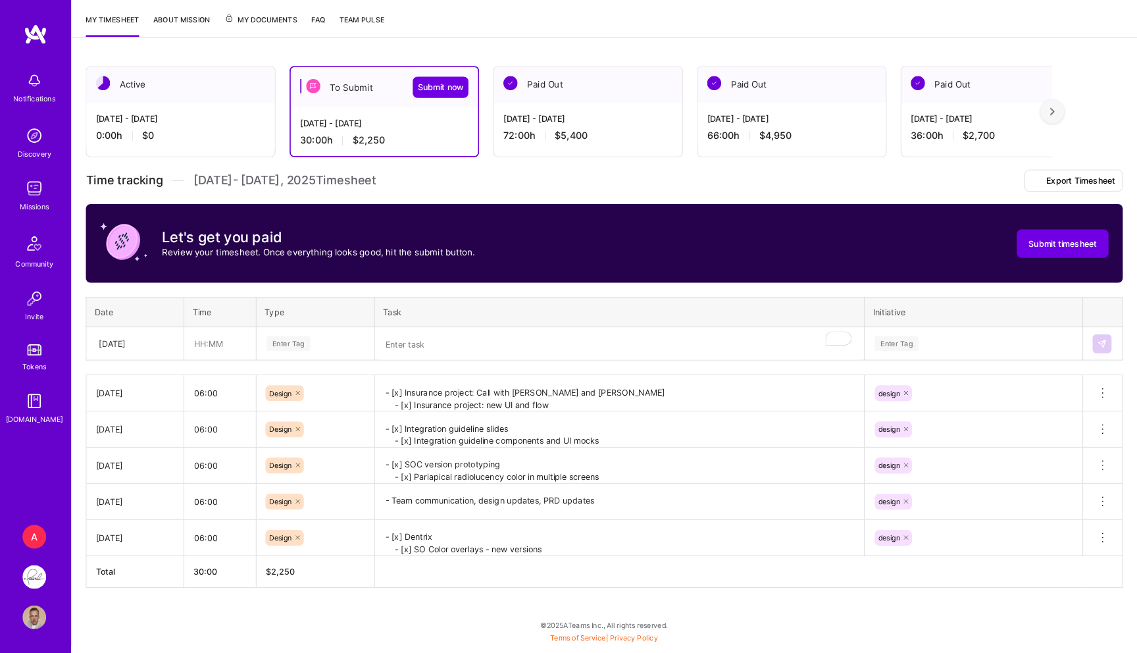
scroll to position [0, 0]
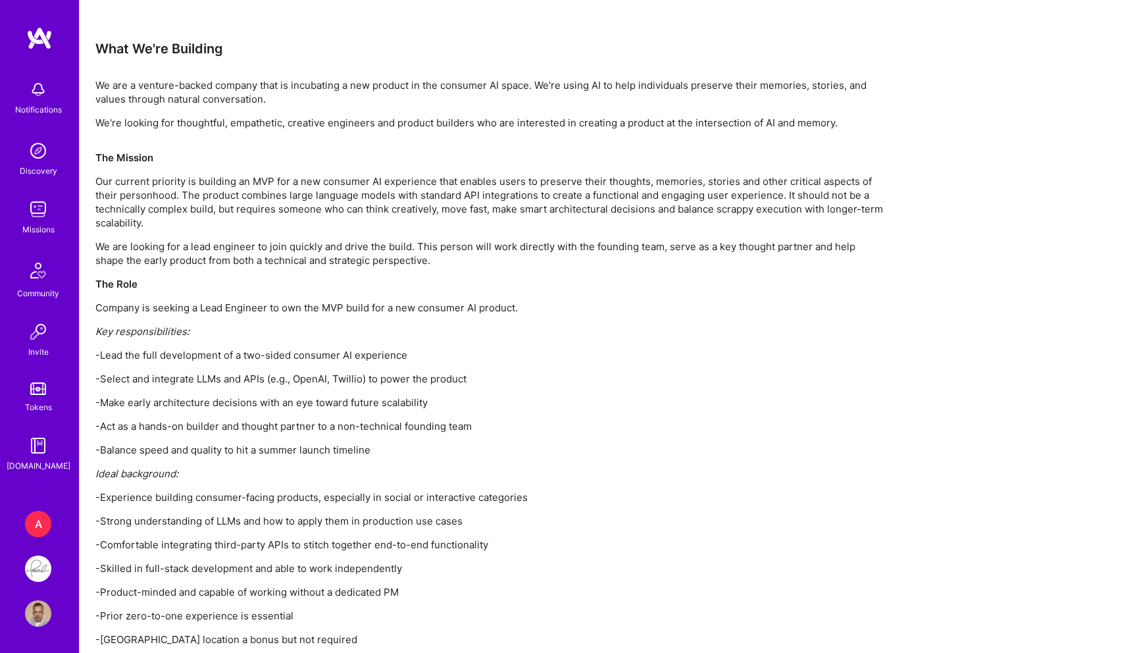
scroll to position [1198, 0]
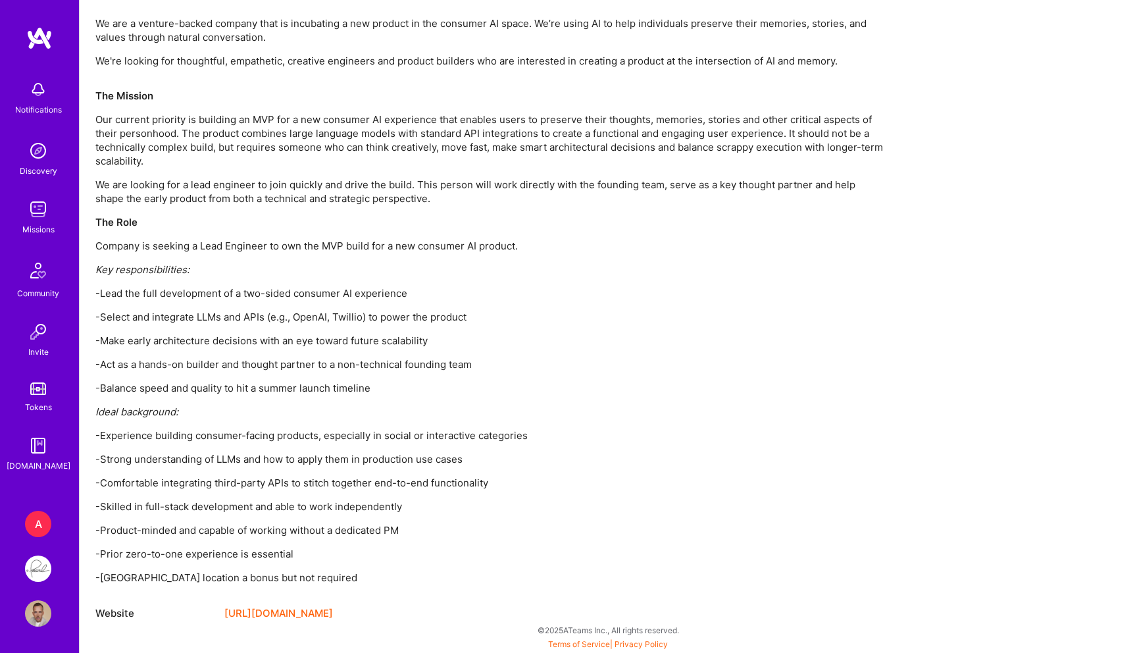
click at [333, 611] on link "[URL][DOMAIN_NAME]" at bounding box center [278, 613] width 109 height 16
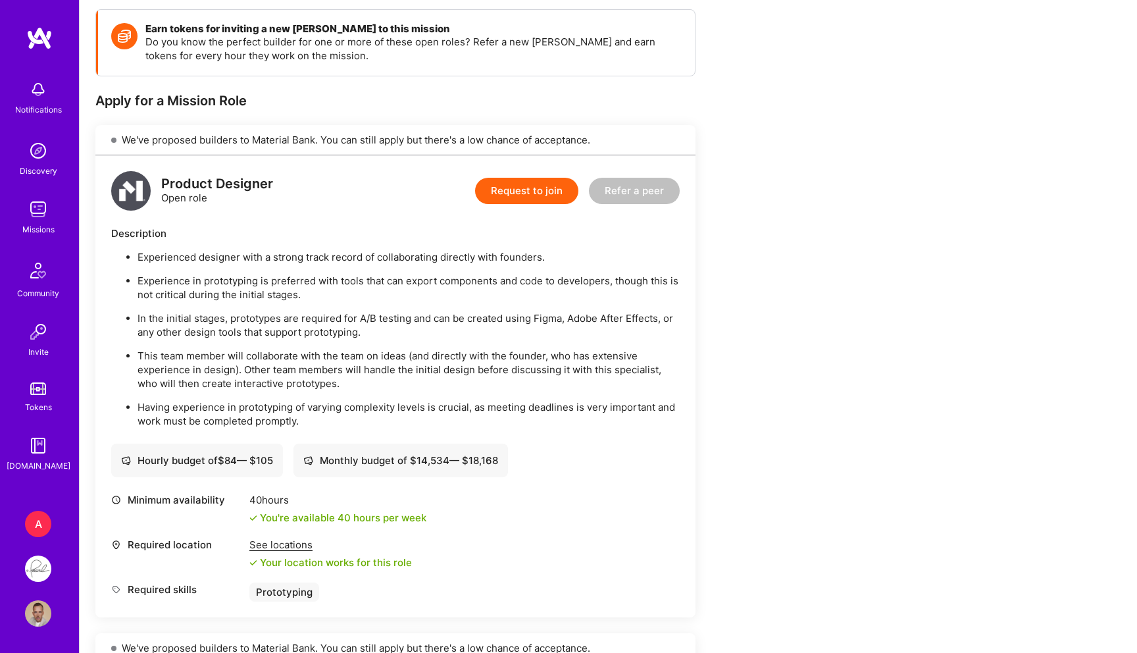
scroll to position [211, 0]
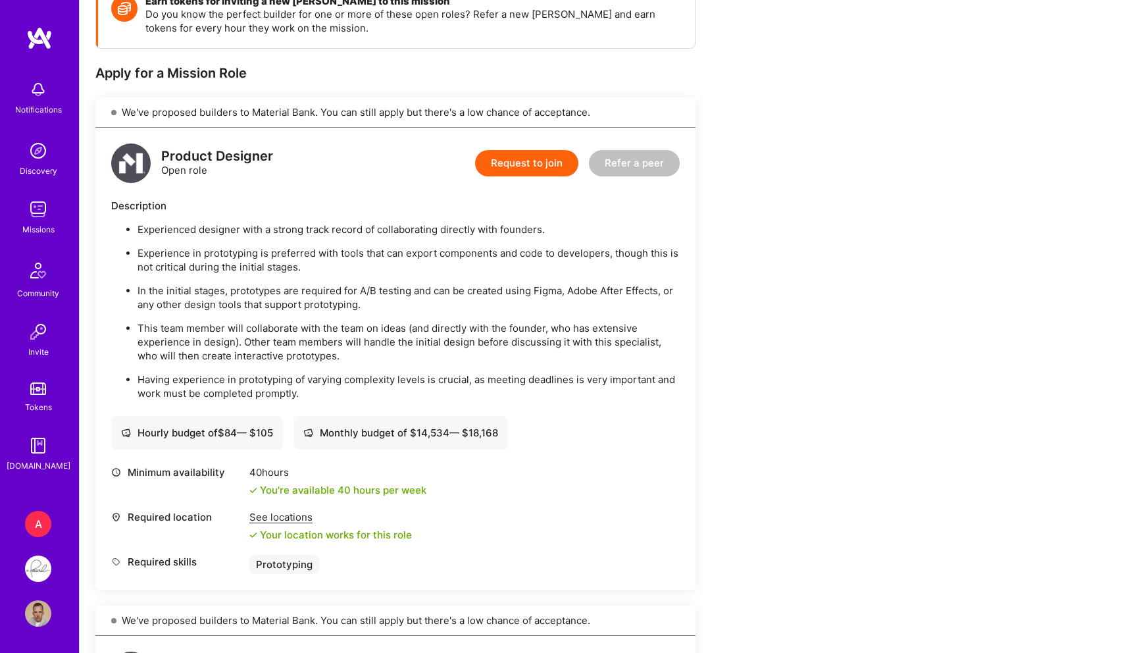
click at [288, 520] on div "See locations" at bounding box center [330, 517] width 163 height 14
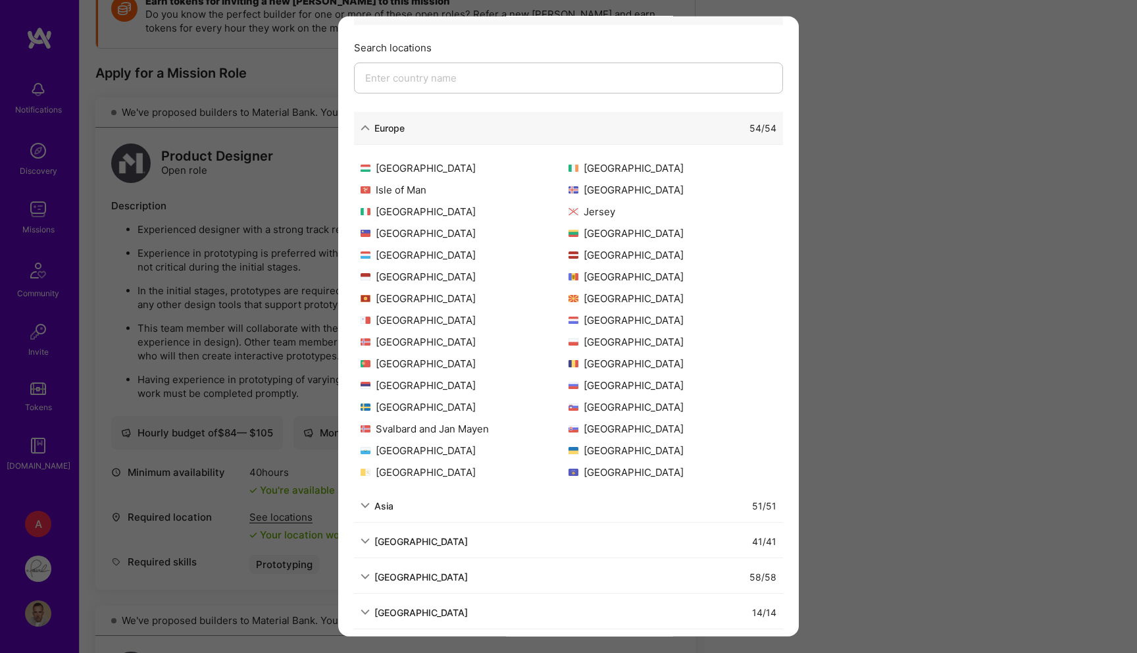
scroll to position [163, 0]
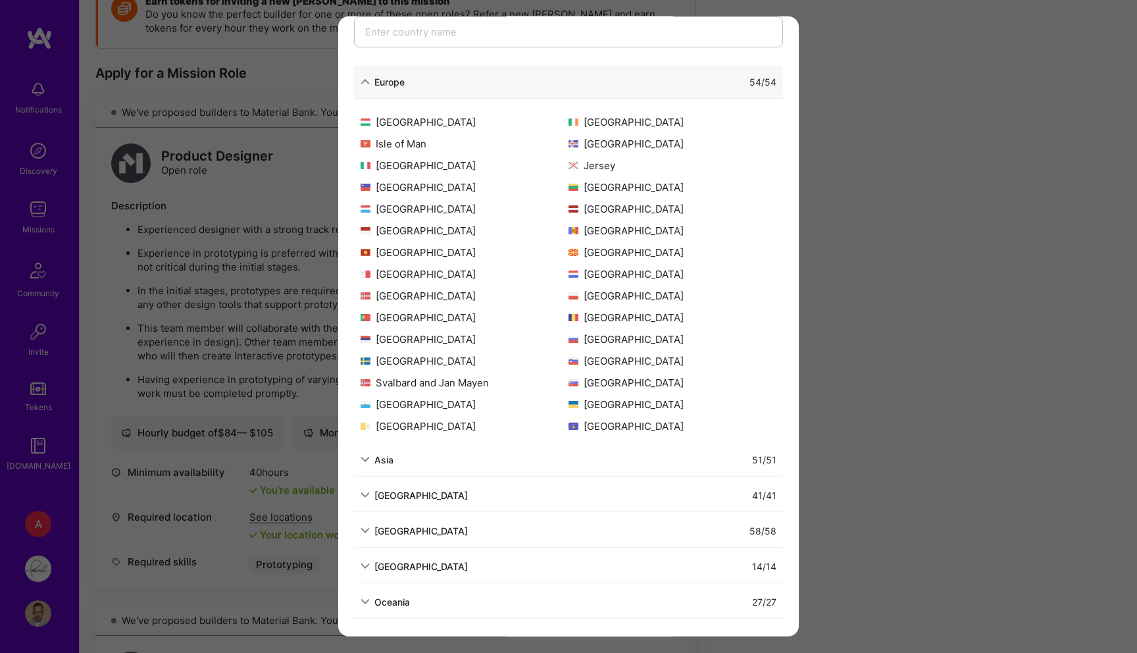
click at [365, 463] on icon "modal" at bounding box center [365, 459] width 9 height 9
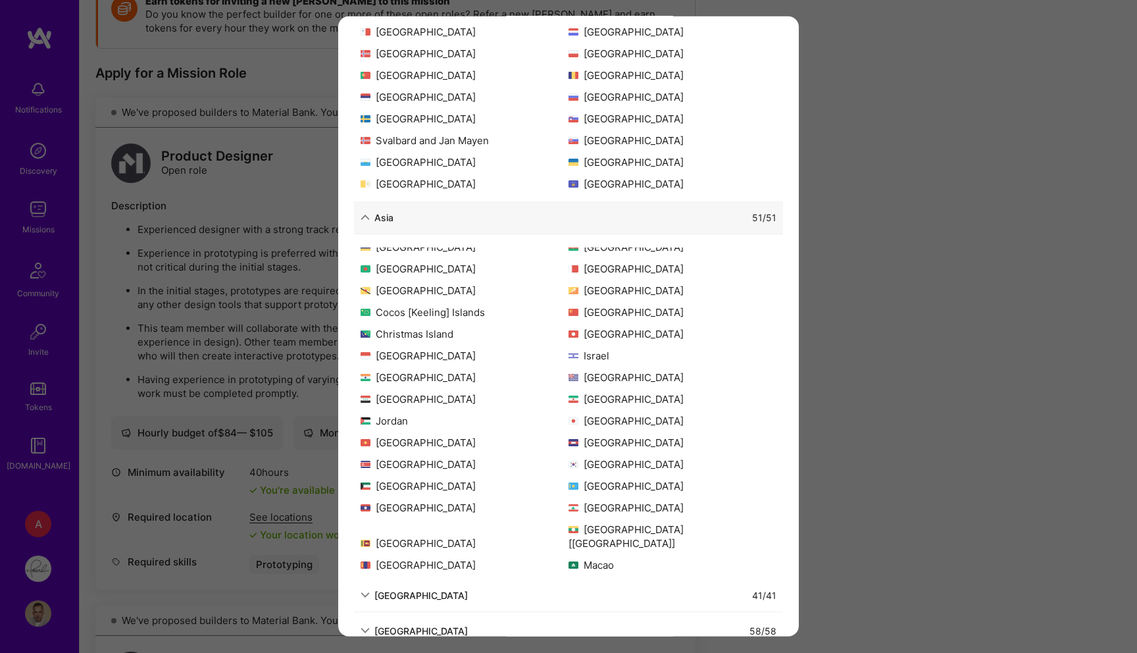
scroll to position [26, 0]
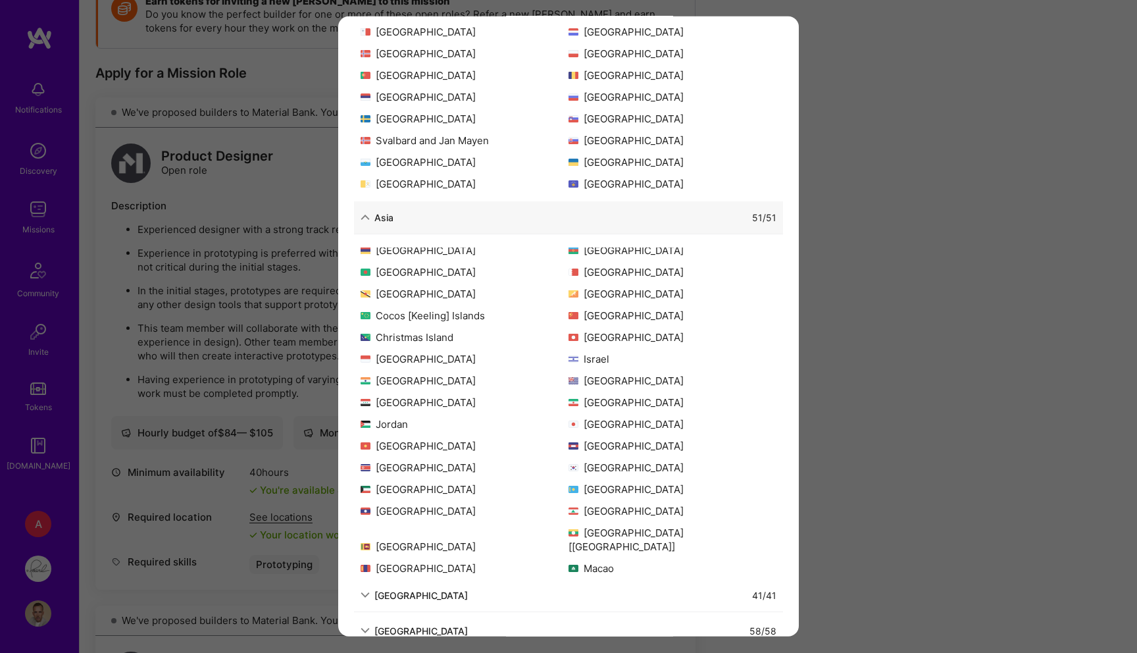
click at [875, 300] on div "Allowed Locations The locations that client marked as required will show up her…" at bounding box center [568, 326] width 1137 height 653
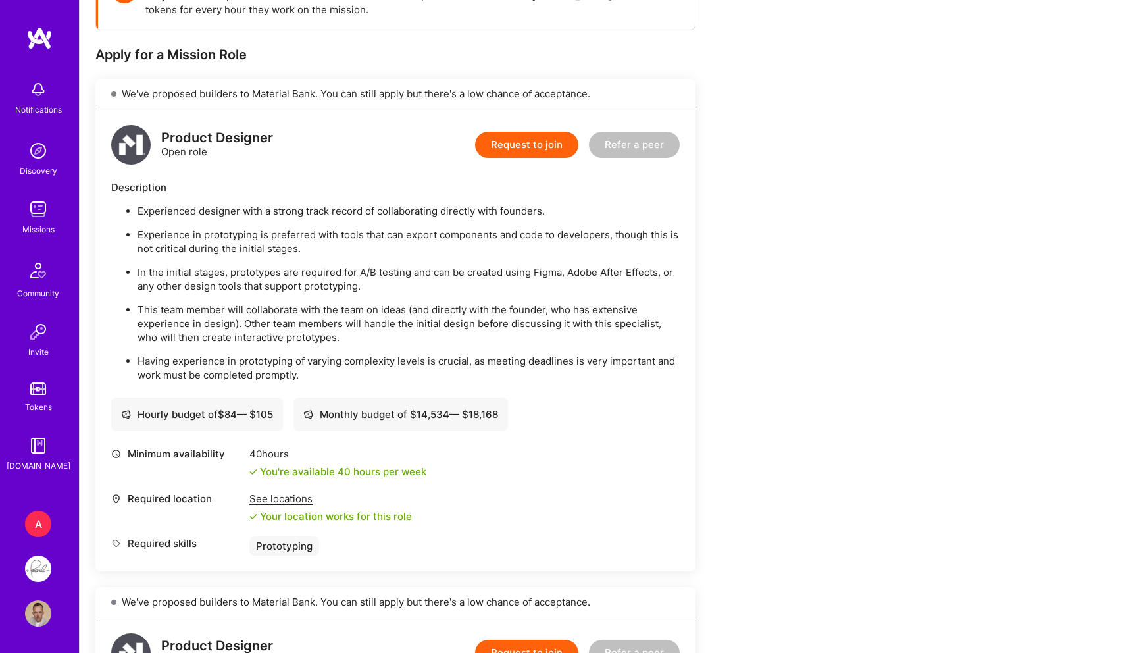
scroll to position [0, 0]
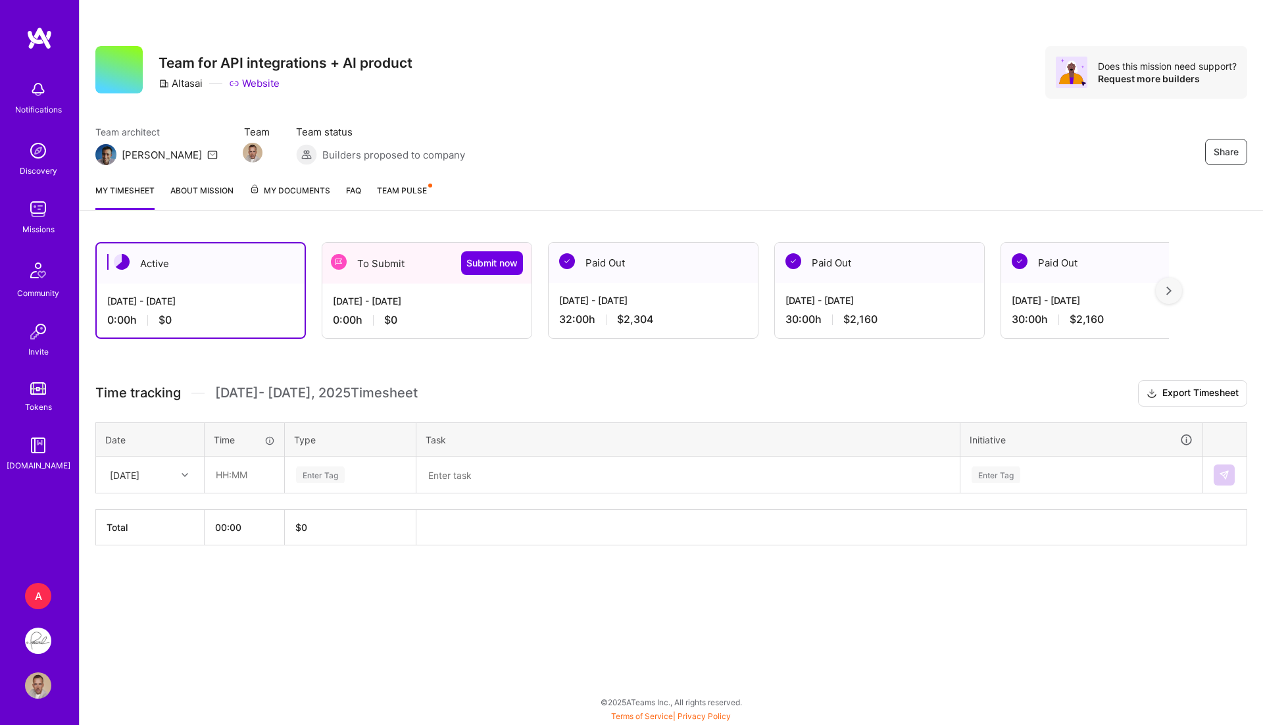
click at [388, 300] on div "Aug 1 - Aug 15, 2025" at bounding box center [427, 301] width 188 height 14
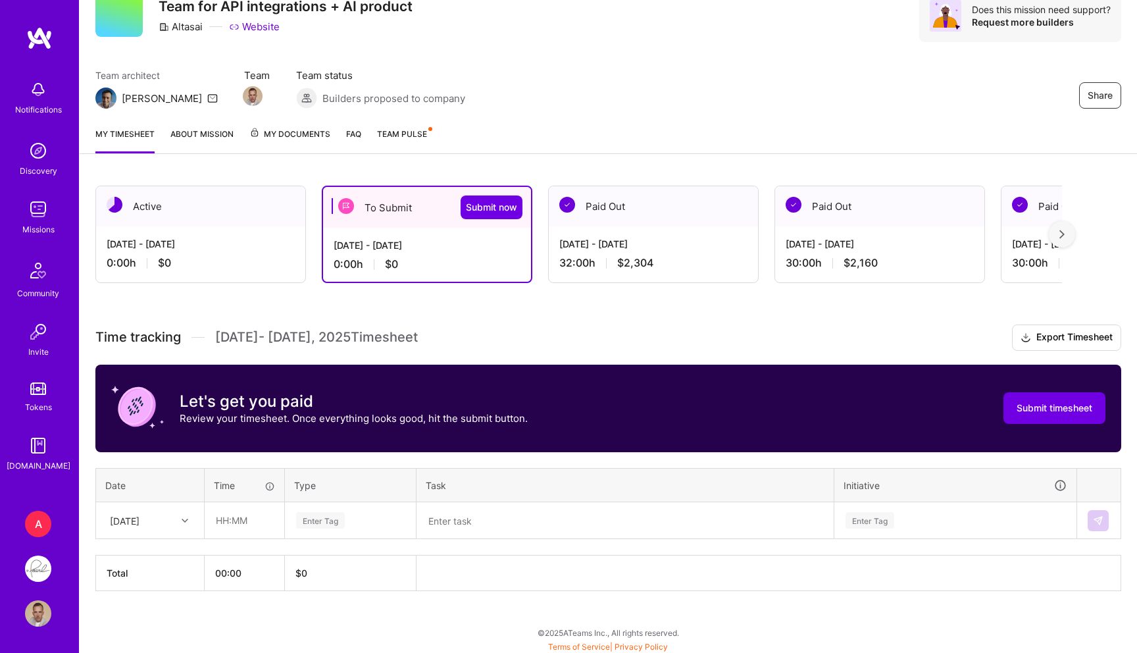
scroll to position [59, 0]
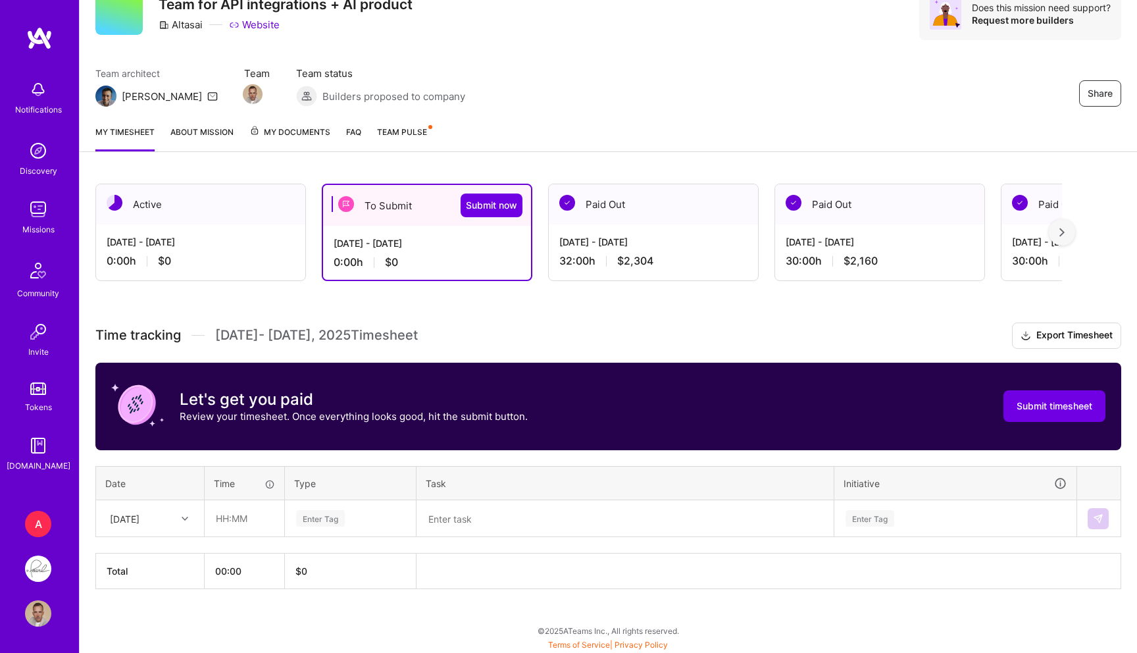
click at [173, 518] on div "Fri, Aug 1" at bounding box center [139, 518] width 73 height 22
click at [620, 242] on div "Jul 16 - Jul 31, 2025" at bounding box center [653, 242] width 188 height 14
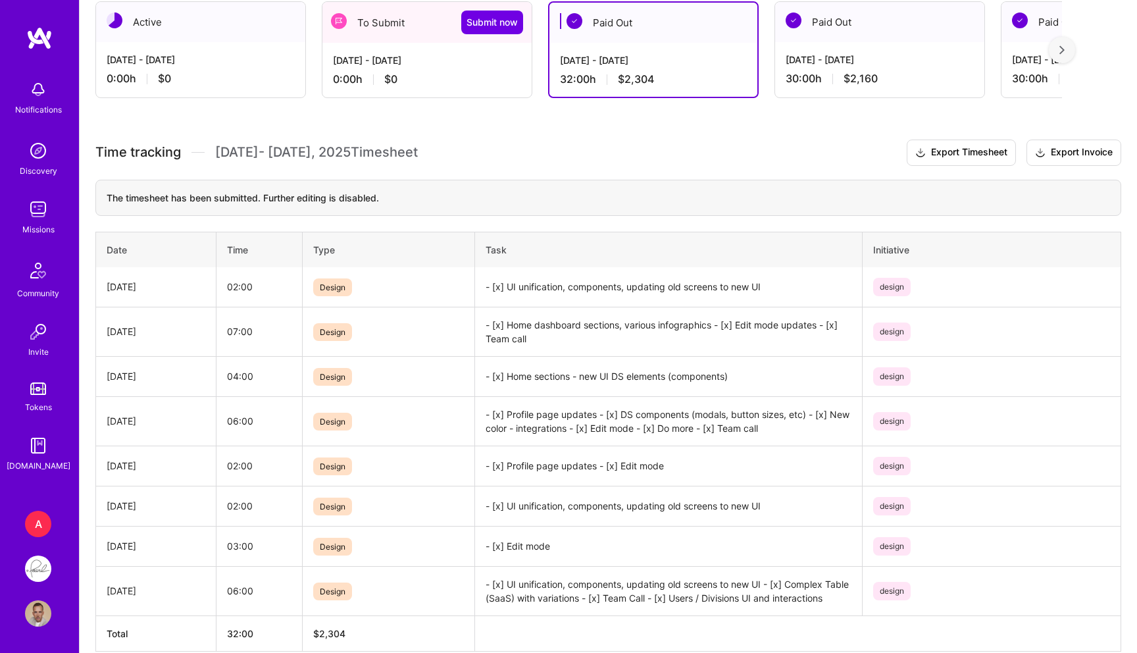
scroll to position [303, 0]
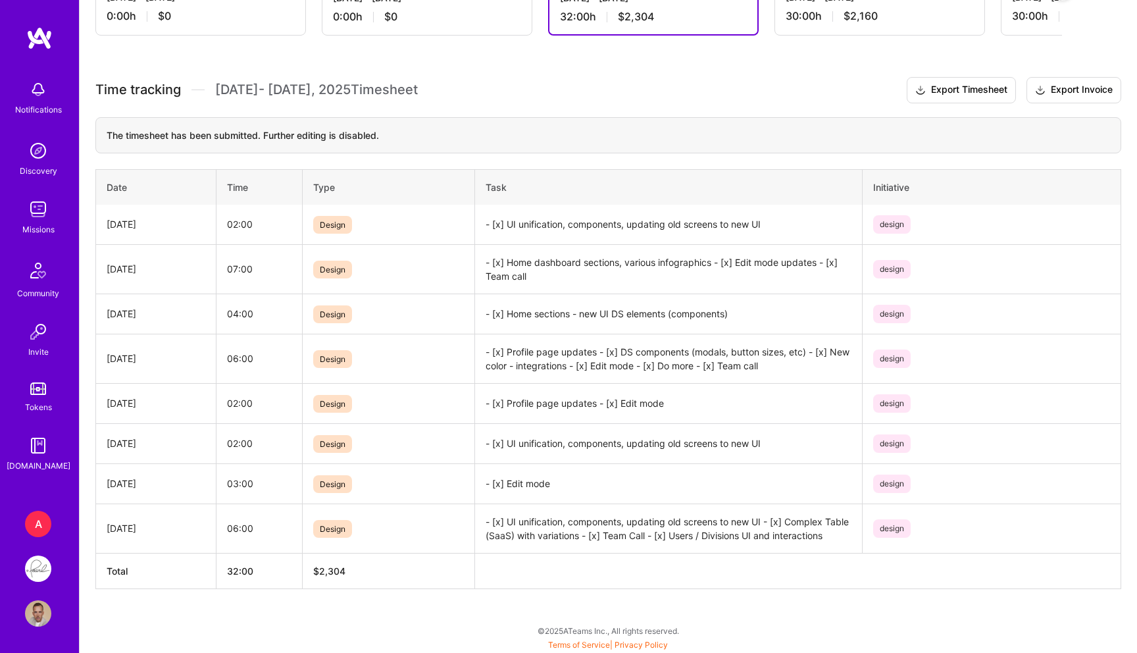
drag, startPoint x: 599, startPoint y: 282, endPoint x: 500, endPoint y: 265, distance: 100.1
click at [503, 265] on td "- [x] Home dashboard sections, various infographics - [x] Edit mode updates - […" at bounding box center [669, 268] width 388 height 49
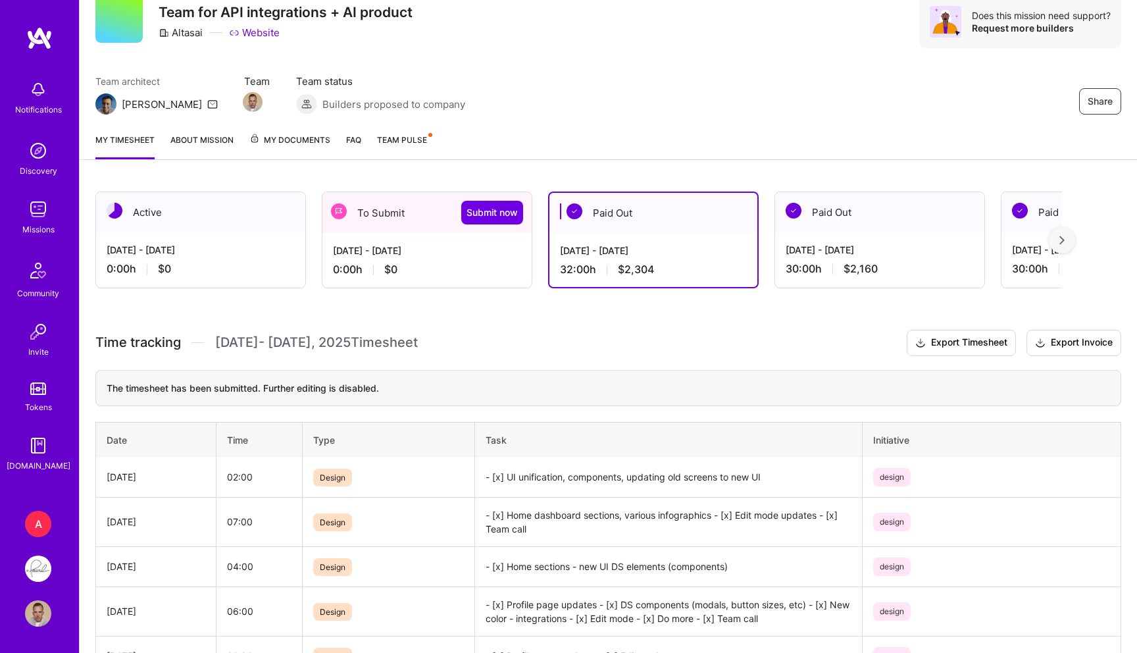
scroll to position [41, 0]
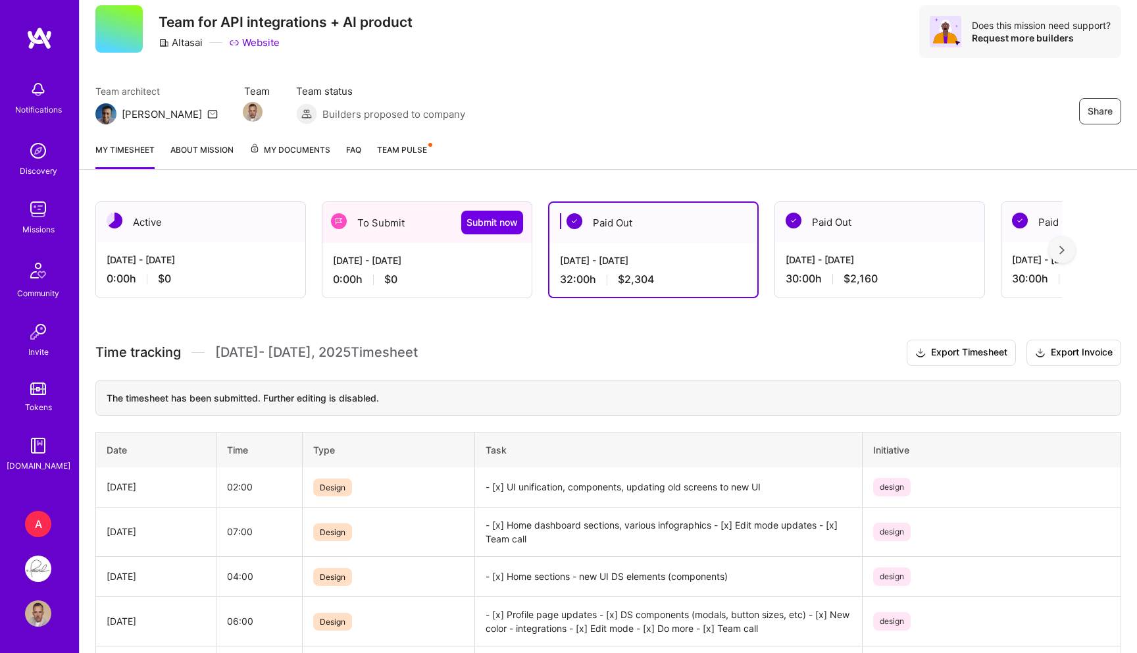
click at [369, 234] on div "To Submit Submit now" at bounding box center [426, 222] width 209 height 41
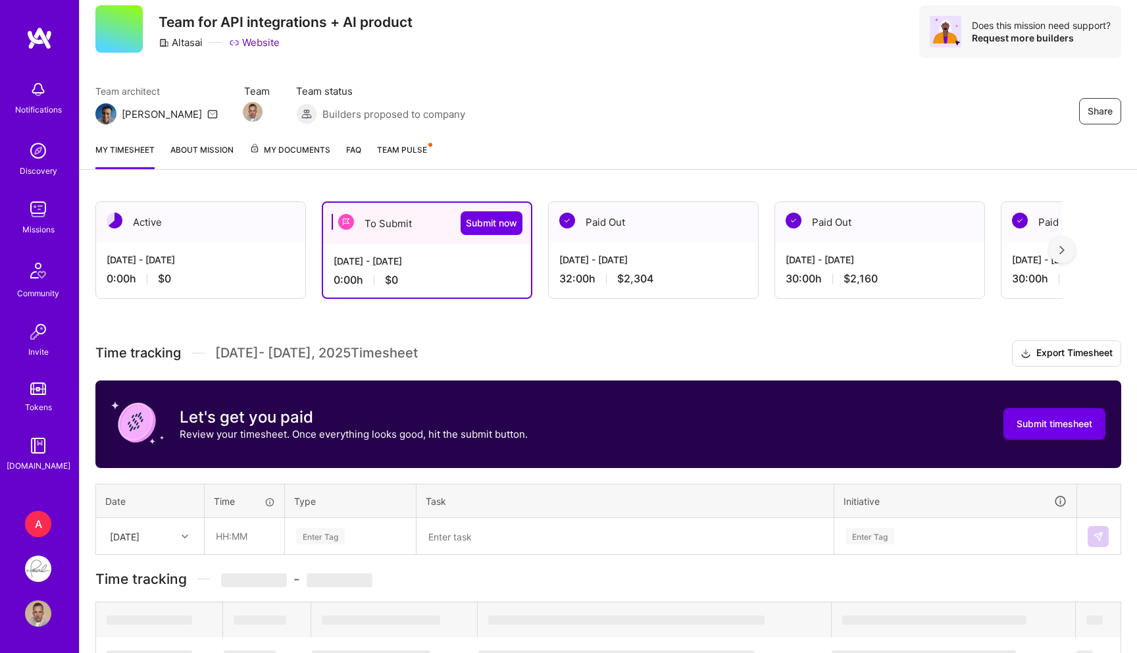
scroll to position [59, 0]
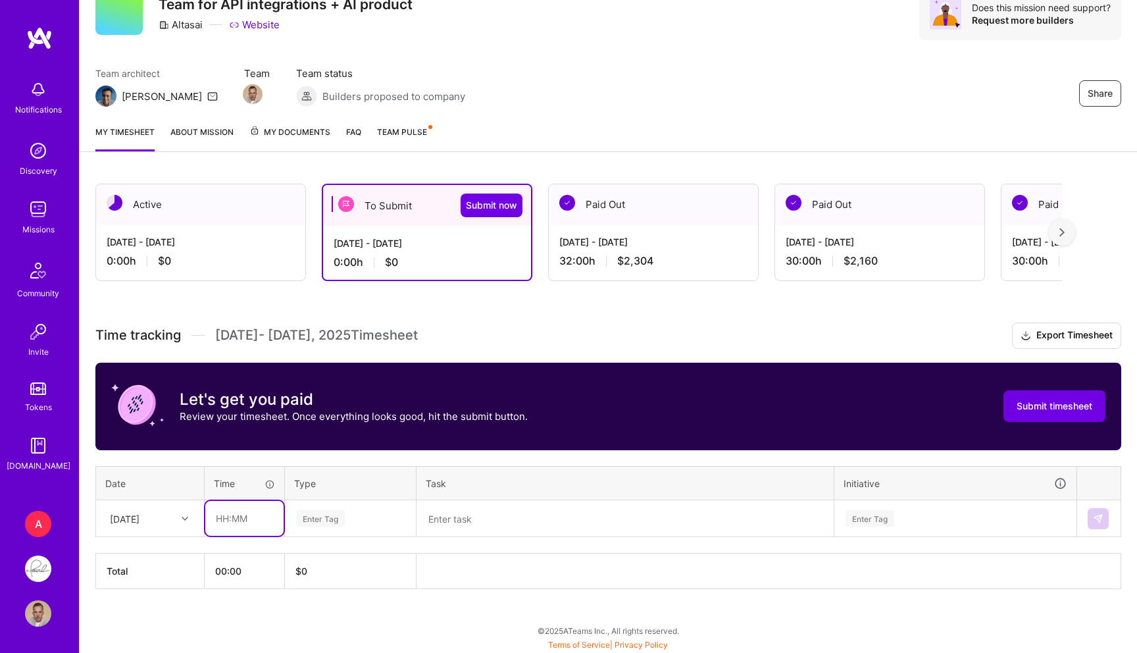
click at [251, 512] on input "text" at bounding box center [244, 518] width 78 height 35
type input "04:00"
click at [329, 522] on div "Enter Tag" at bounding box center [320, 518] width 49 height 20
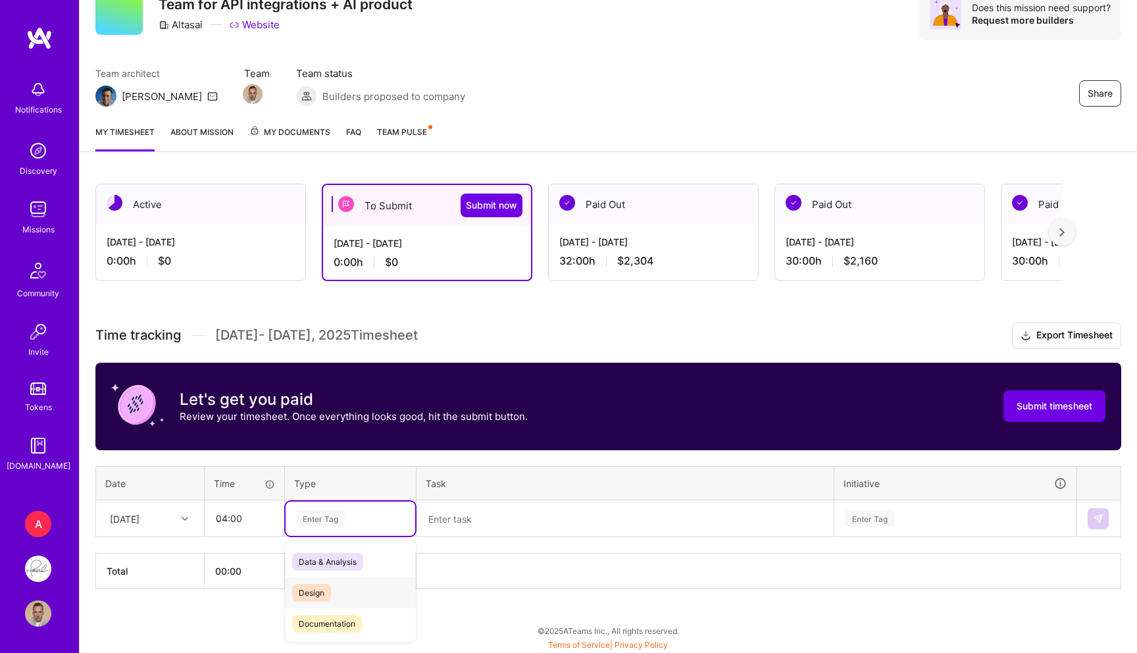
click at [324, 584] on span "Design" at bounding box center [311, 593] width 39 height 18
click at [449, 541] on div "Time tracking Aug 1 - Aug 15 , 2025 Timesheet Export Timesheet Let's get you pa…" at bounding box center [608, 455] width 1026 height 267
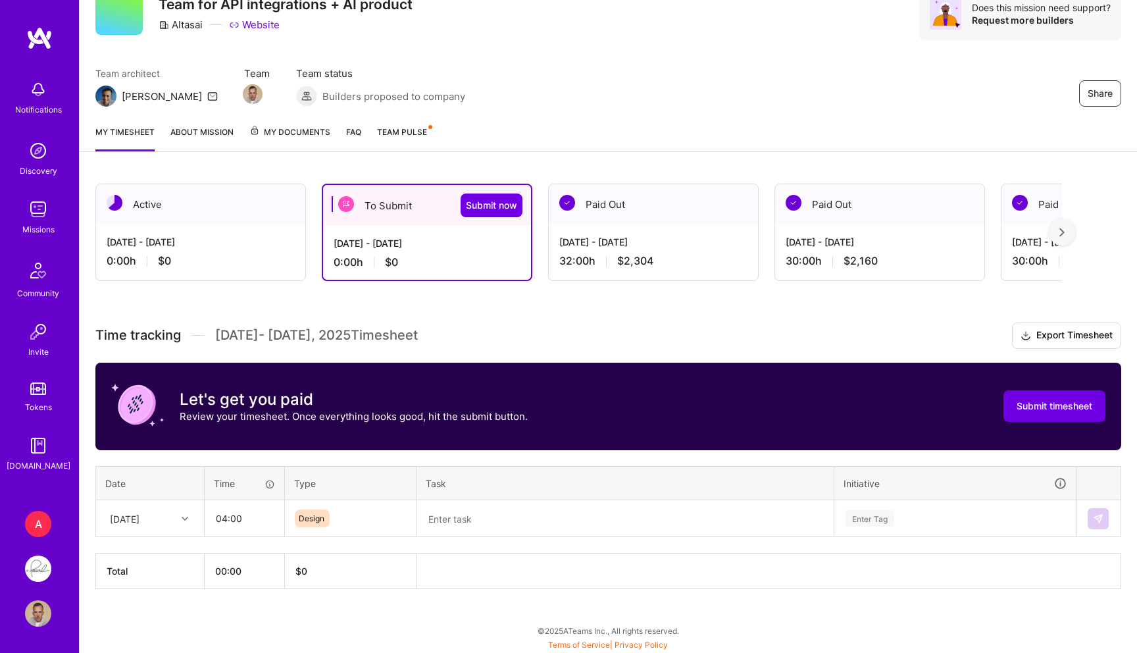
click at [467, 503] on textarea at bounding box center [625, 518] width 415 height 34
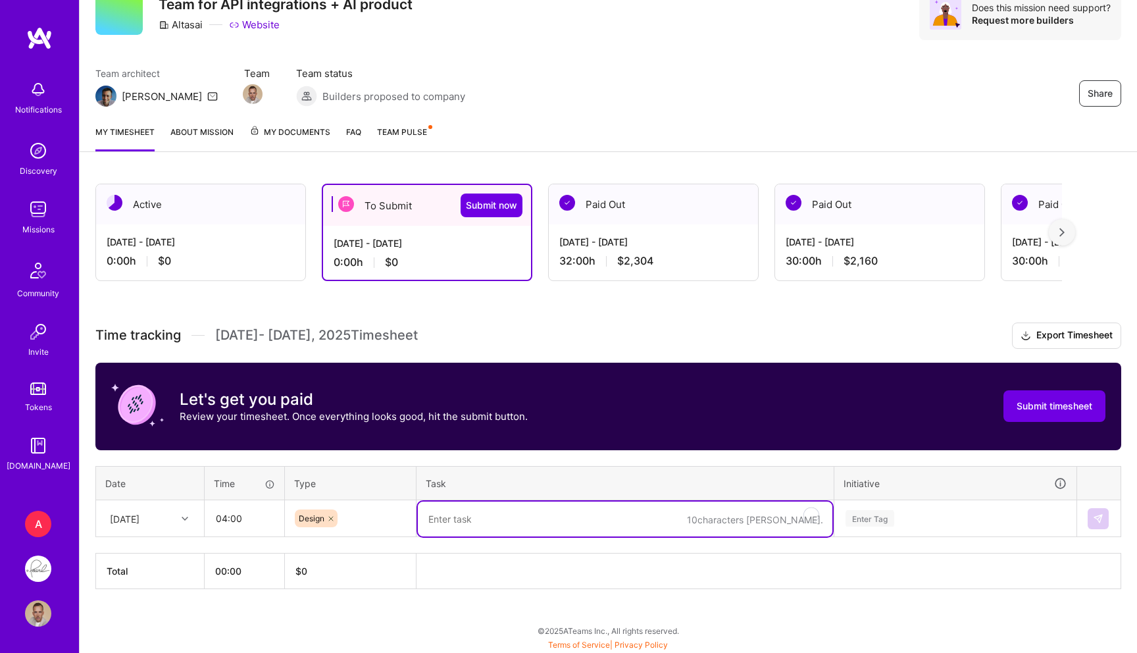
paste textarea "- [x] Edit mode - additional interactions and states"
type textarea "- [x] Edit mode - additional interactions and states"
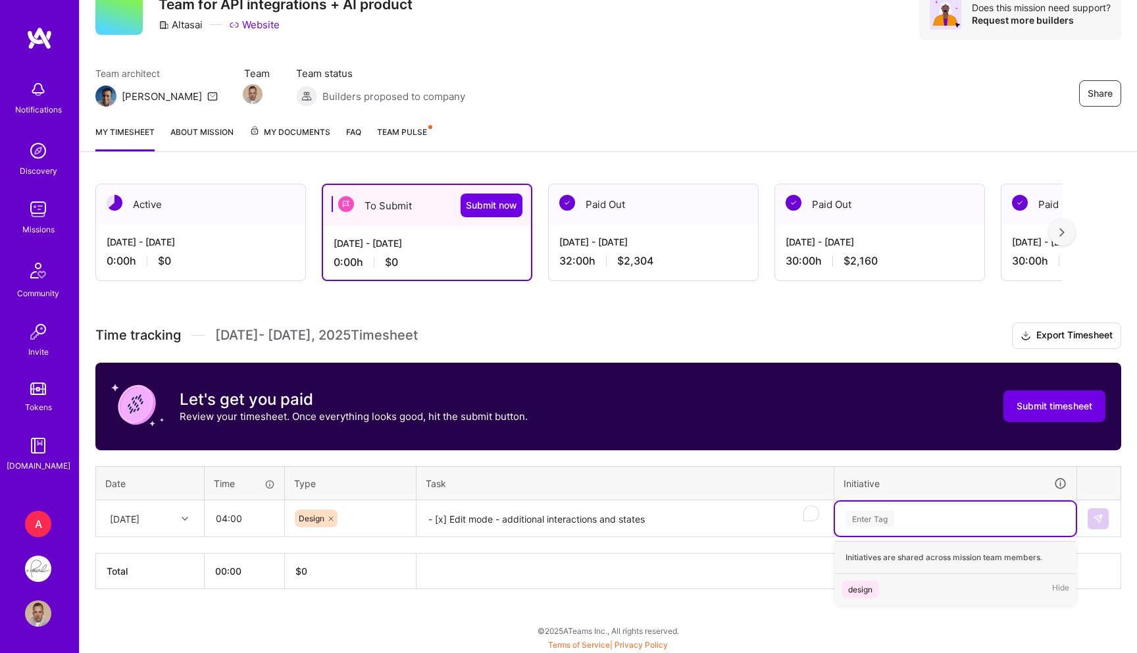
click at [871, 521] on div "Enter Tag" at bounding box center [870, 518] width 49 height 20
click at [861, 584] on div "design" at bounding box center [860, 589] width 24 height 14
click at [1096, 521] on img at bounding box center [1098, 518] width 11 height 11
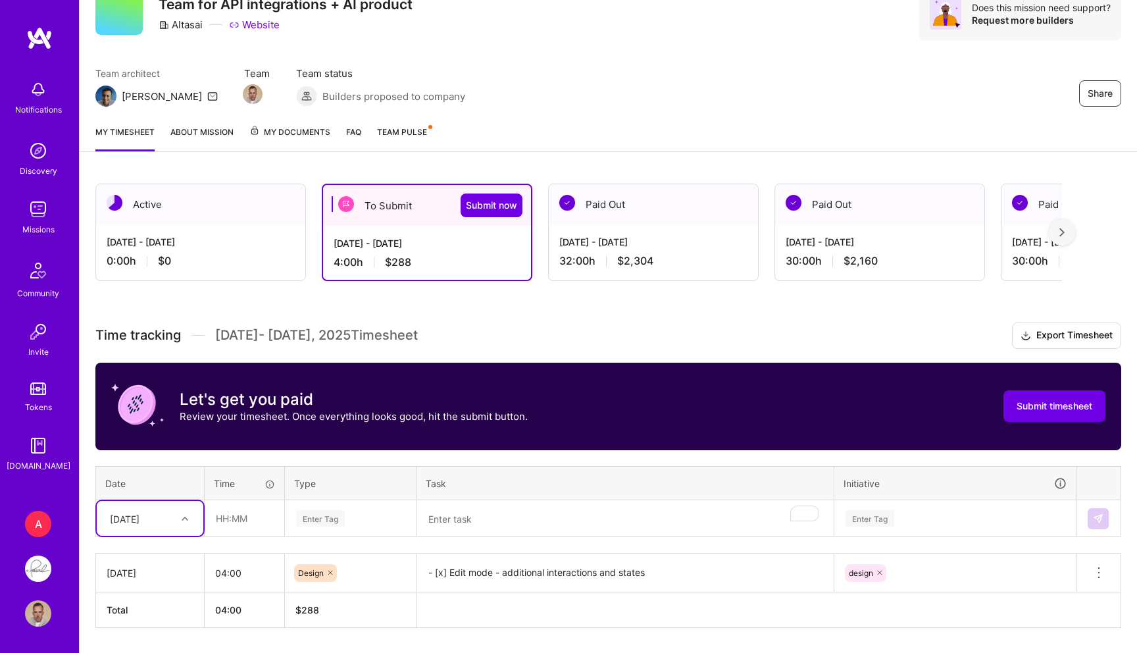
click at [160, 530] on div "Select is focused ,type to refine list, press Down to open the menu, Fri, Aug 1" at bounding box center [150, 518] width 107 height 35
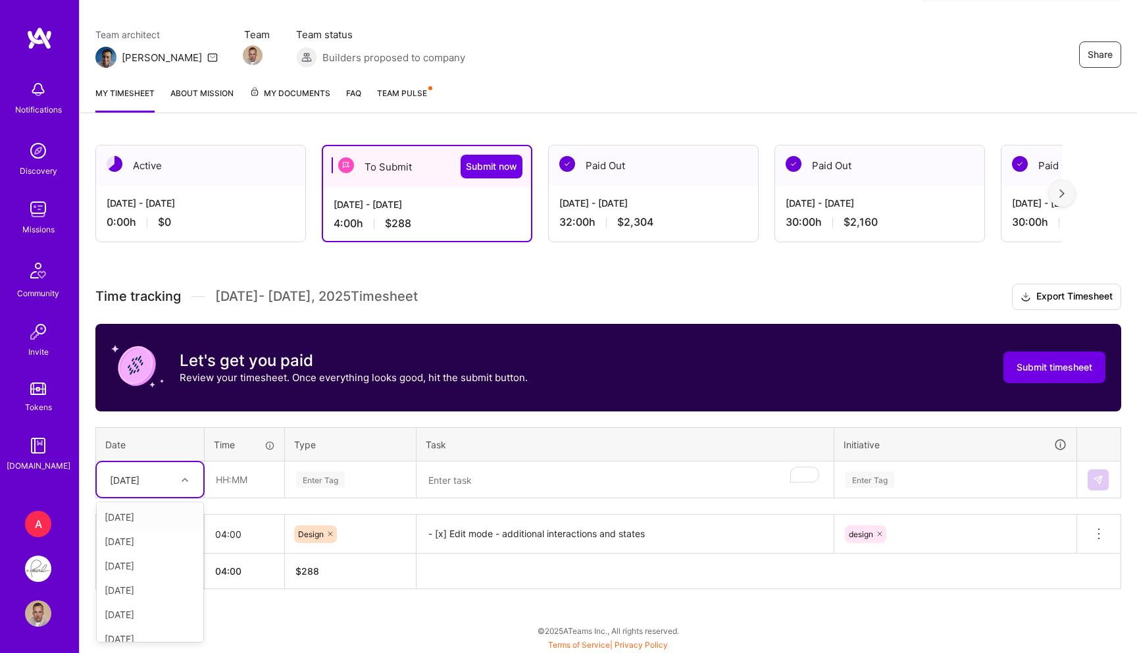
click at [140, 483] on div "Fri, Aug 1" at bounding box center [125, 479] width 30 height 14
click at [144, 555] on div "Mon, Aug 11" at bounding box center [150, 557] width 107 height 24
click at [223, 489] on input "text" at bounding box center [244, 479] width 78 height 35
type input "06:00"
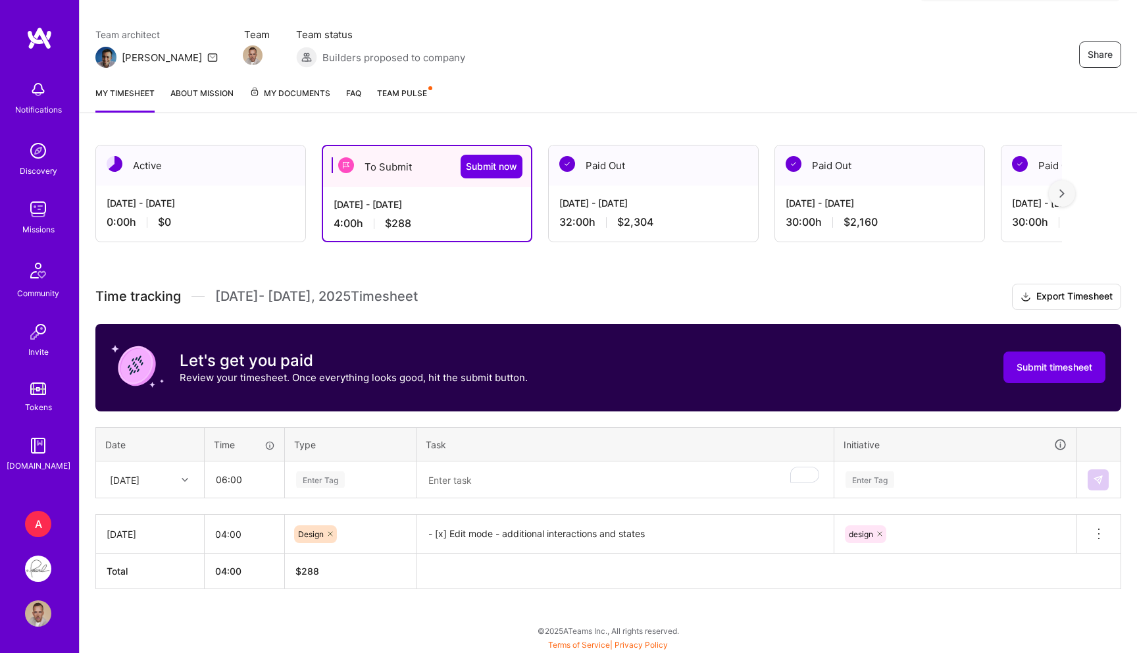
click at [330, 472] on div "Enter Tag" at bounding box center [320, 479] width 49 height 20
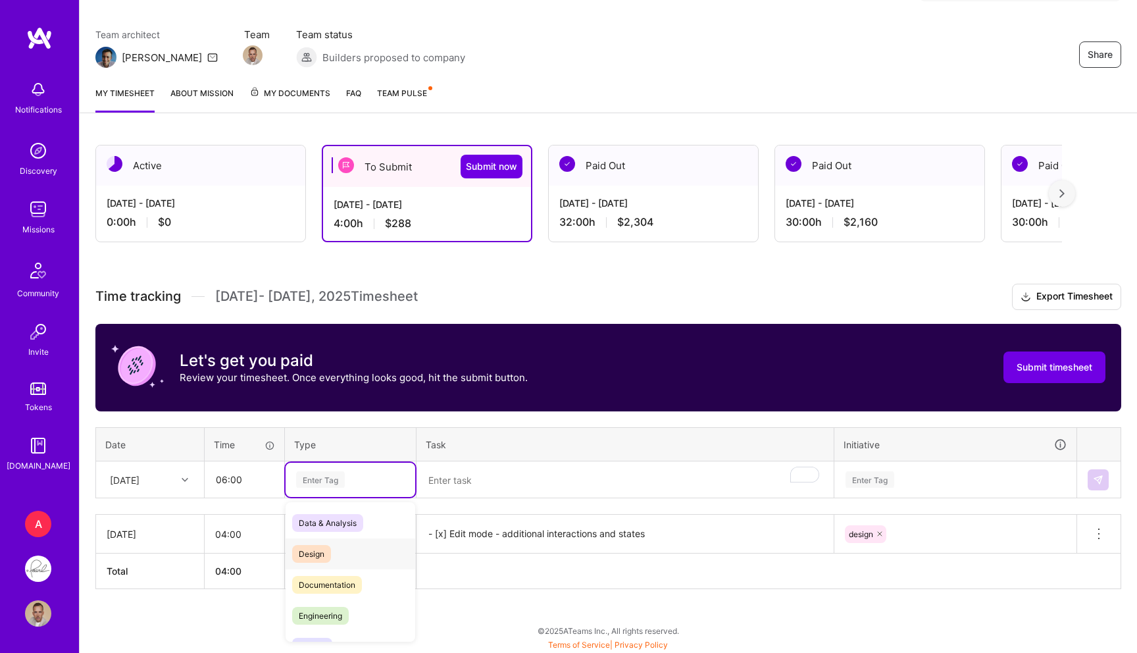
click at [315, 547] on span "Design" at bounding box center [311, 554] width 39 height 18
click at [534, 486] on textarea "To enrich screen reader interactions, please activate Accessibility in Grammarl…" at bounding box center [625, 480] width 415 height 35
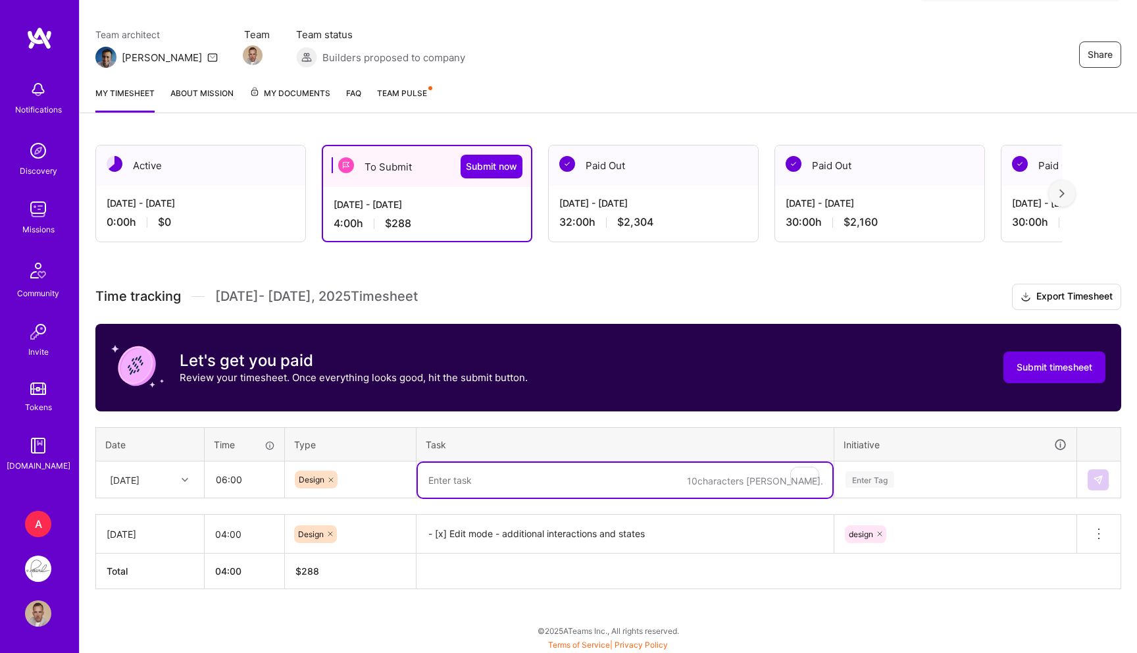
paste textarea "- [x] Edit mode - additional interactions and states - [x] AI interactions - Da…"
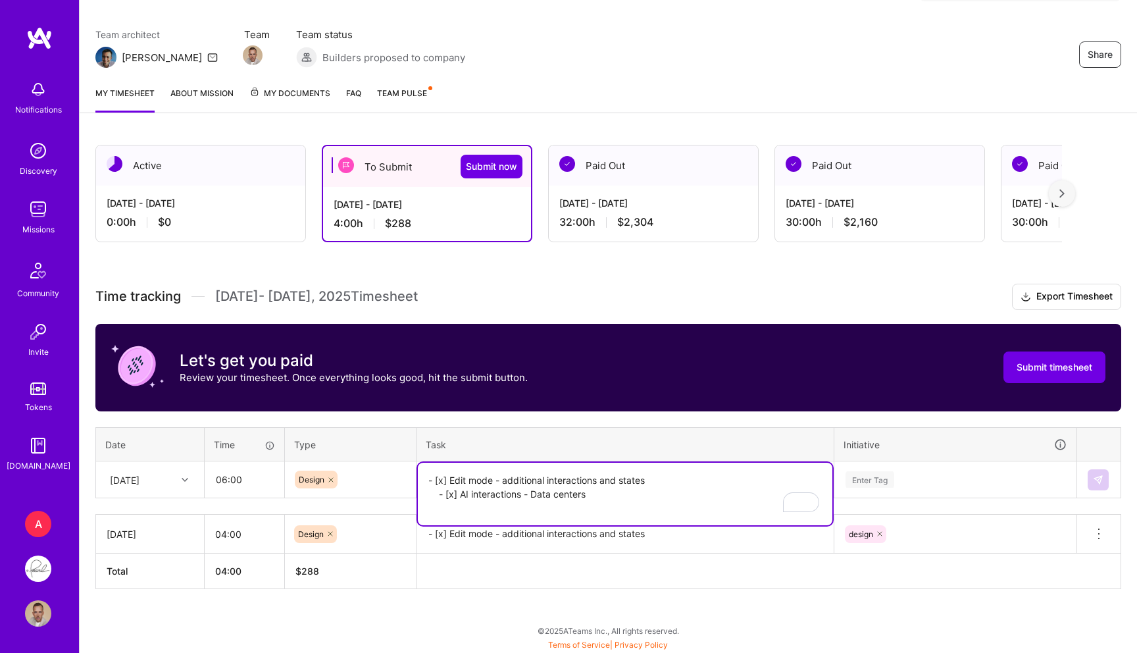
paste textarea "- [x] Deleting flow with AI toaster/ Active (prominent) AI chat animation"
type textarea "- [x] Edit mode - additional interactions and states - [x] AI interactions - Da…"
click at [895, 485] on div "Enter Tag" at bounding box center [955, 479] width 222 height 16
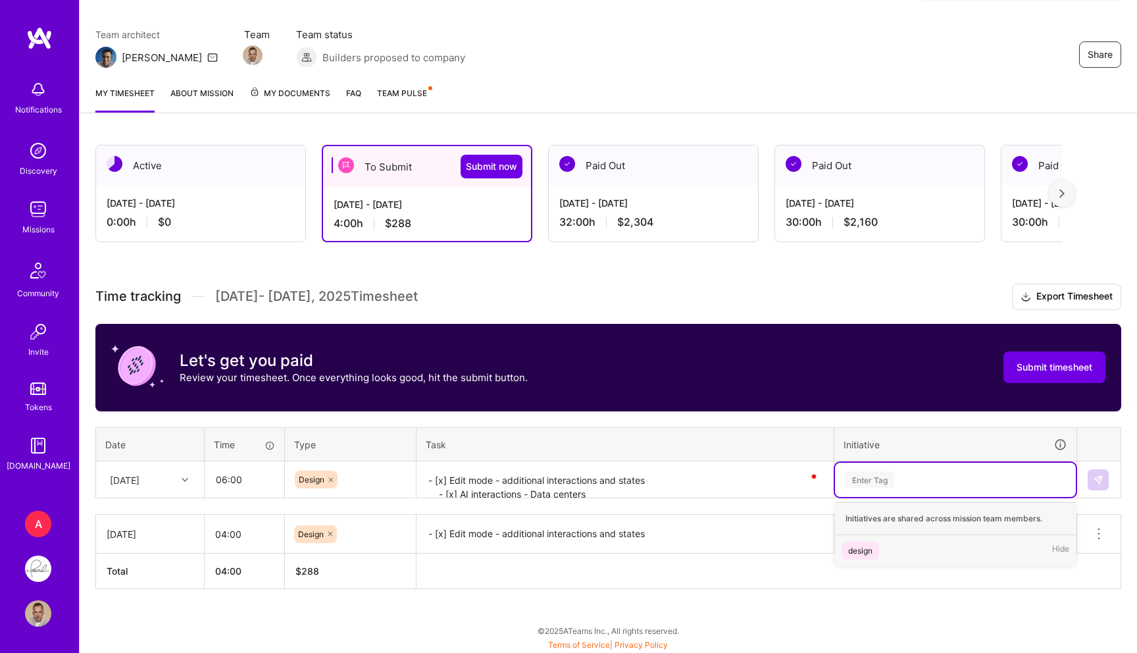
click at [860, 542] on span "design" at bounding box center [861, 551] width 38 height 18
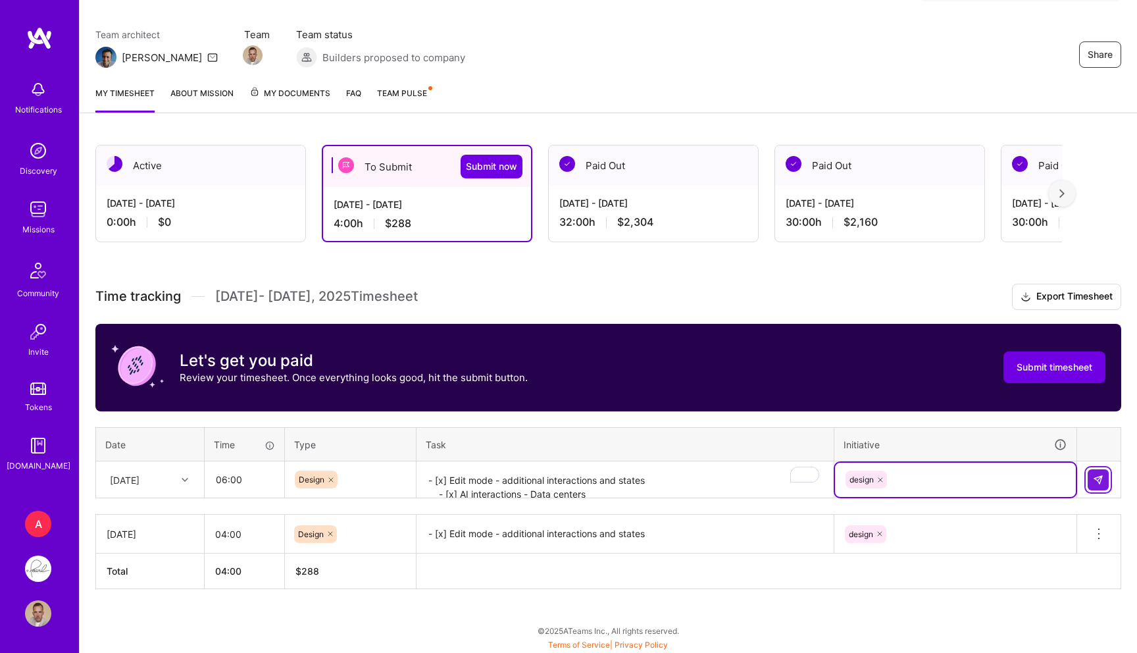
click at [1094, 474] on img at bounding box center [1098, 479] width 11 height 11
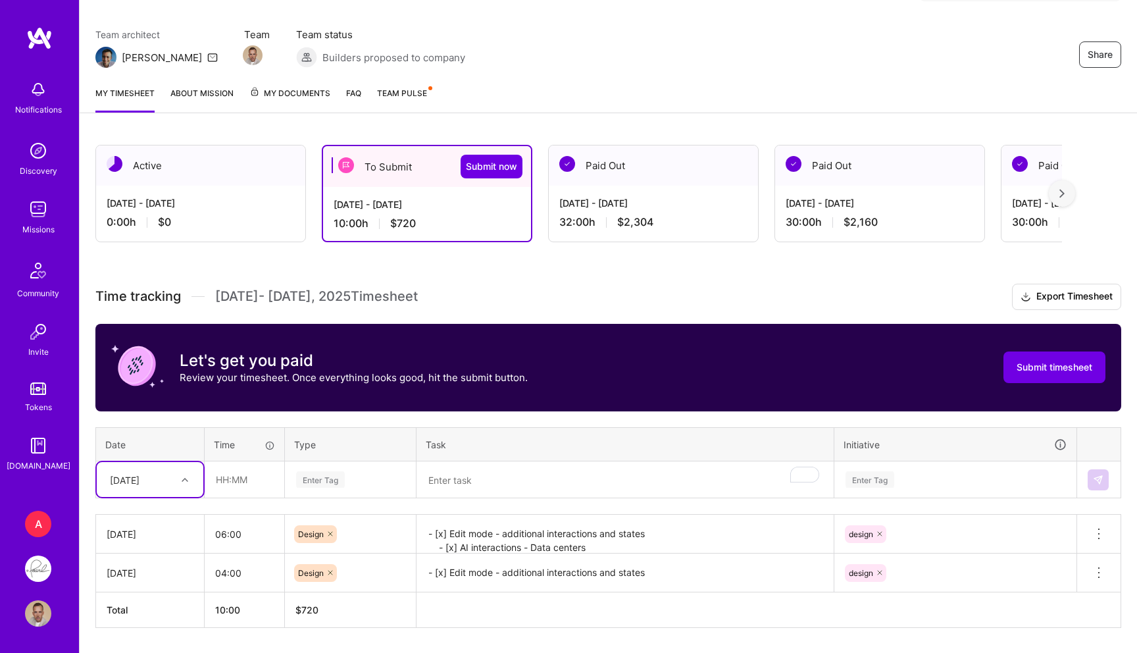
click at [152, 477] on div "option Mon, Aug 11, selected. Select is focused ,type to refine list, press Dow…" at bounding box center [150, 479] width 107 height 35
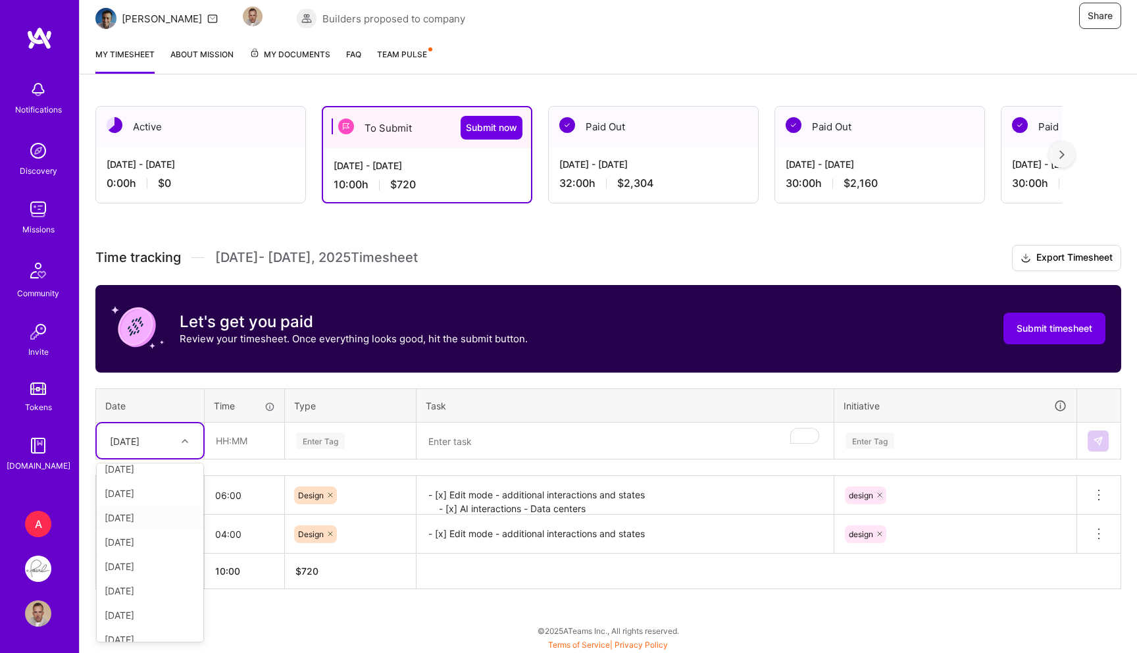
scroll to position [166, 0]
click at [135, 599] on div "Thu, Aug 14" at bounding box center [150, 604] width 107 height 24
click at [255, 446] on input "text" at bounding box center [244, 440] width 78 height 35
type input "04:00"
click at [335, 439] on div "Enter Tag" at bounding box center [320, 440] width 49 height 20
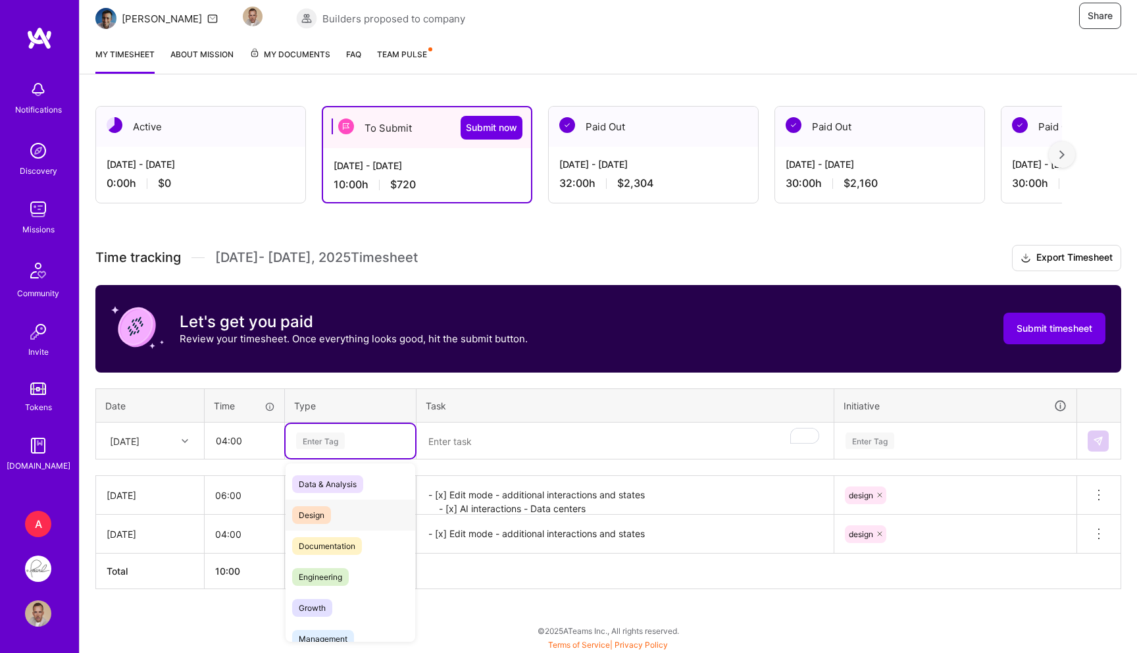
click at [332, 509] on div "Design" at bounding box center [351, 514] width 130 height 31
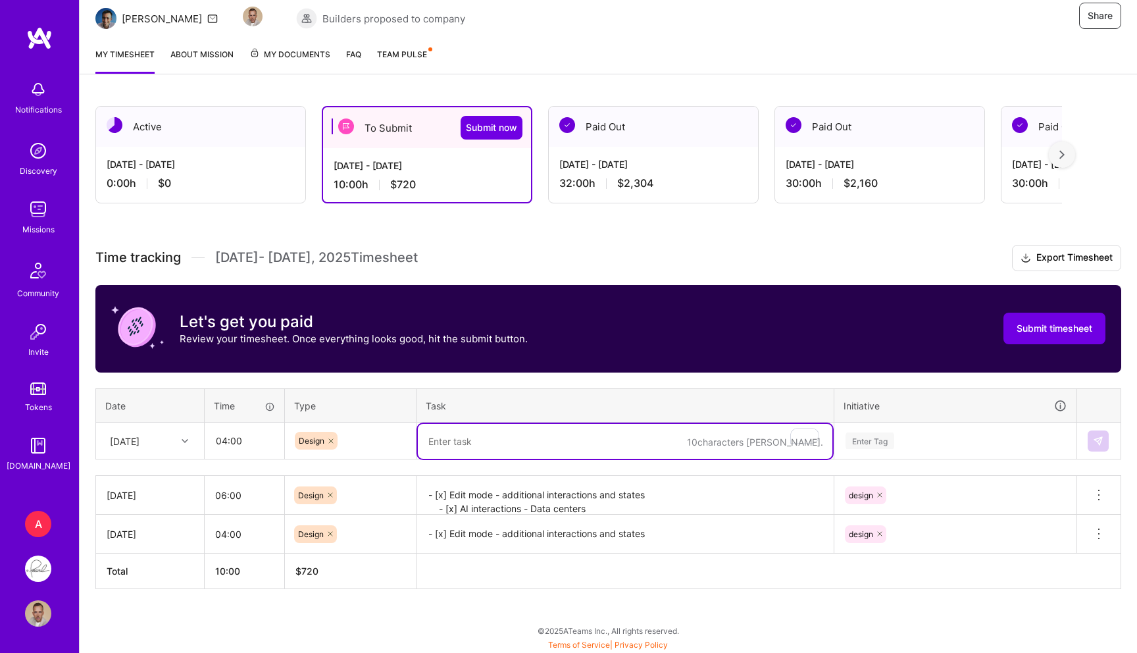
click at [482, 434] on textarea "To enrich screen reader interactions, please activate Accessibility in Grammarl…" at bounding box center [625, 441] width 415 height 35
paste textarea "- [x] Homepage charts update - [x] Design system guidelines"
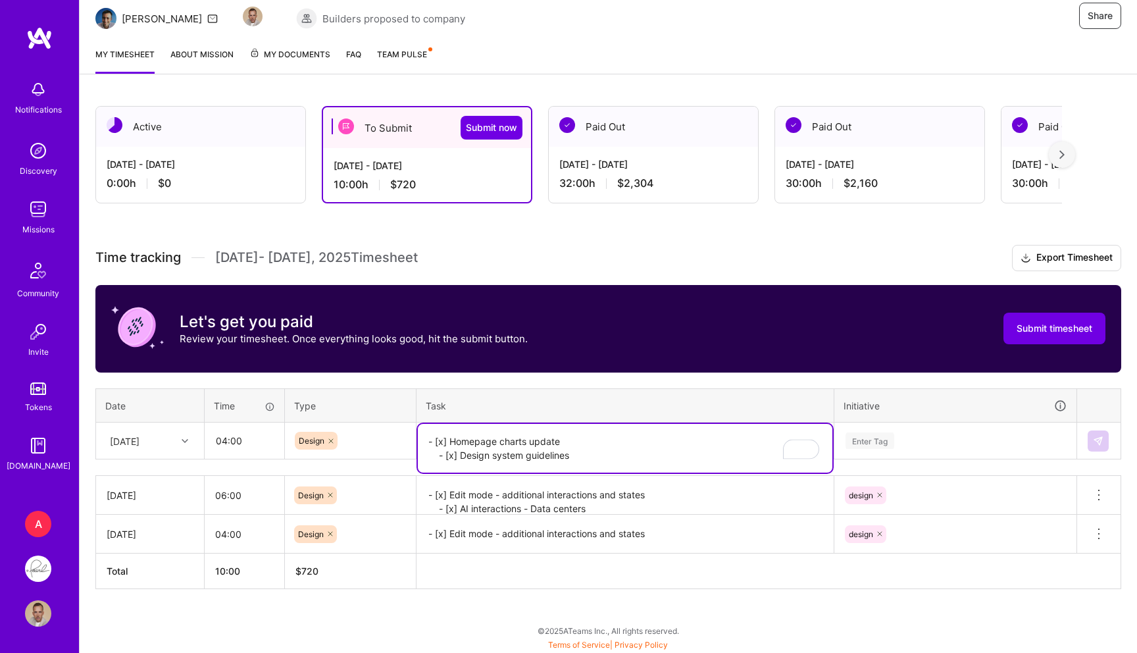
type textarea "- [x] Homepage charts update - [x] Design system guidelines"
click at [849, 430] on div "Enter Tag" at bounding box center [955, 441] width 241 height 34
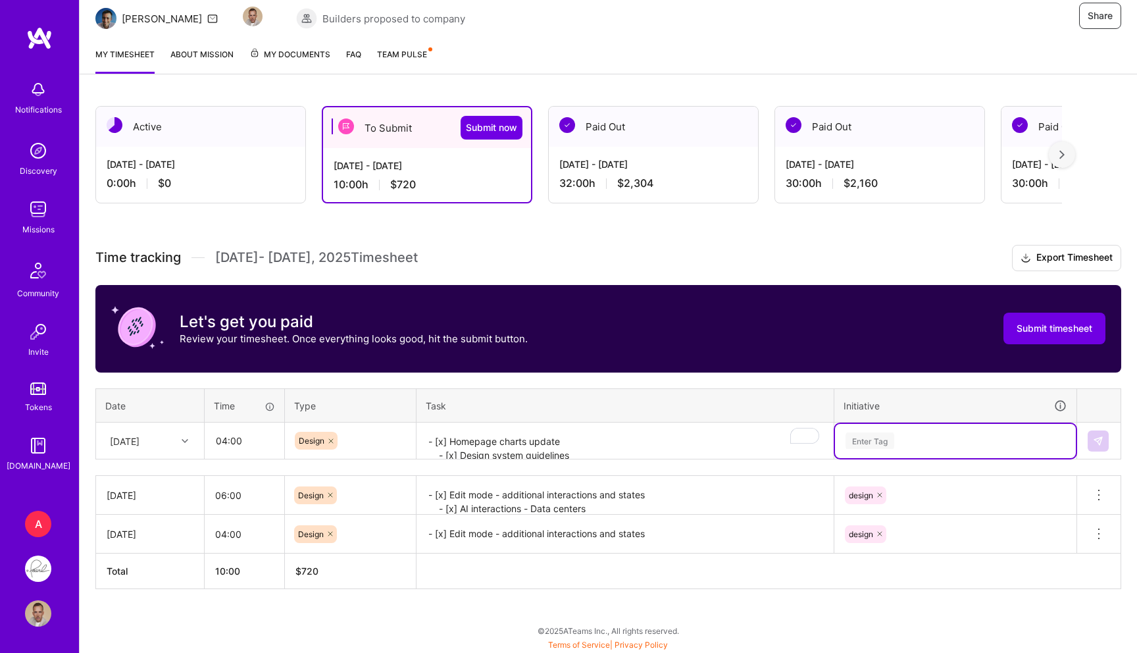
click at [877, 437] on div "Enter Tag" at bounding box center [870, 440] width 49 height 20
click at [867, 510] on div "design" at bounding box center [860, 512] width 24 height 14
click at [1096, 440] on img at bounding box center [1098, 441] width 11 height 11
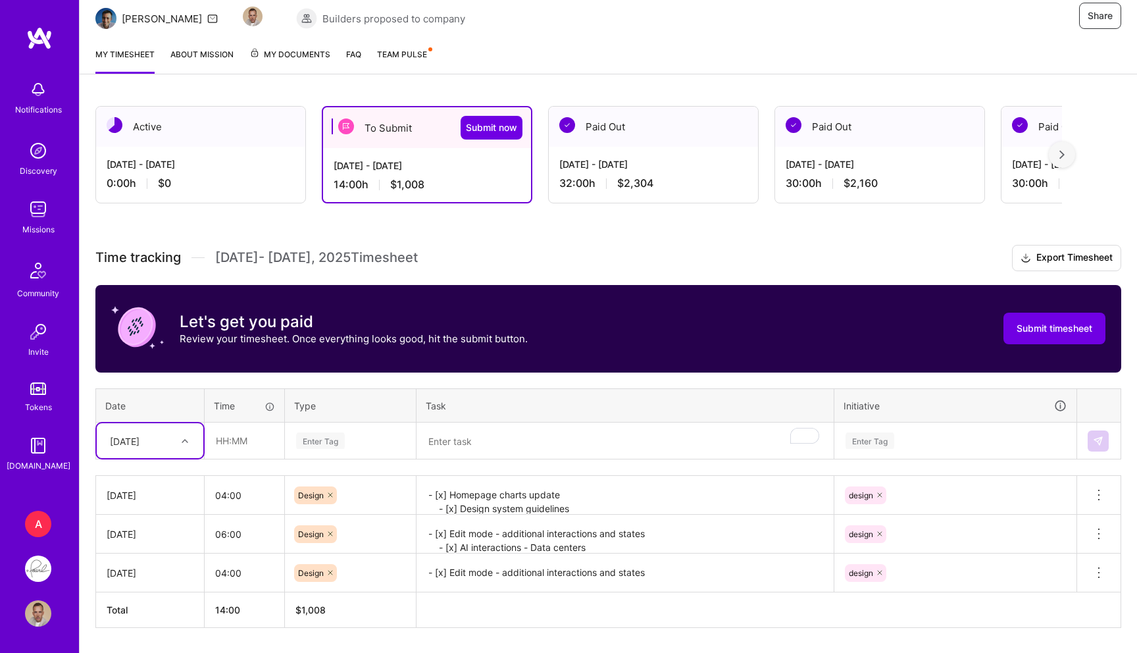
click at [148, 428] on div "Thu, Aug 14" at bounding box center [150, 440] width 107 height 35
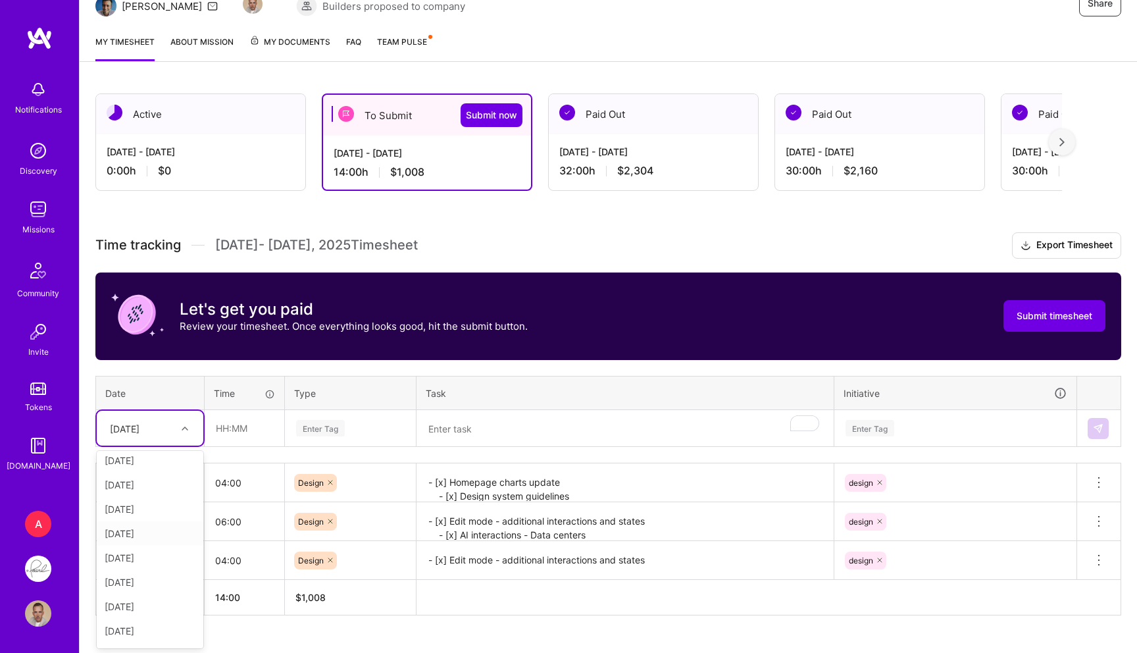
scroll to position [149, 0]
click at [143, 633] on div "Fri, Aug 15" at bounding box center [150, 633] width 107 height 24
click at [264, 430] on input "text" at bounding box center [244, 428] width 78 height 35
type input "04:00"
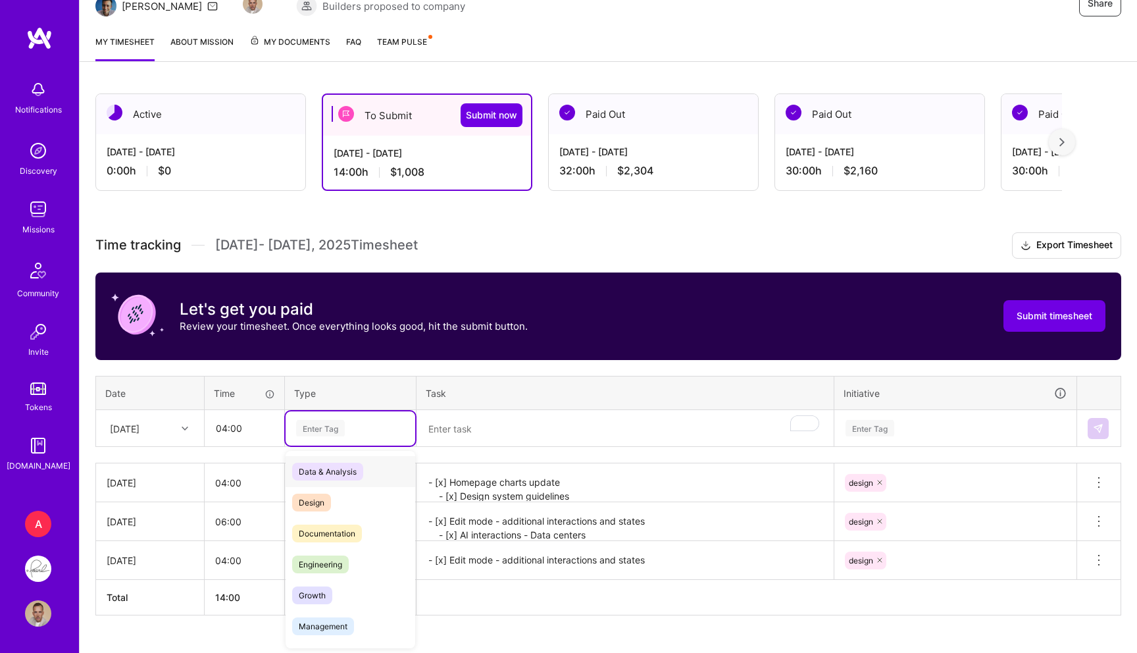
click at [336, 432] on div "Enter Tag" at bounding box center [320, 428] width 49 height 20
click at [322, 492] on div "Design" at bounding box center [351, 502] width 130 height 31
click at [494, 443] on textarea "To enrich screen reader interactions, please activate Accessibility in Grammarl…" at bounding box center [625, 428] width 415 height 35
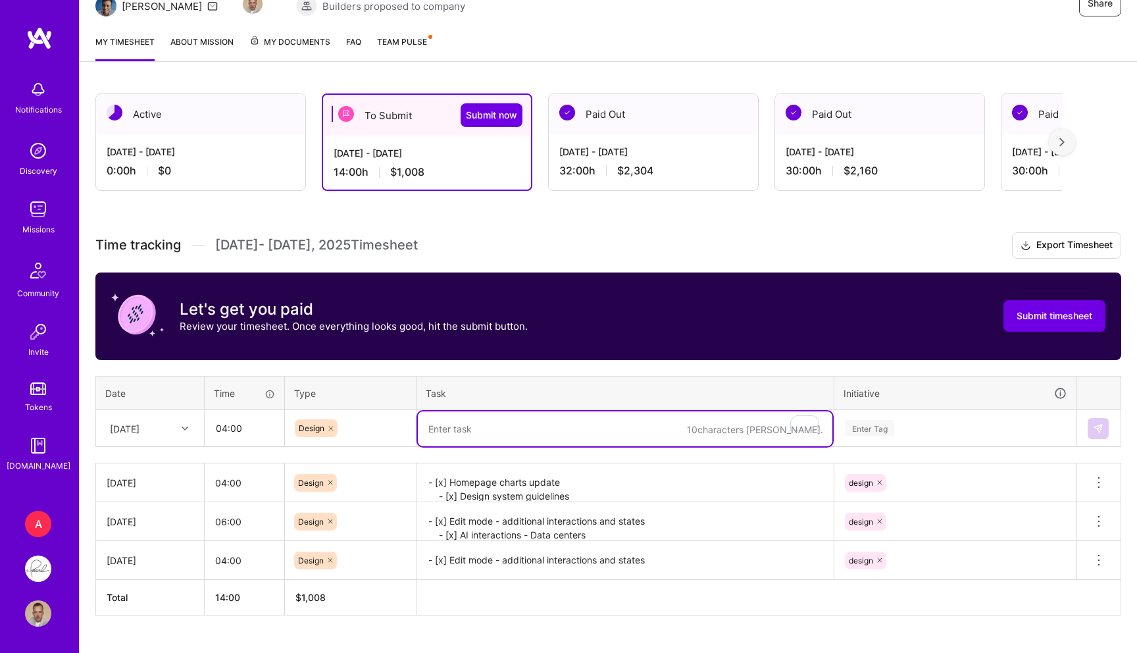
paste textarea "- [x] Team call"
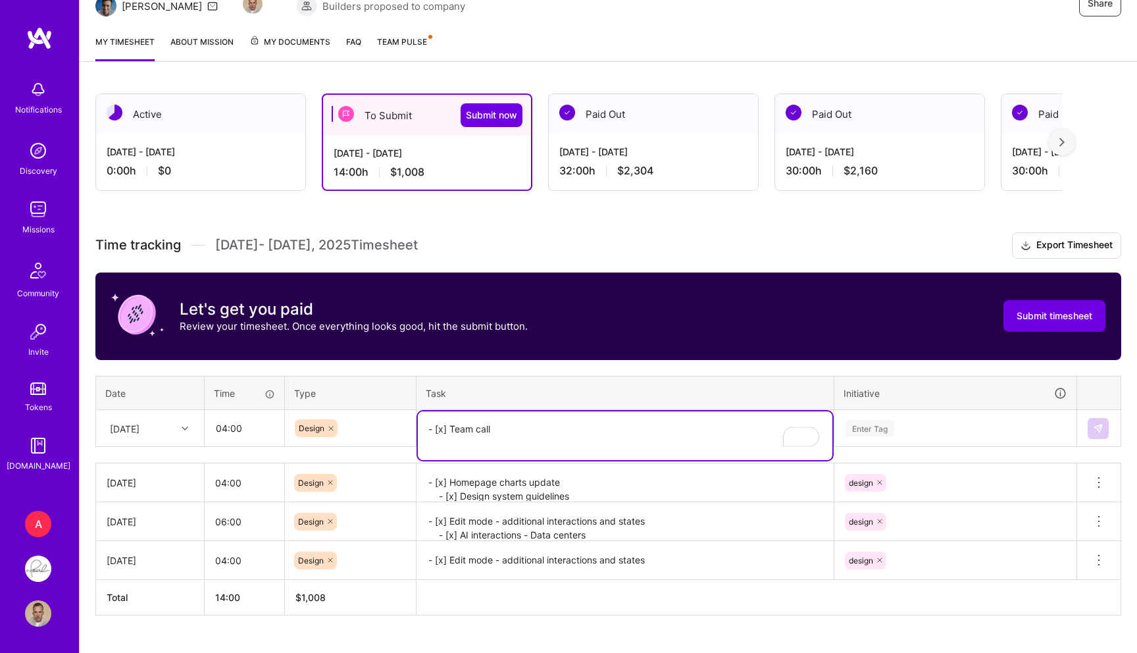
click at [586, 496] on textarea "- [x] Homepage charts update - [x] Design system guidelines" at bounding box center [625, 483] width 415 height 36
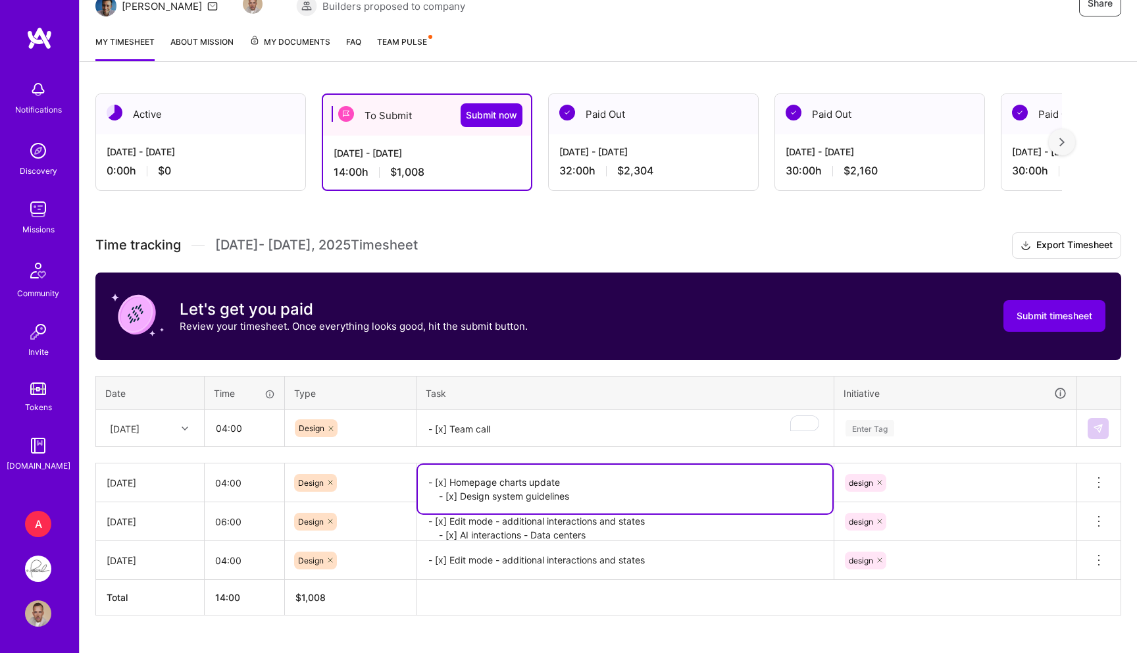
click at [528, 435] on textarea "- [x] Team call" at bounding box center [625, 428] width 415 height 35
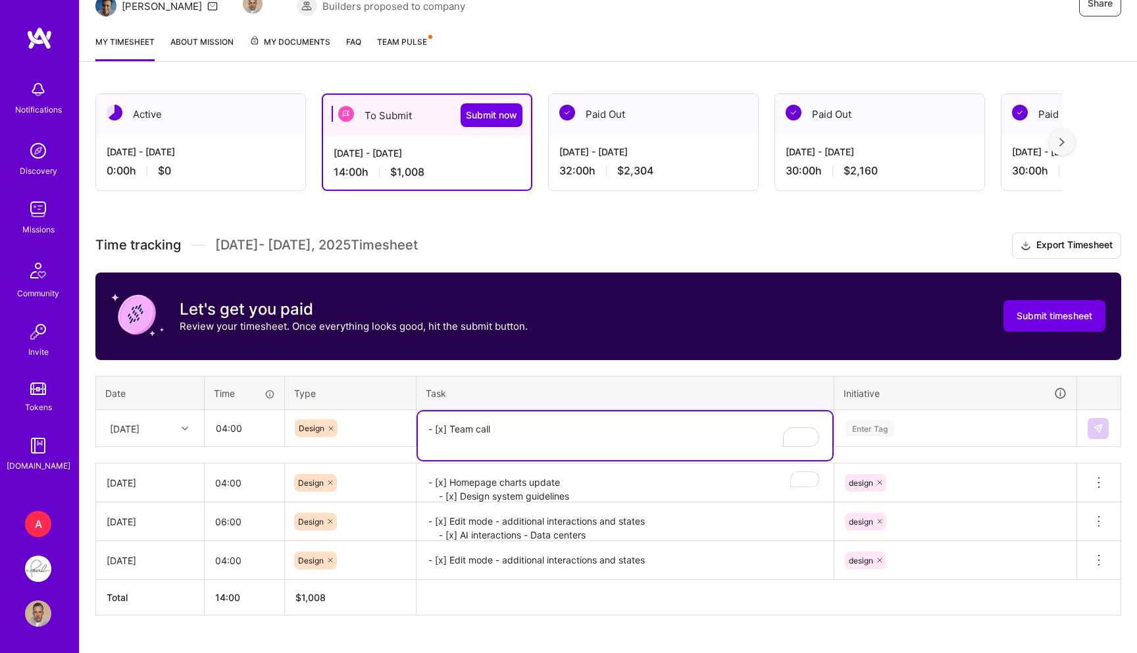
paste textarea "- [x] Team call"
paste textarea "- Animations updates"
type textarea "- [x] Team call - Animations updates - AI conversations flows research"
click at [862, 419] on div "Enter Tag" at bounding box center [870, 428] width 49 height 20
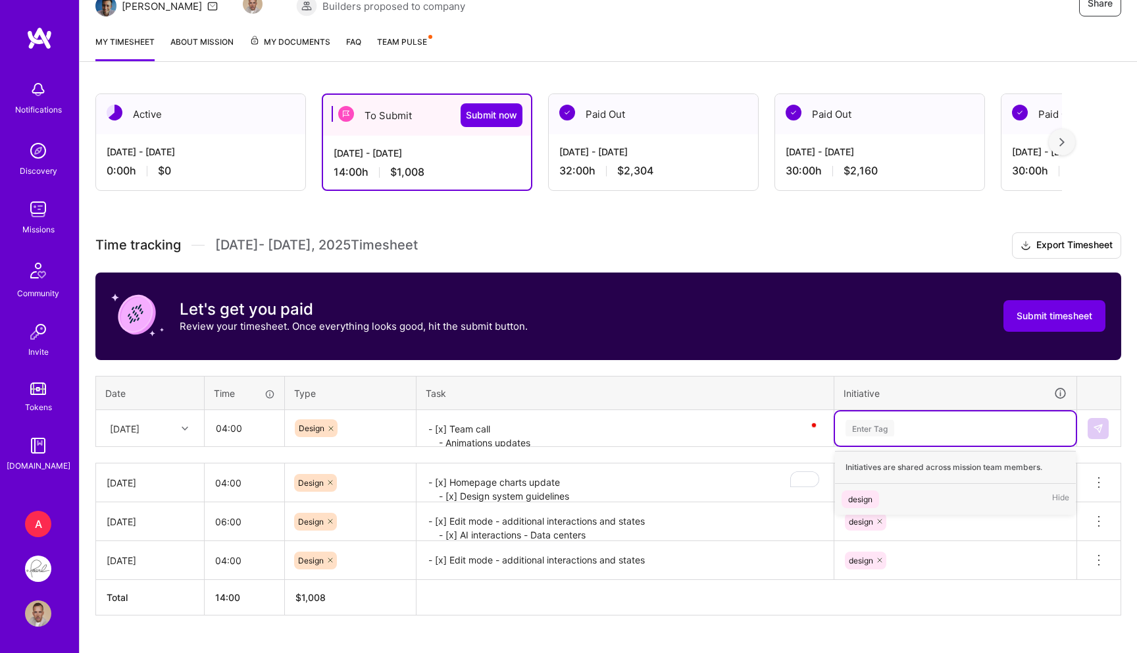
click at [865, 437] on div "Enter Tag" at bounding box center [955, 428] width 241 height 34
click at [864, 437] on div "Enter Tag" at bounding box center [955, 428] width 241 height 34
click at [874, 482] on div "Initiatives are shared across mission team members." at bounding box center [955, 467] width 241 height 33
click at [865, 492] on div "design" at bounding box center [860, 499] width 24 height 14
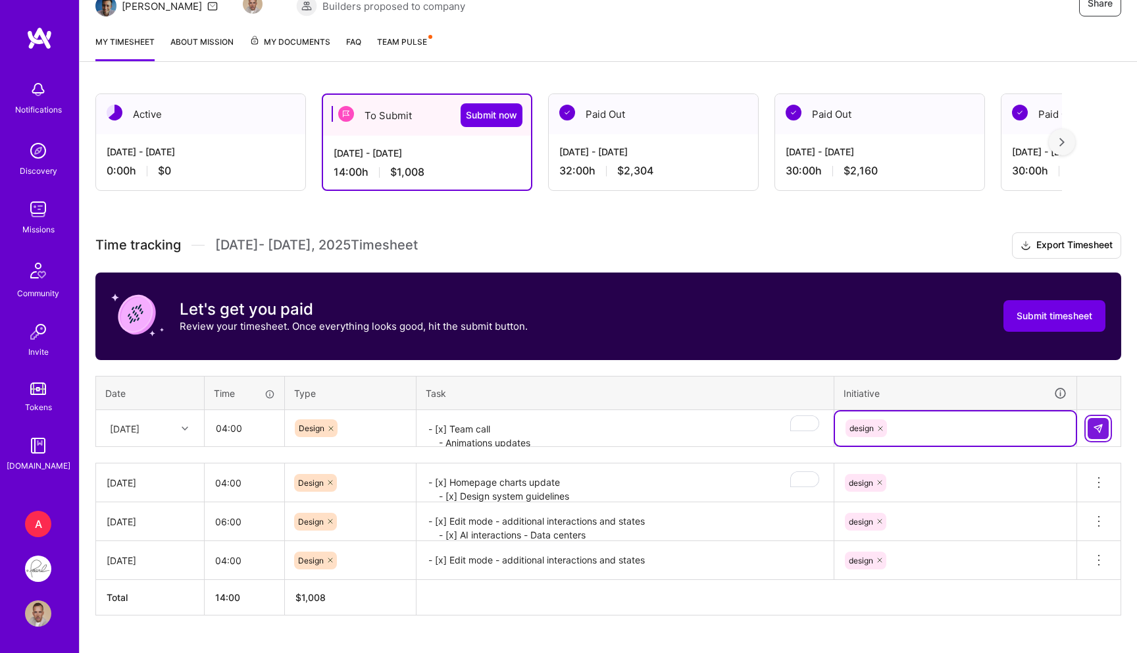
click at [1095, 423] on img at bounding box center [1098, 428] width 11 height 11
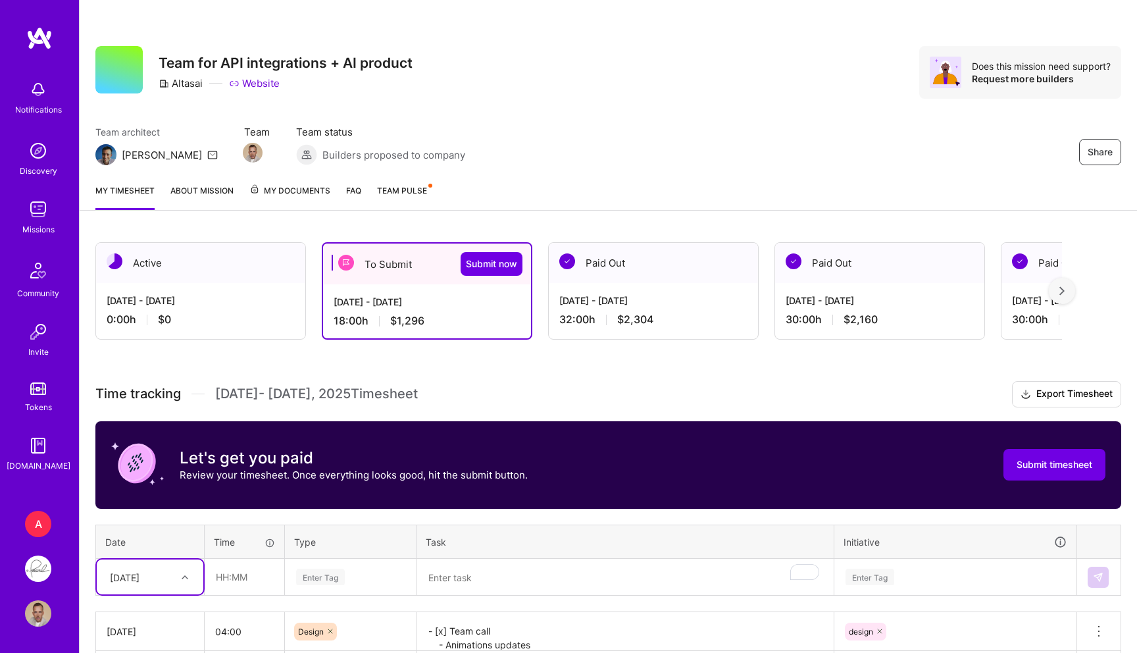
scroll to position [214, 0]
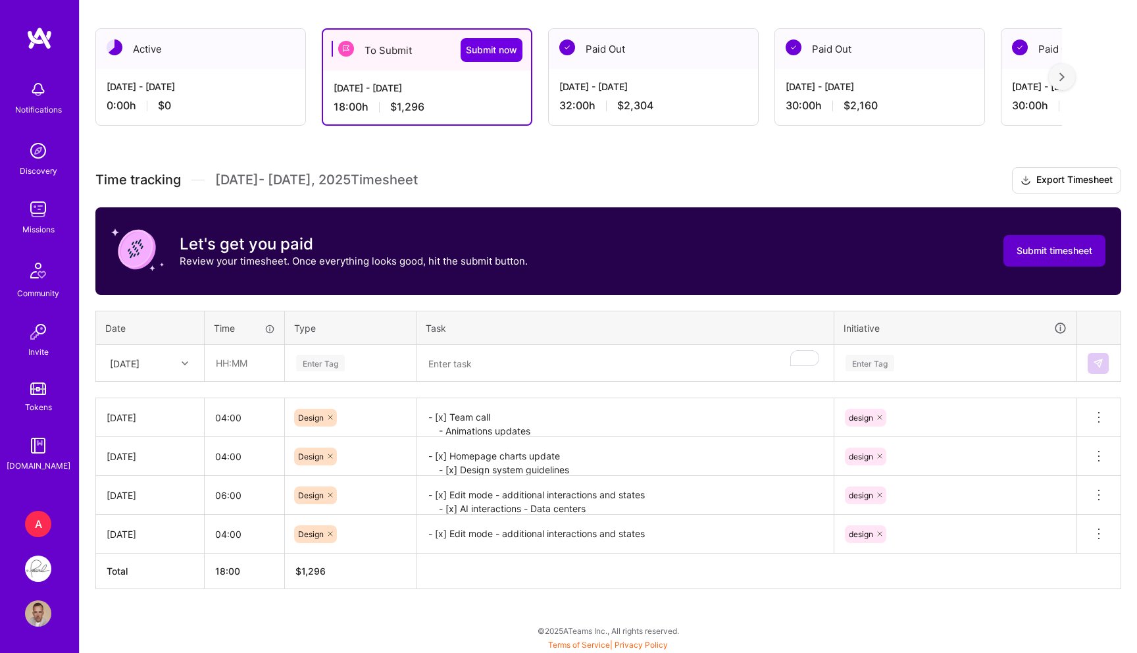
click at [1052, 243] on button "Submit timesheet" at bounding box center [1055, 251] width 102 height 32
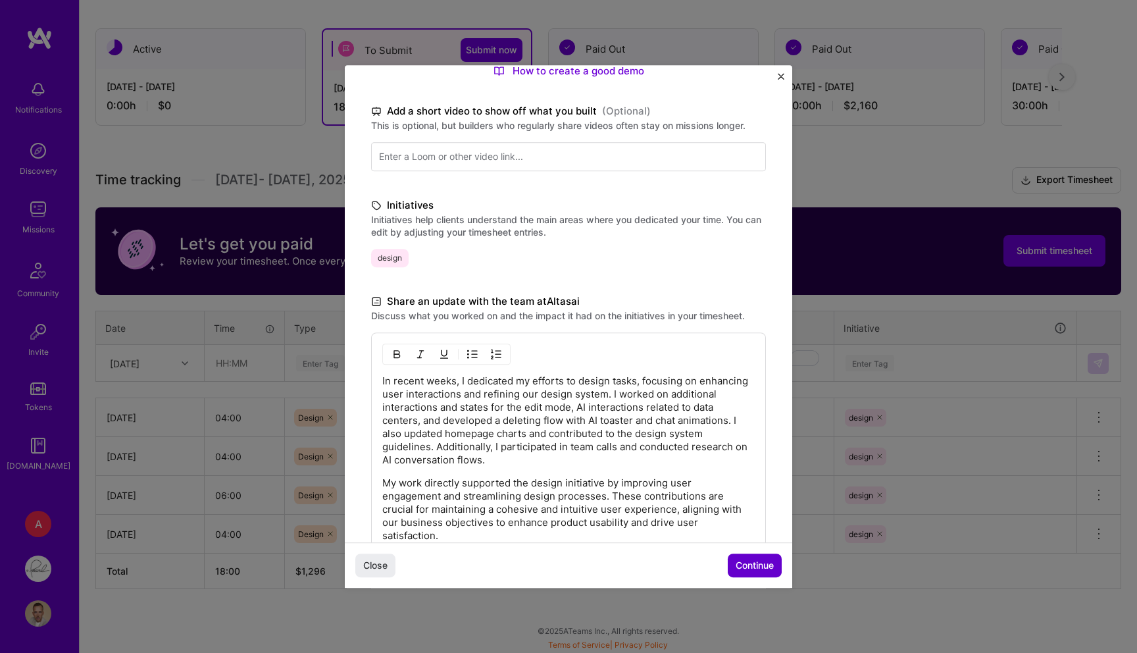
click at [751, 561] on span "Continue" at bounding box center [755, 565] width 38 height 13
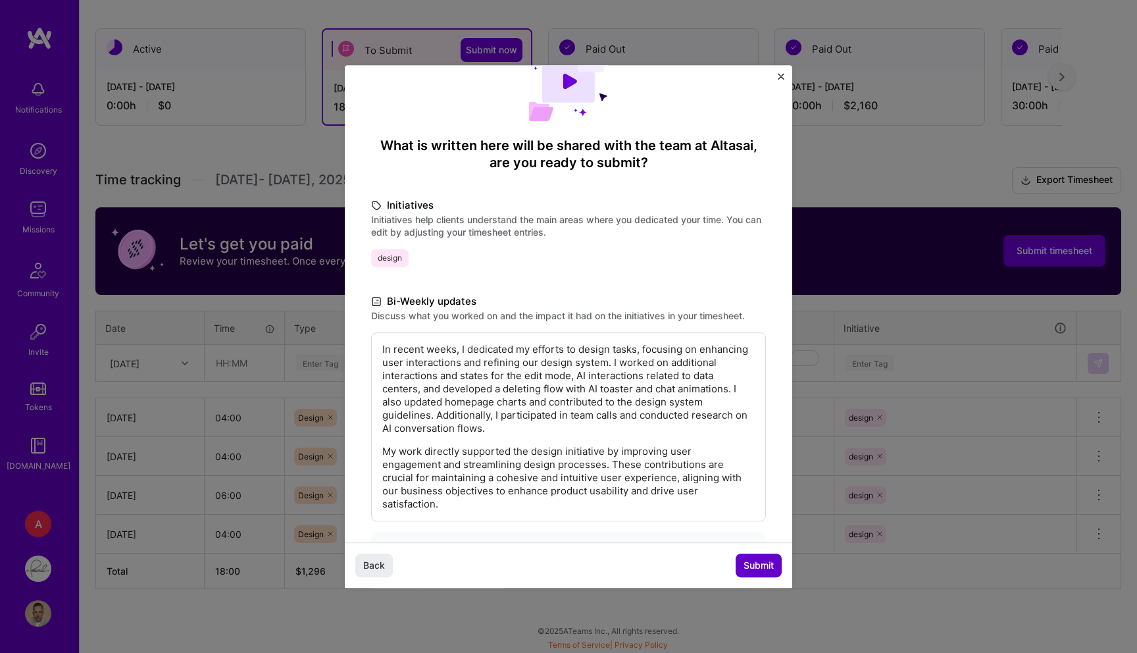
click at [744, 566] on span "Submit" at bounding box center [759, 565] width 30 height 13
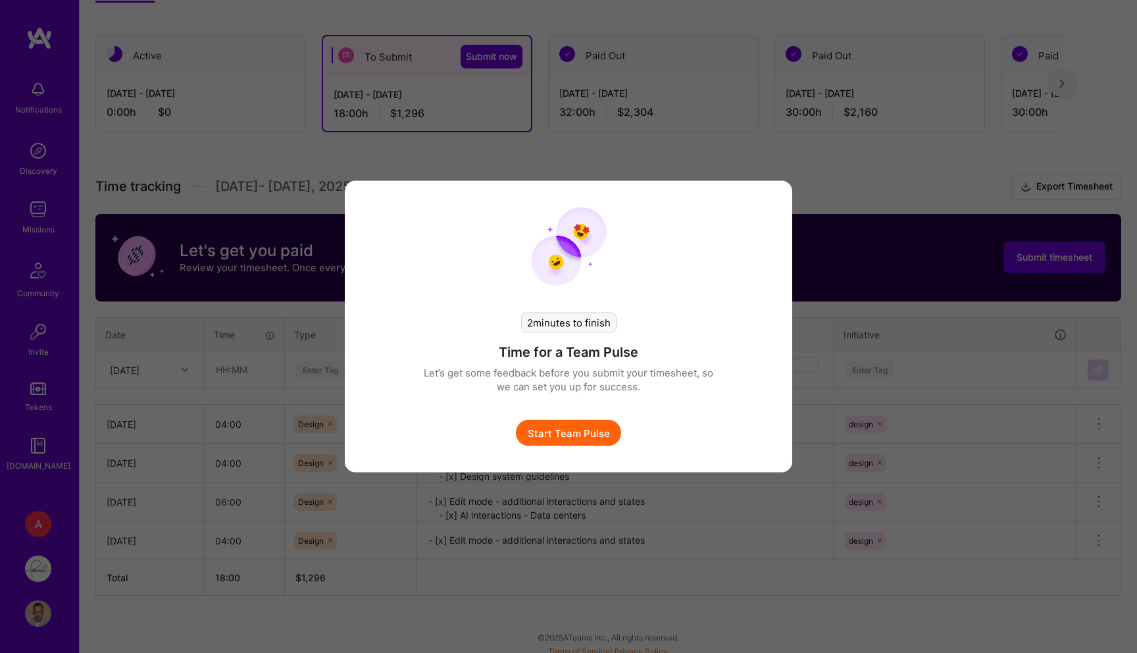
click at [572, 429] on button "Start Team Pulse" at bounding box center [568, 433] width 105 height 26
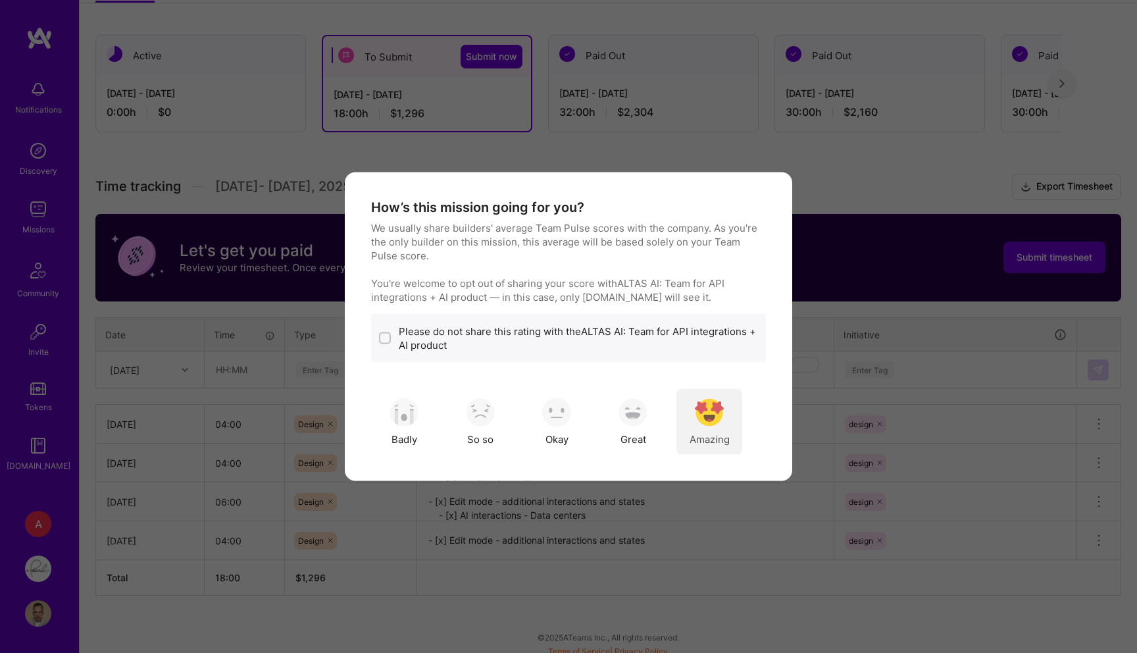
click at [703, 411] on img "modal" at bounding box center [709, 411] width 29 height 29
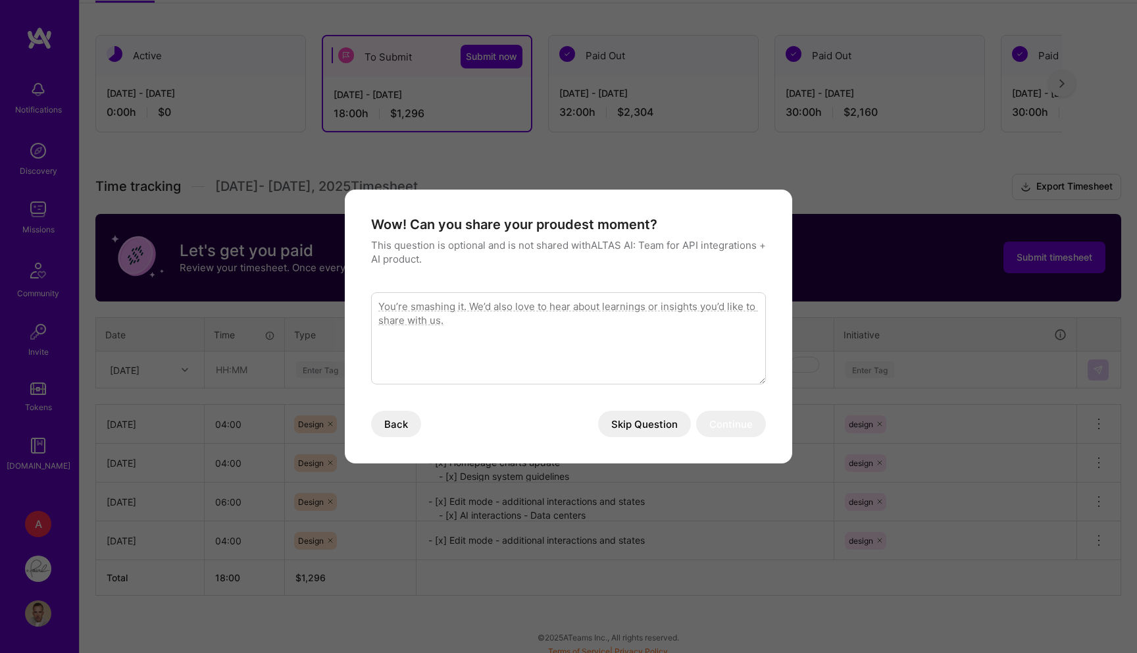
click at [626, 428] on button "Skip Question" at bounding box center [644, 424] width 93 height 26
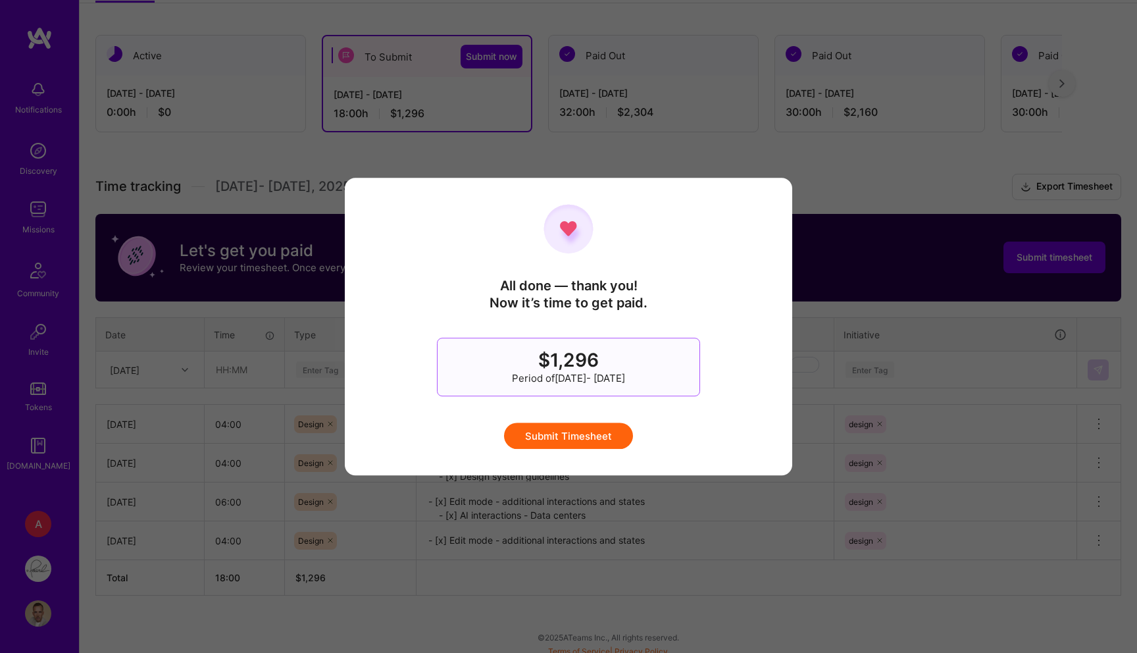
click at [564, 437] on button "Submit Timesheet" at bounding box center [568, 435] width 129 height 26
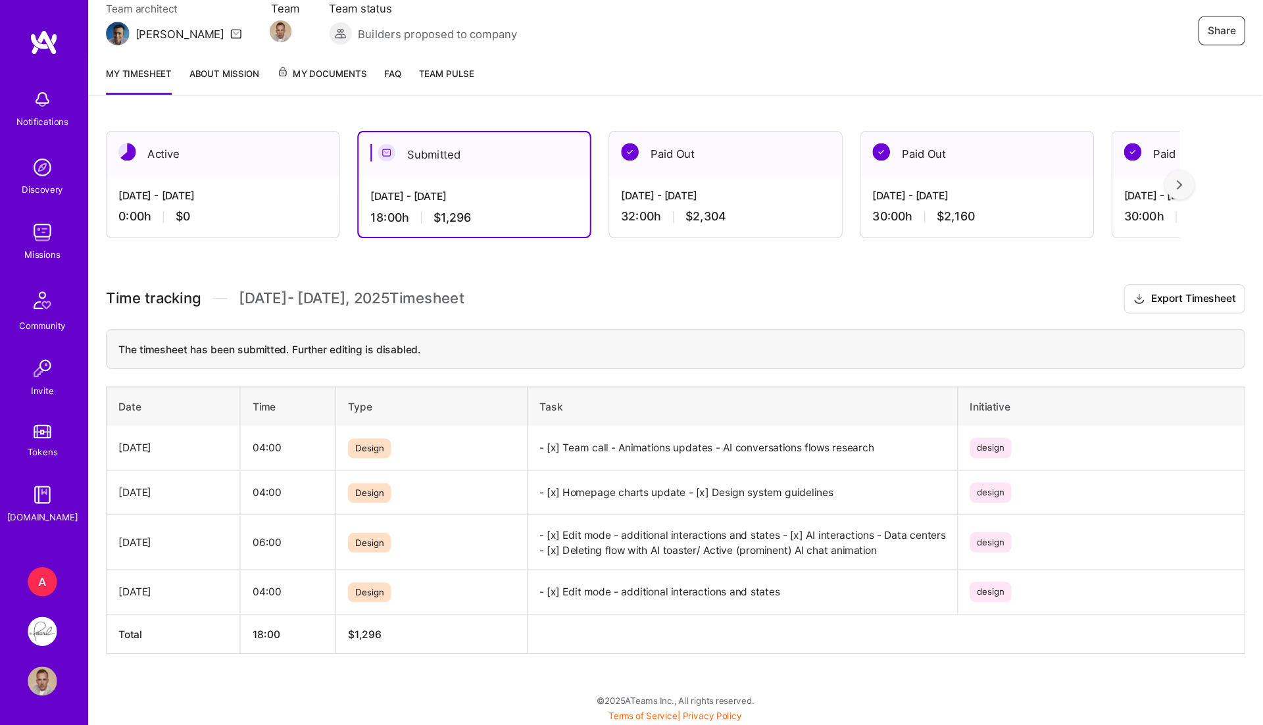
scroll to position [48, 0]
